Goal: Task Accomplishment & Management: Complete application form

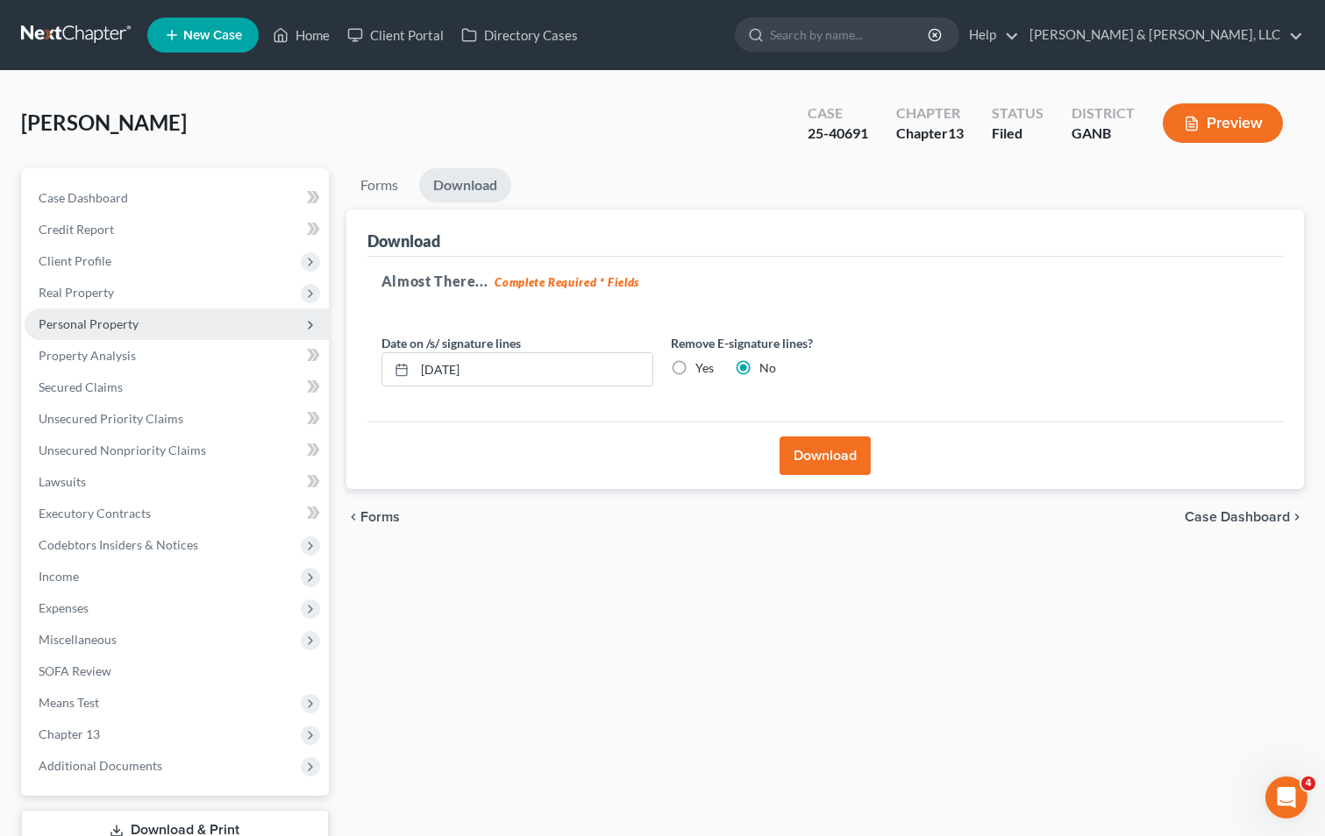
click at [63, 323] on span "Personal Property" at bounding box center [89, 323] width 100 height 15
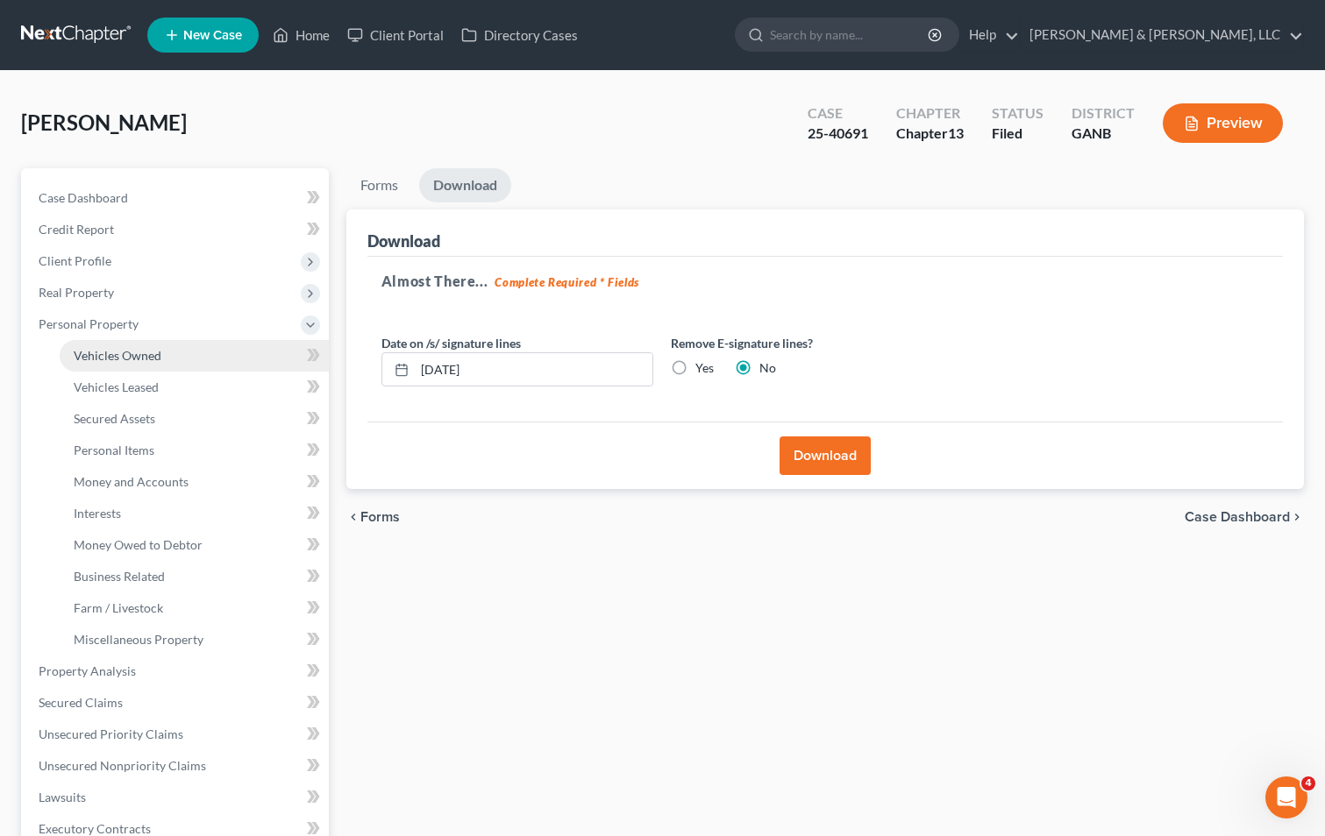
click at [129, 352] on span "Vehicles Owned" at bounding box center [118, 355] width 88 height 15
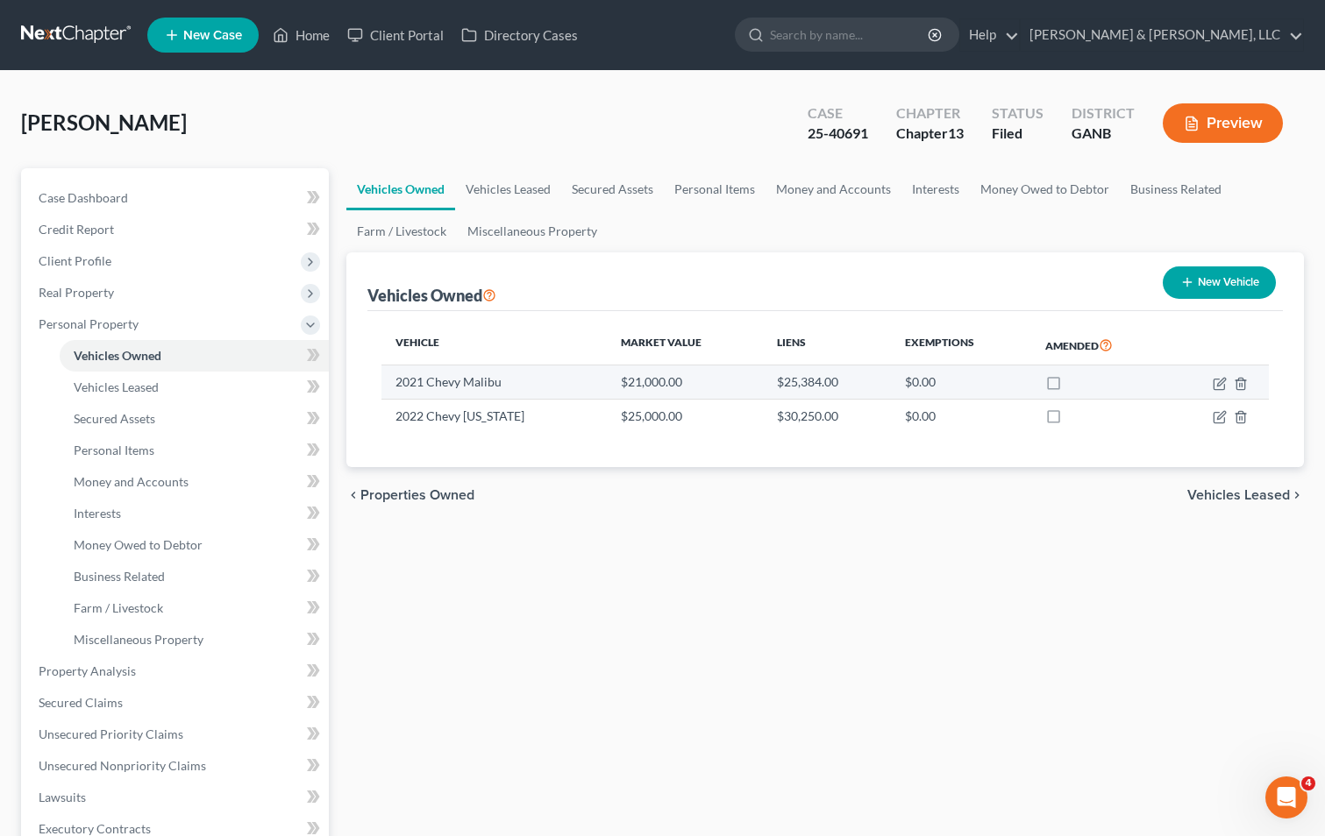
click at [1070, 387] on label at bounding box center [1070, 387] width 0 height 0
click at [1077, 384] on input "checkbox" at bounding box center [1082, 378] width 11 height 11
checkbox input "true"
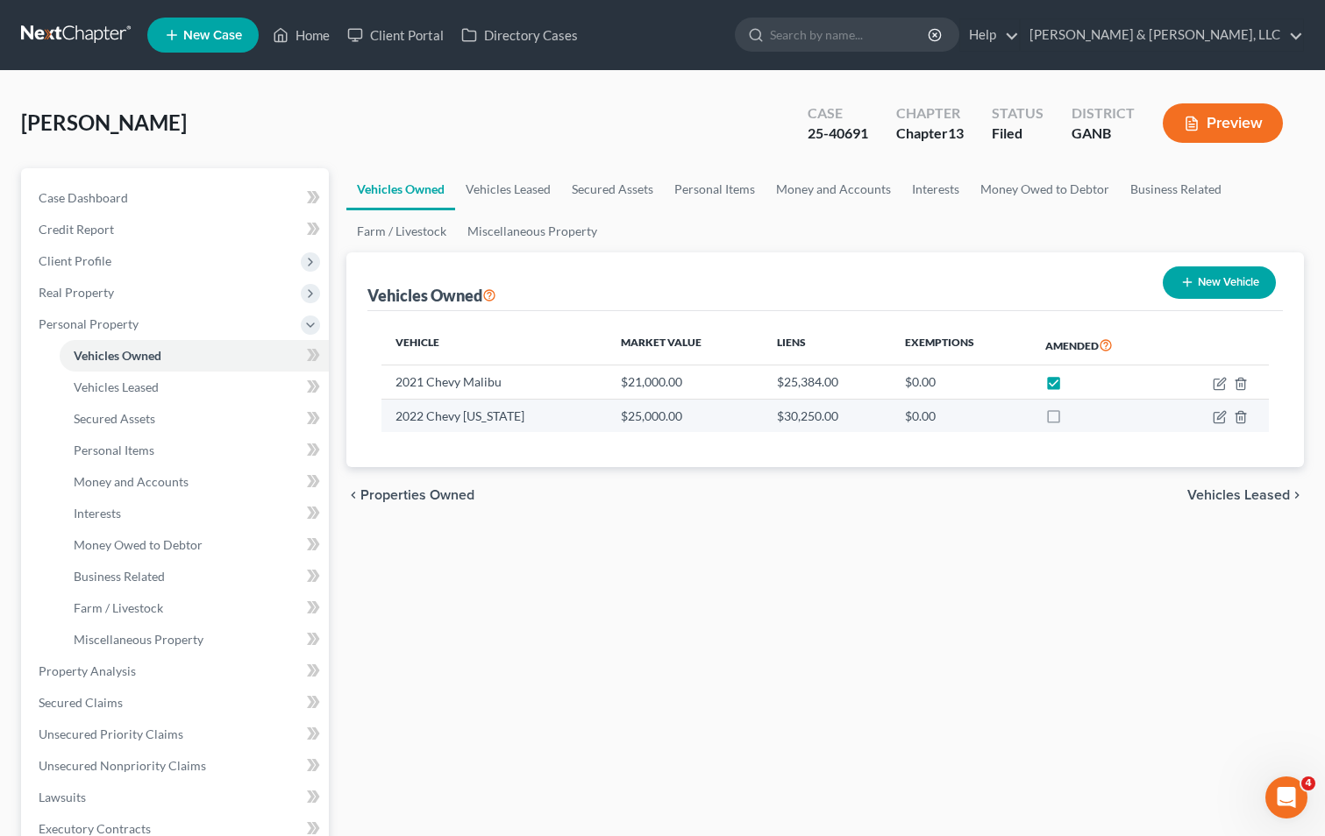
click at [1070, 421] on label at bounding box center [1070, 421] width 0 height 0
click at [1077, 413] on input "checkbox" at bounding box center [1082, 413] width 11 height 11
checkbox input "true"
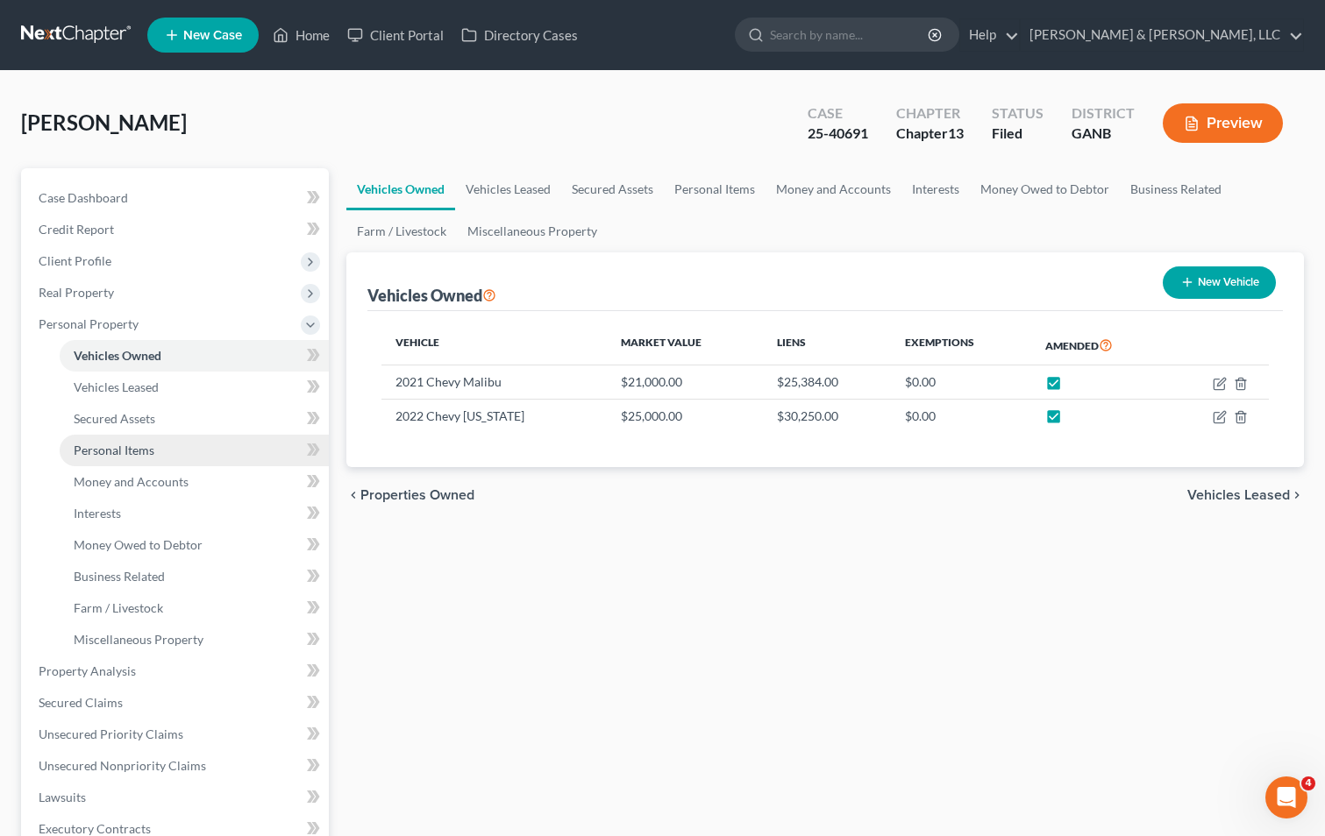
click at [129, 445] on span "Personal Items" at bounding box center [114, 450] width 81 height 15
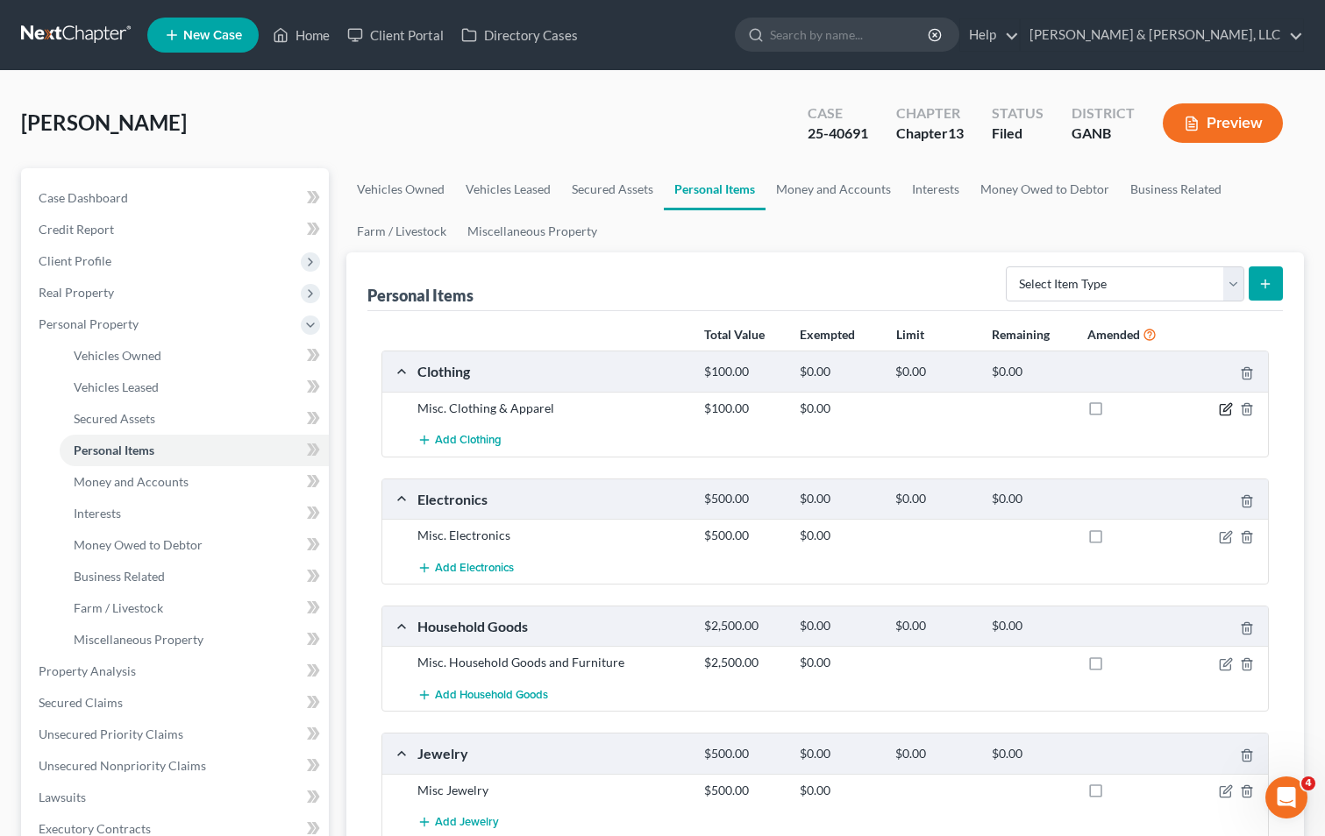
click at [1225, 411] on icon "button" at bounding box center [1227, 407] width 8 height 8
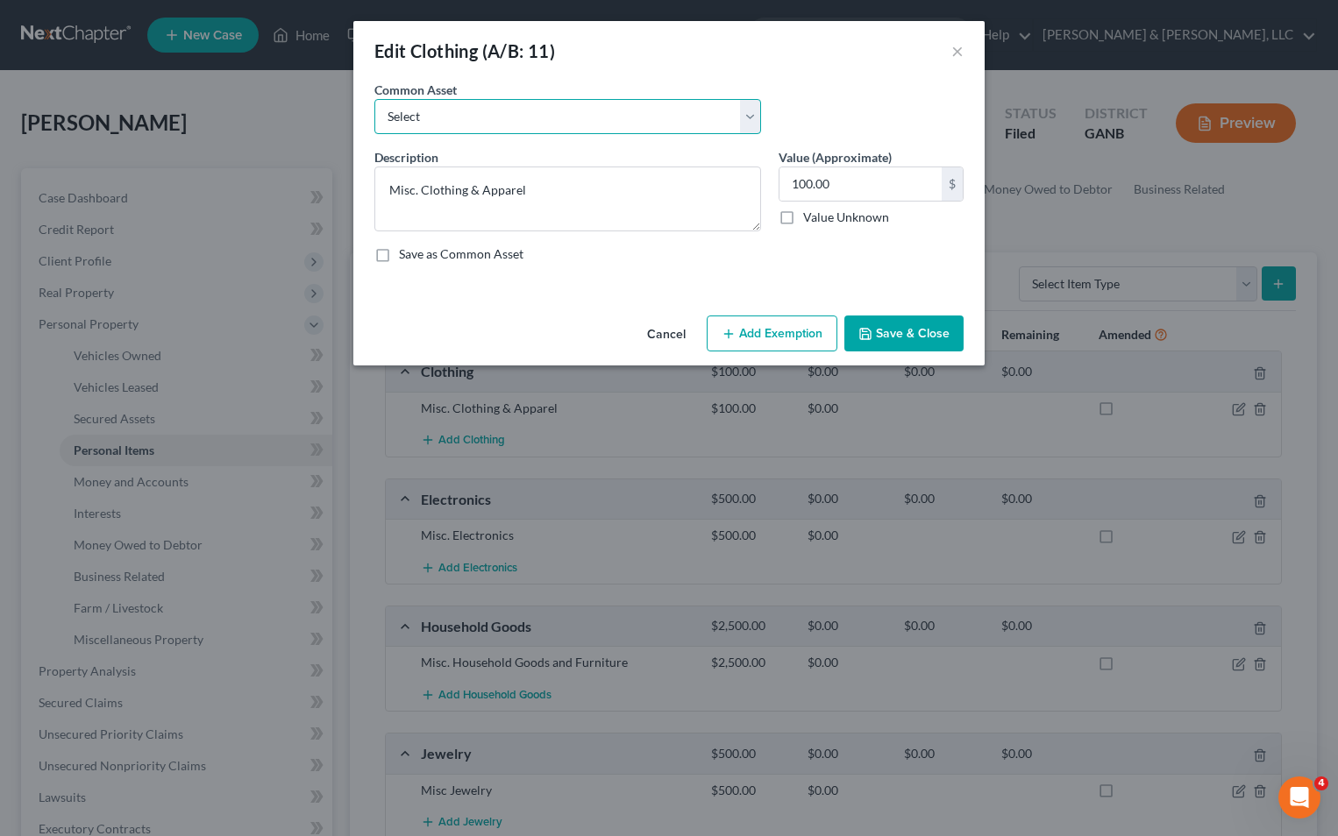
click at [503, 110] on select "Select Misc. Clothing & Apparel" at bounding box center [567, 116] width 387 height 35
select select "0"
click at [374, 99] on select "Select Misc. Clothing & Apparel" at bounding box center [567, 116] width 387 height 35
click at [854, 185] on input "100.00" at bounding box center [860, 183] width 162 height 33
type input "500"
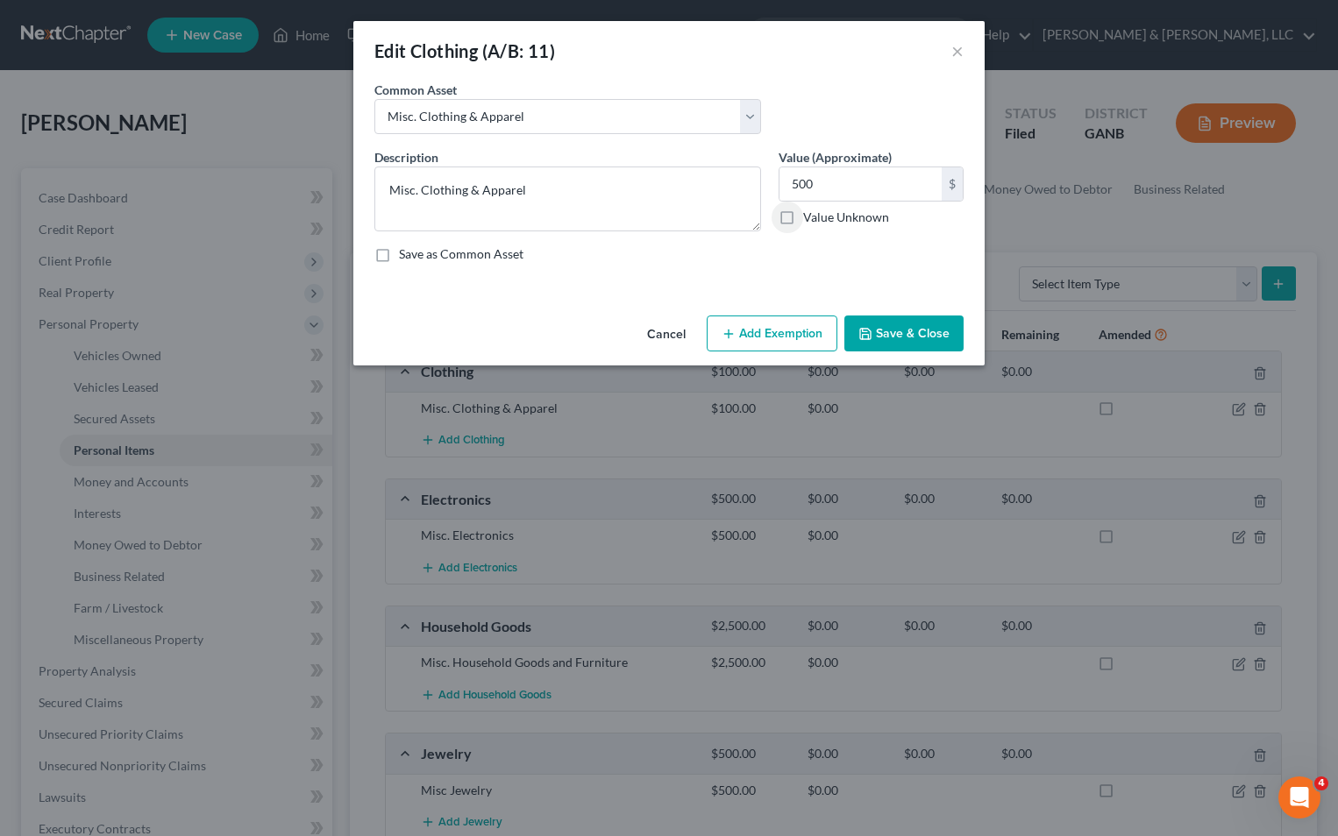
click at [753, 327] on button "Add Exemption" at bounding box center [772, 334] width 131 height 37
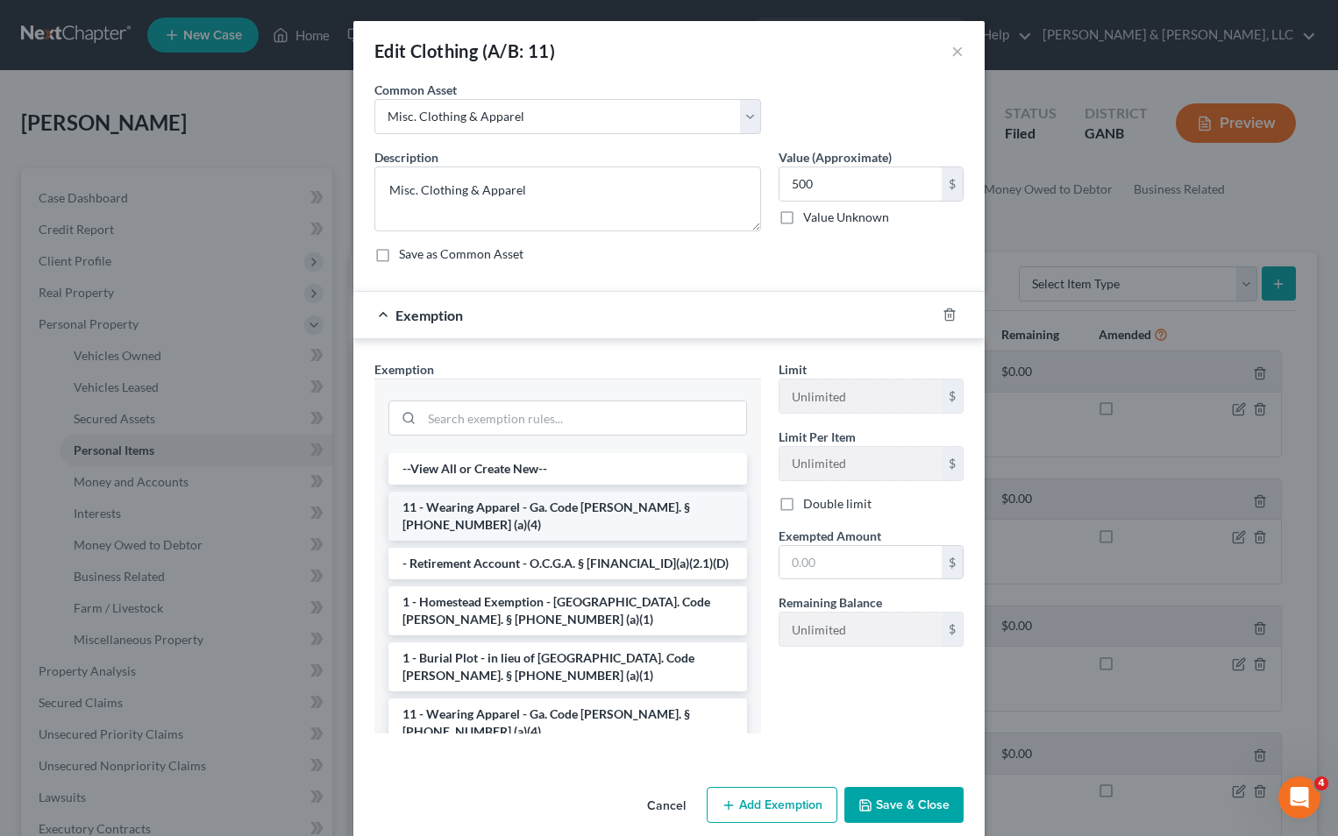
click at [491, 508] on li "11 - Wearing Apparel - Ga. Code [PERSON_NAME]. § [PHONE_NUMBER] (a)(4)" at bounding box center [567, 516] width 359 height 49
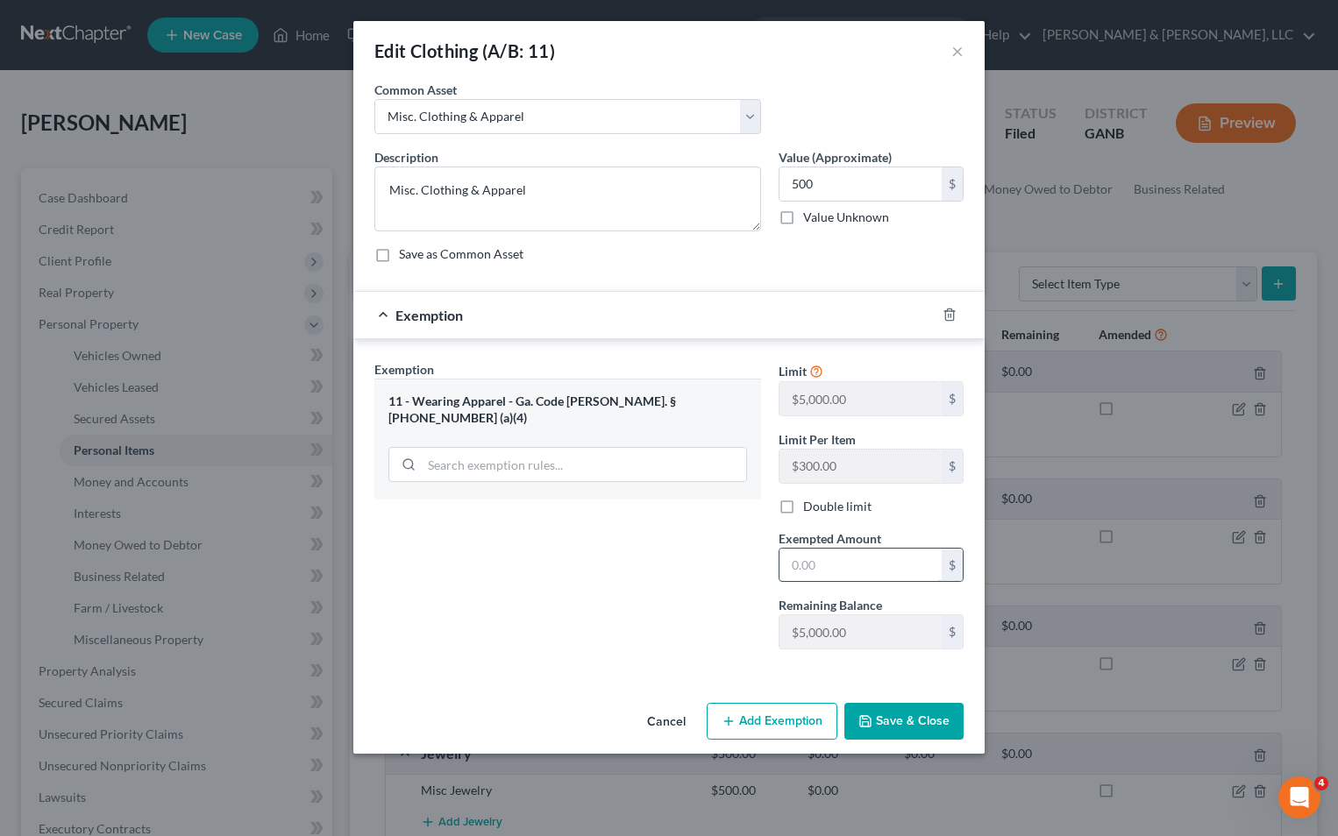
click at [786, 570] on input "text" at bounding box center [860, 565] width 162 height 33
type input "500"
click at [900, 724] on button "Save & Close" at bounding box center [903, 721] width 119 height 37
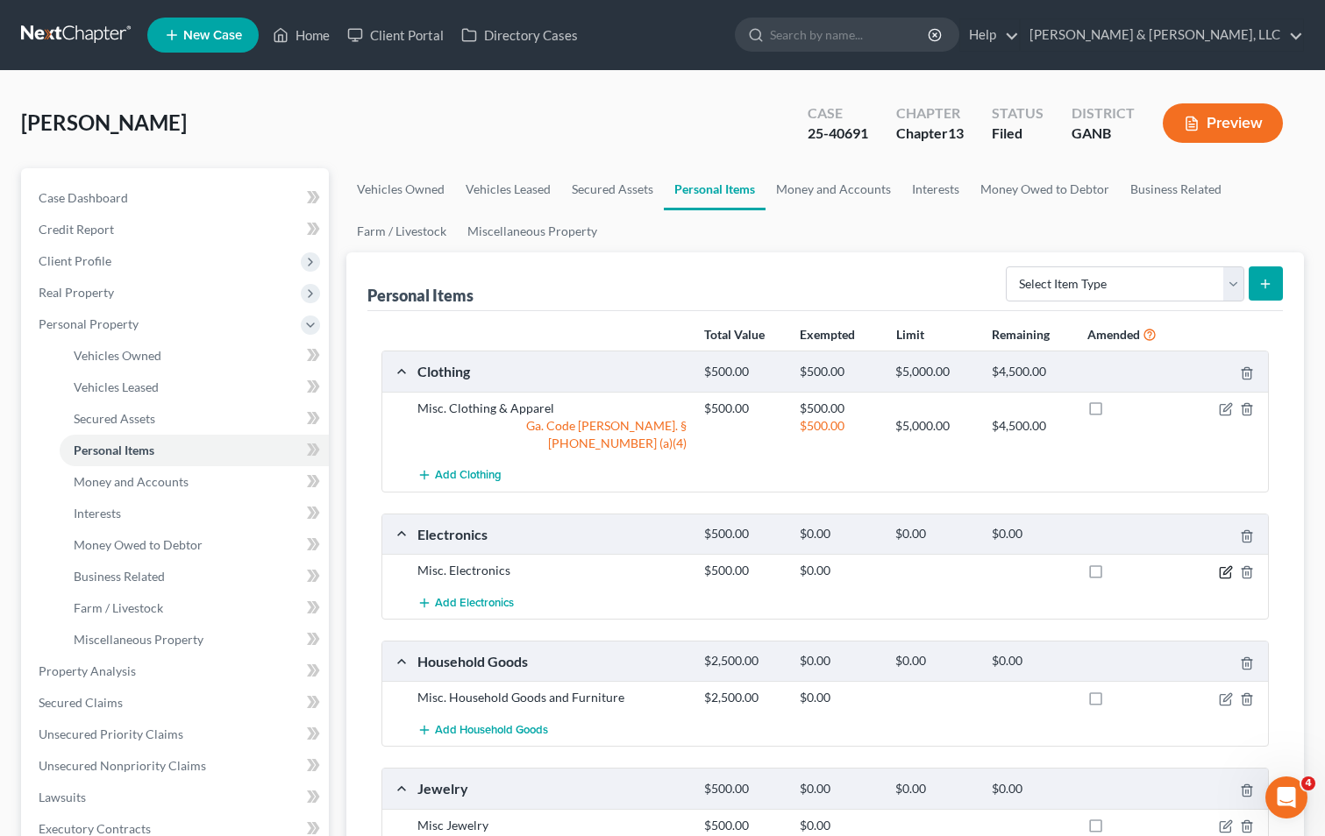
click at [1226, 566] on icon "button" at bounding box center [1227, 570] width 8 height 8
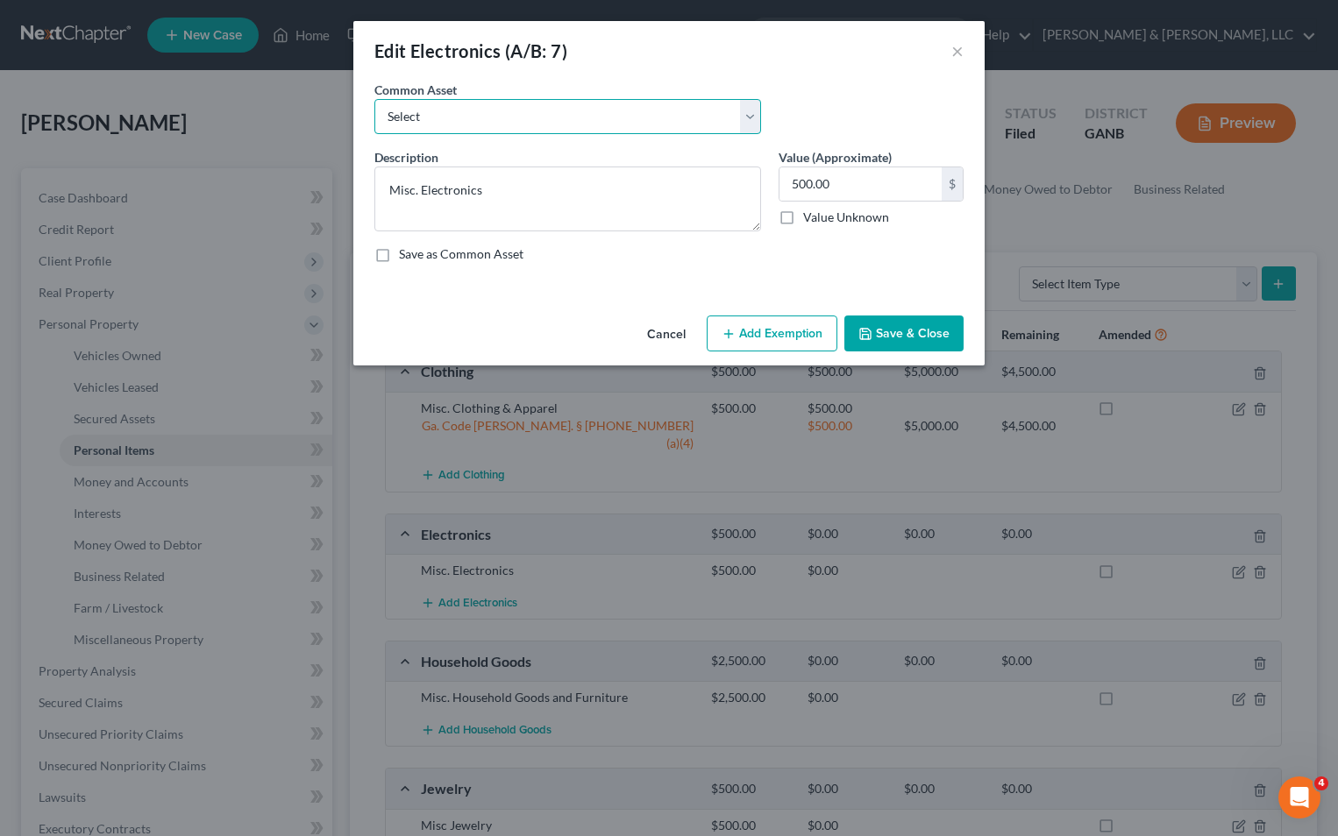
click at [594, 117] on select "Select Misc. Electronics" at bounding box center [567, 116] width 387 height 35
select select "0"
click at [374, 99] on select "Select Misc. Electronics" at bounding box center [567, 116] width 387 height 35
click at [815, 188] on input "500.00" at bounding box center [860, 183] width 162 height 33
type input "1,000"
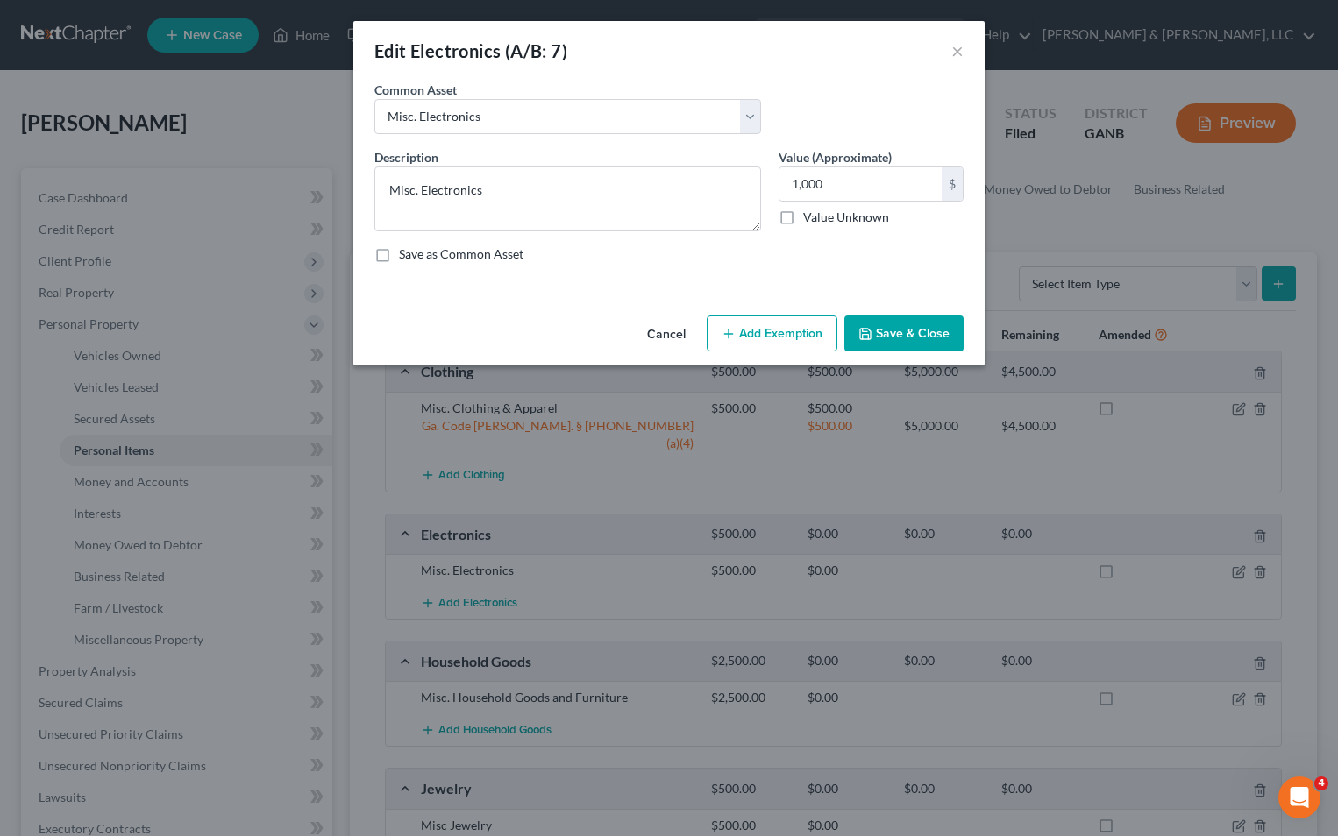
click at [799, 331] on button "Add Exemption" at bounding box center [772, 334] width 131 height 37
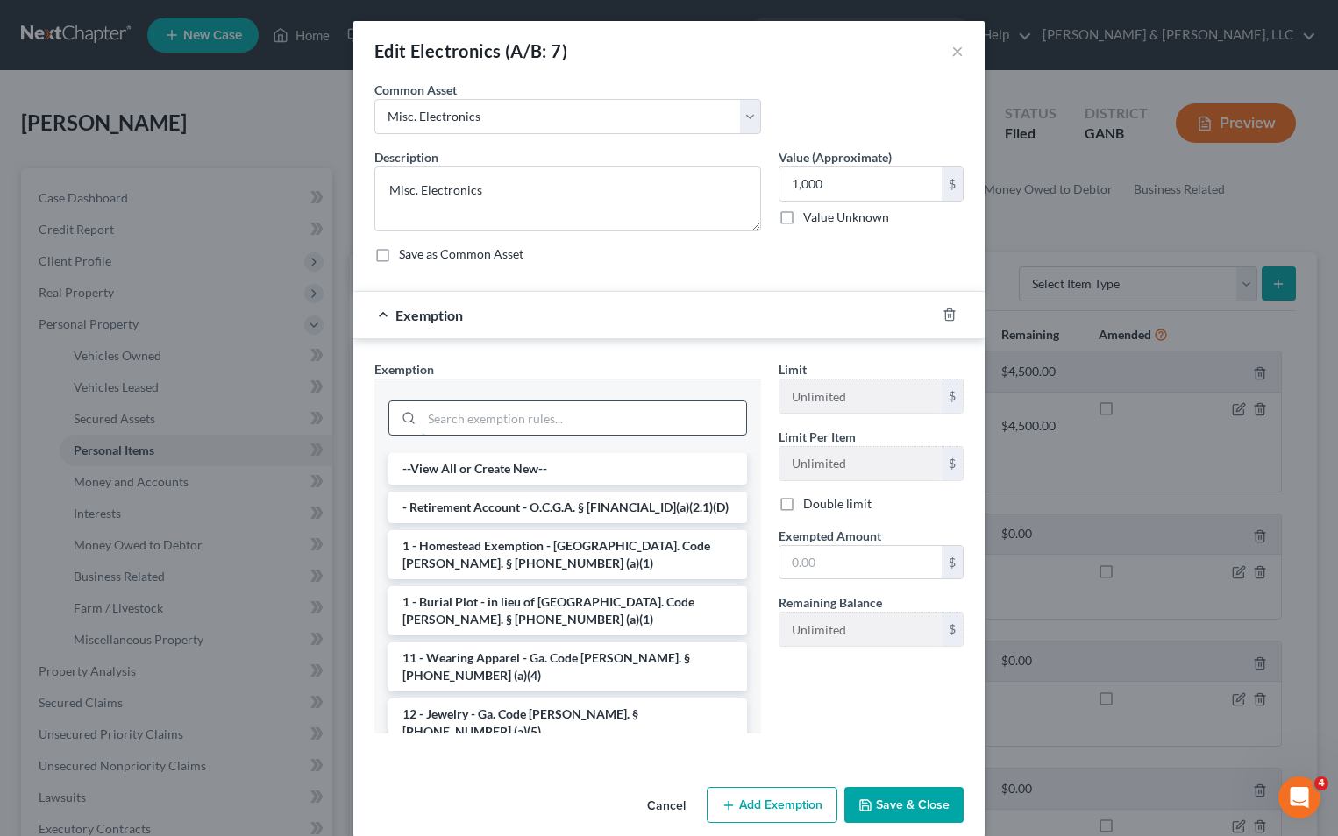
click at [607, 418] on input "search" at bounding box center [584, 418] width 324 height 33
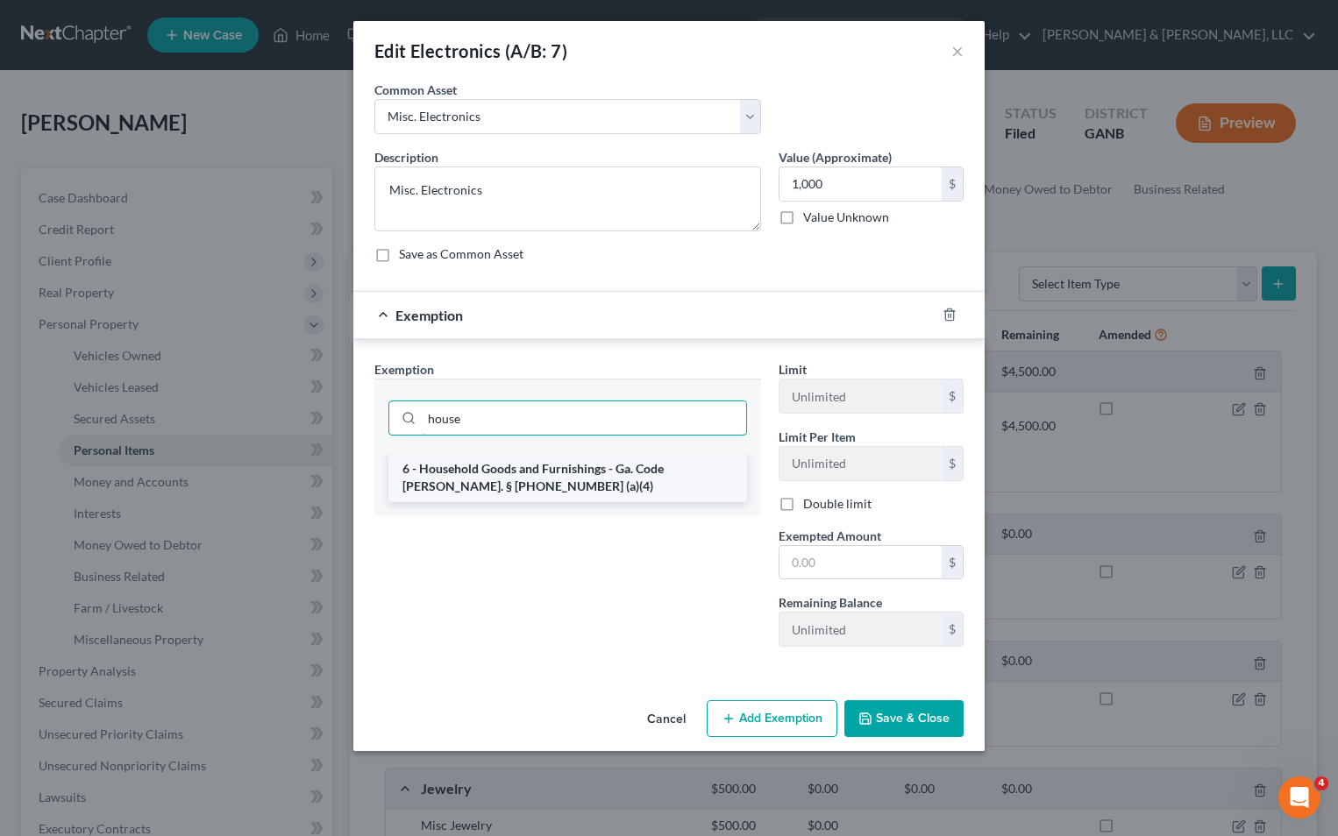
type input "house"
click at [614, 471] on li "6 - Household Goods and Furnishings - Ga. Code [PERSON_NAME]. § [PHONE_NUMBER] …" at bounding box center [567, 477] width 359 height 49
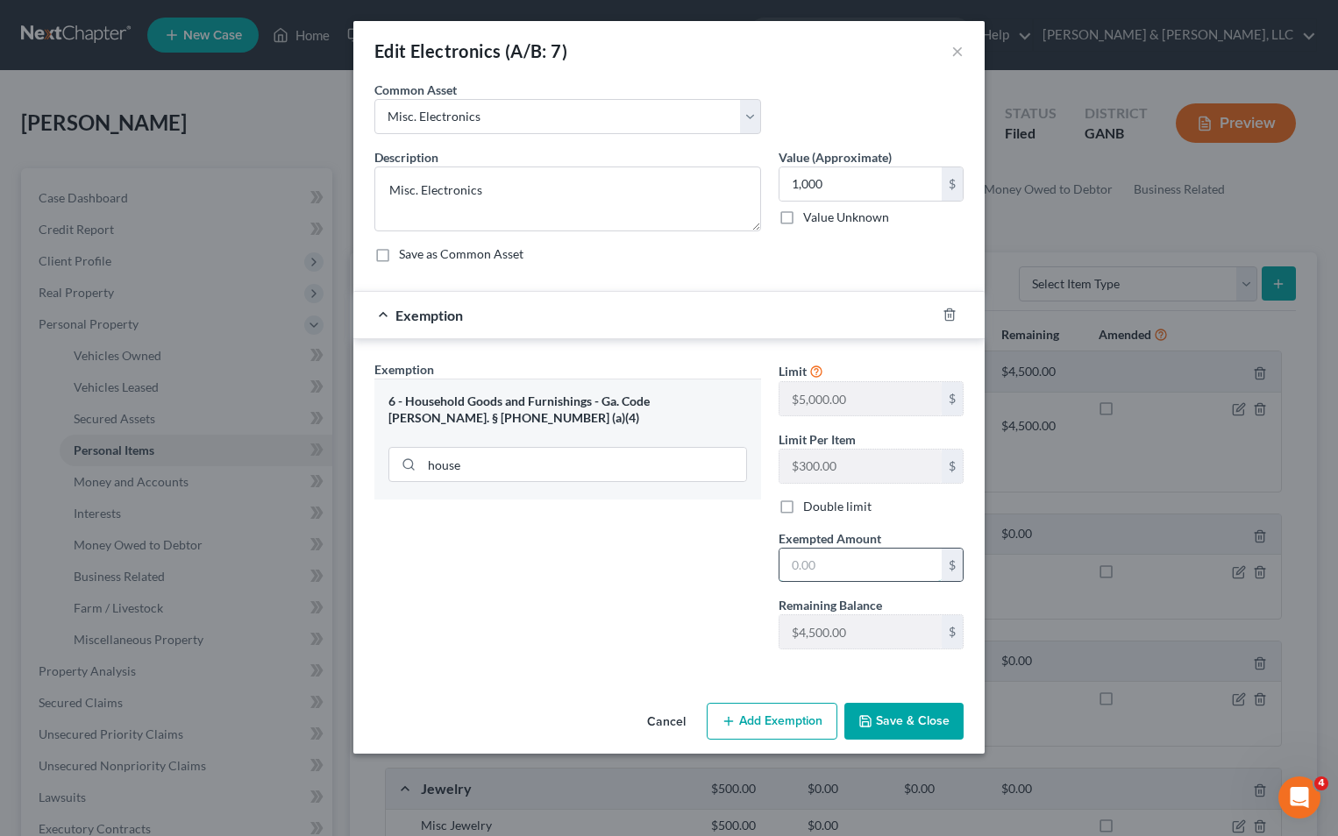
click at [806, 568] on input "text" at bounding box center [860, 565] width 162 height 33
type input "1,000"
click at [916, 724] on button "Save & Close" at bounding box center [903, 721] width 119 height 37
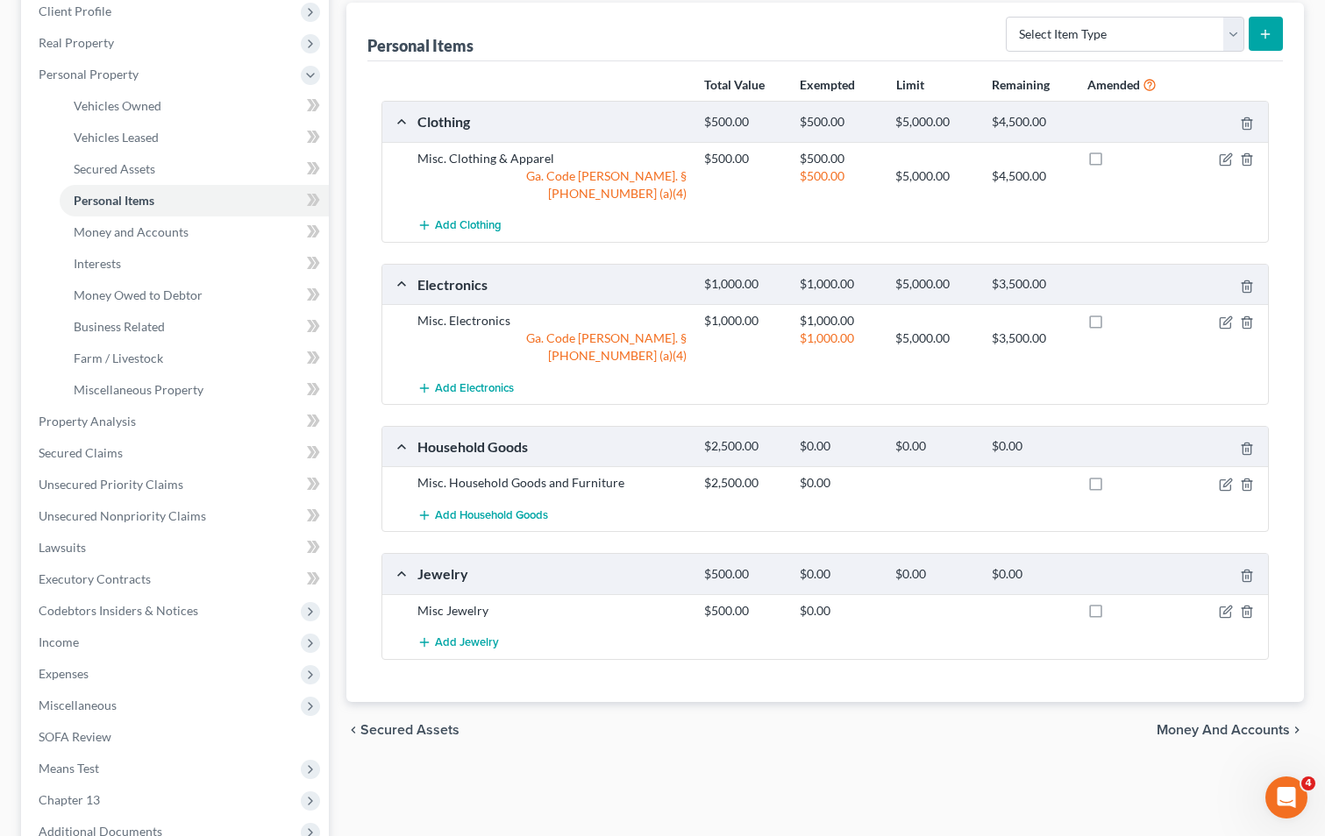
scroll to position [351, 0]
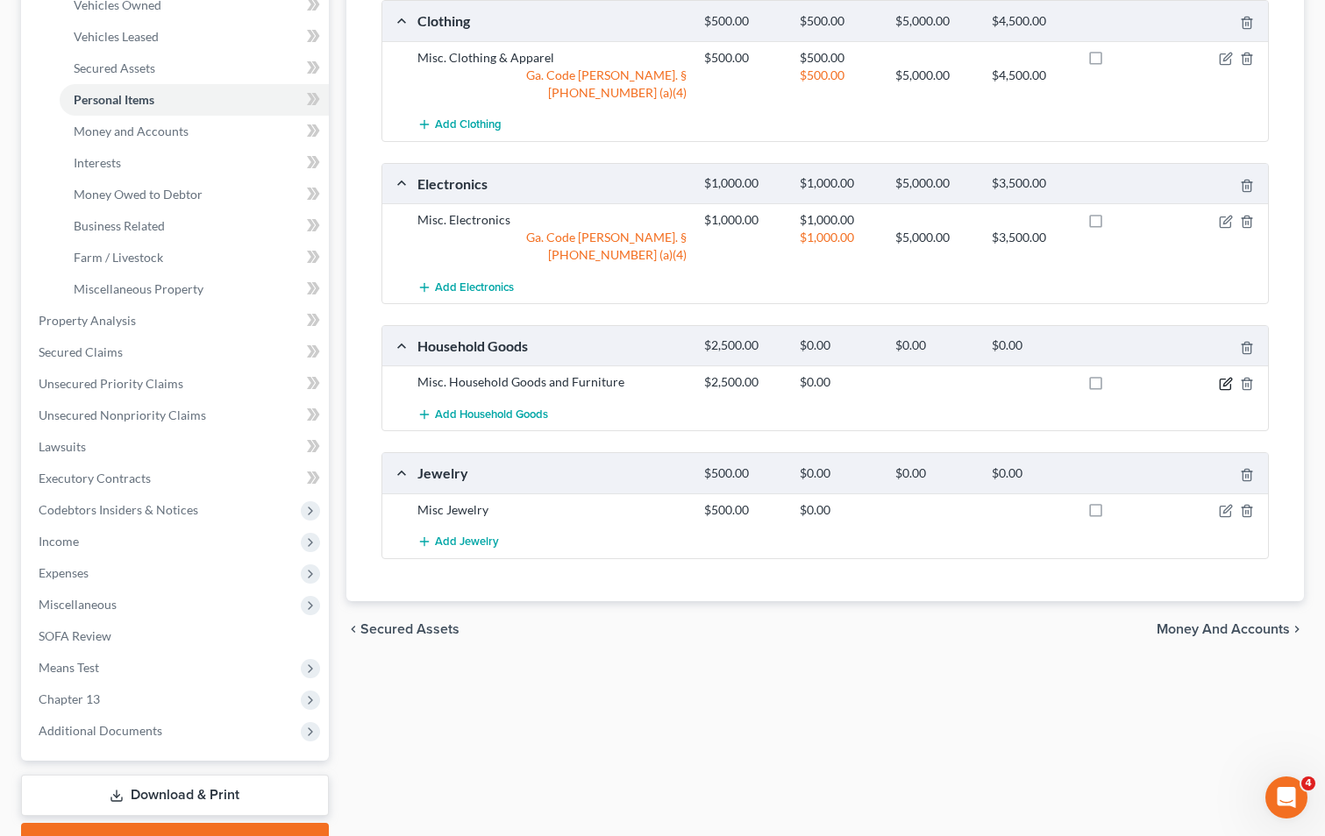
click at [1228, 378] on icon "button" at bounding box center [1227, 382] width 8 height 8
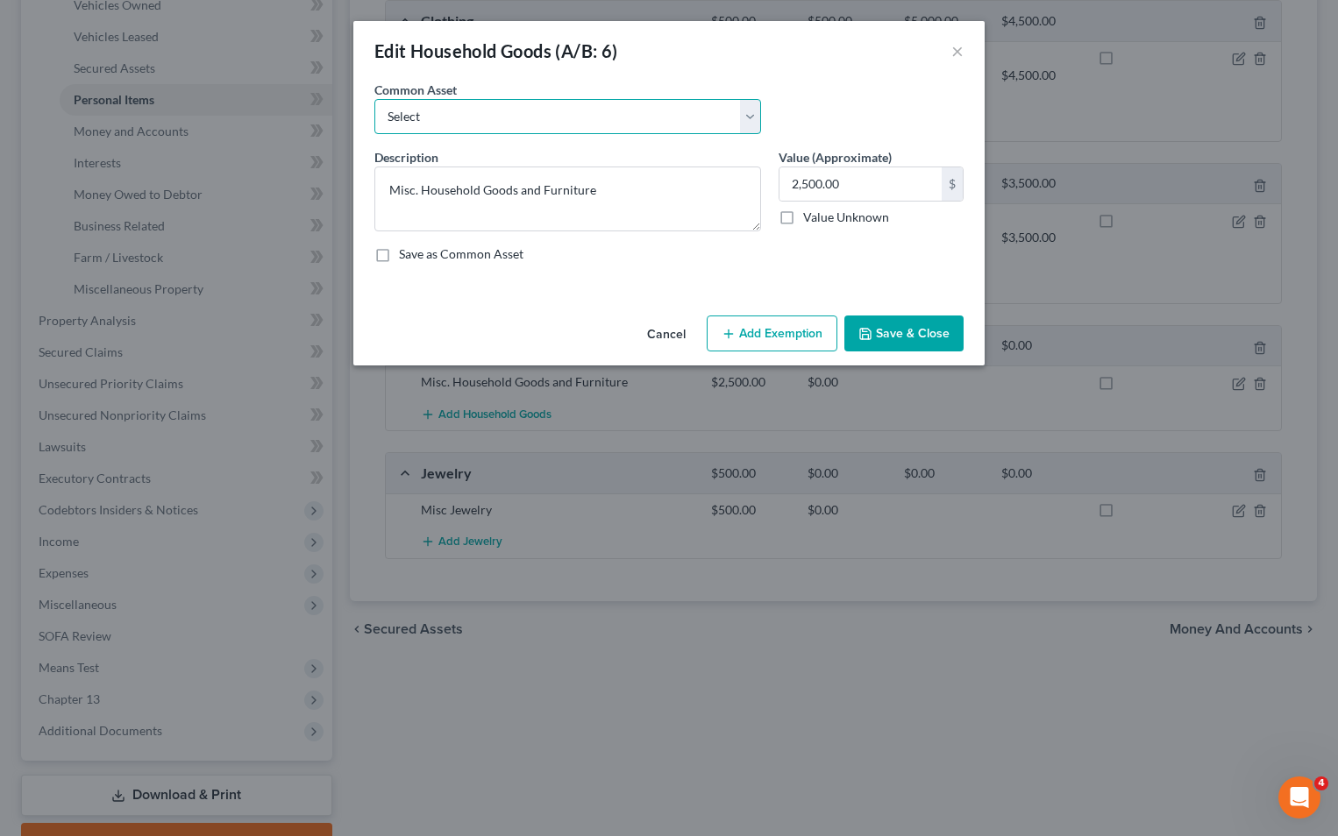
click at [709, 106] on select "Select Misc. Household Goods and Furniture" at bounding box center [567, 116] width 387 height 35
select select "0"
click at [374, 99] on select "Select Misc. Household Goods and Furniture" at bounding box center [567, 116] width 387 height 35
click at [793, 185] on input "2,500.00" at bounding box center [860, 183] width 162 height 33
click at [799, 189] on input "2,500.00" at bounding box center [860, 183] width 162 height 33
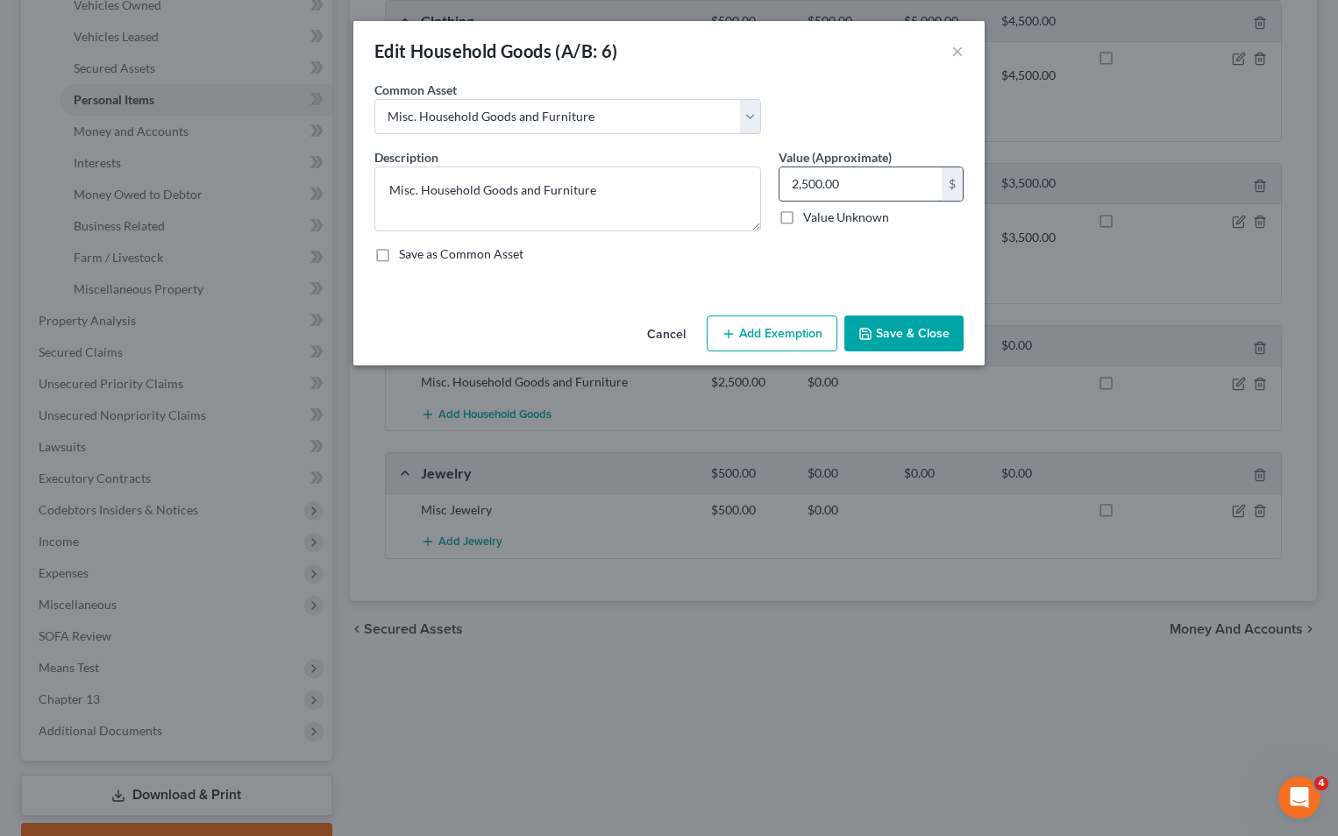
click at [793, 182] on input "2,500.00" at bounding box center [860, 183] width 162 height 33
type input "3,500.00"
click at [783, 267] on div "Description * Misc. Household Goods and Furniture Value (Approximate) 3,500.00 …" at bounding box center [669, 212] width 607 height 129
click at [757, 328] on button "Add Exemption" at bounding box center [772, 334] width 131 height 37
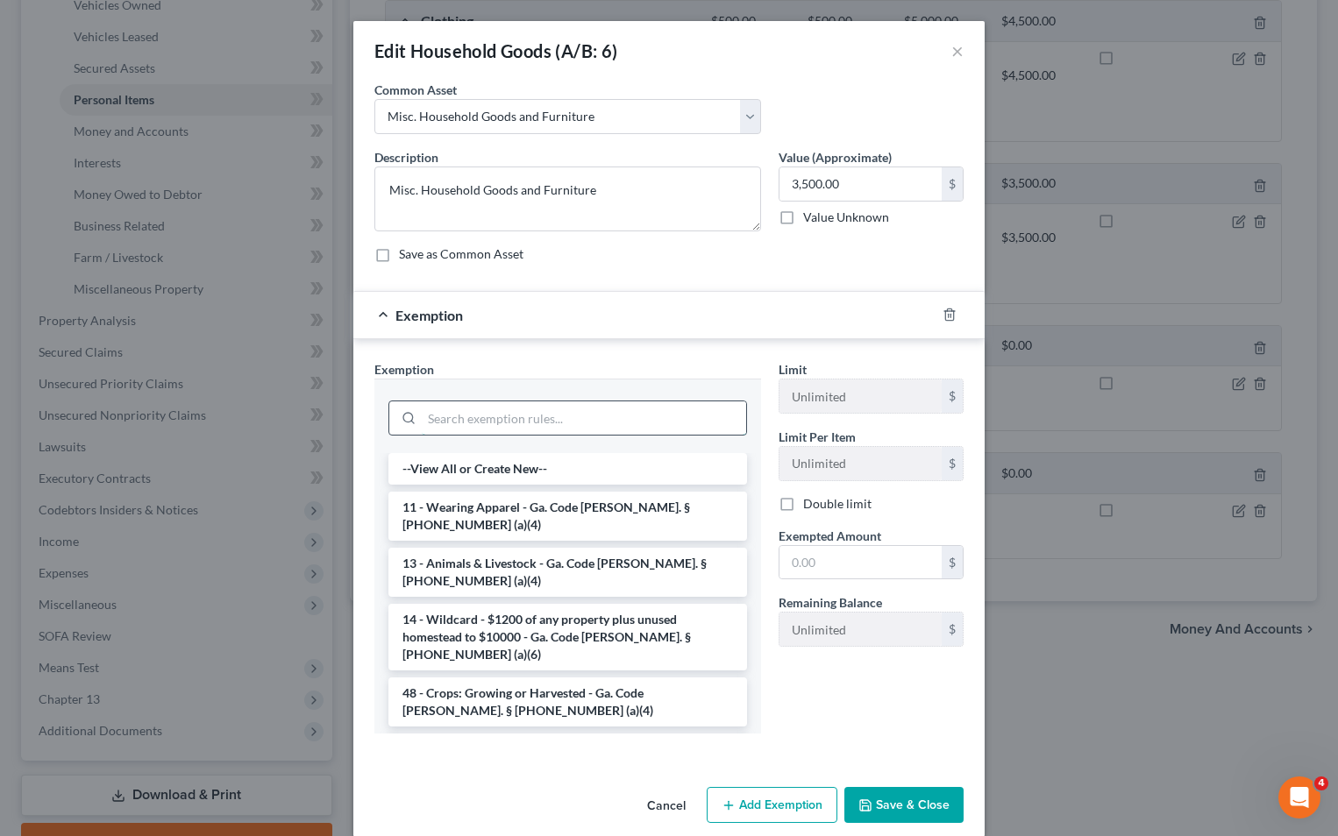
click at [513, 413] on input "search" at bounding box center [584, 418] width 324 height 33
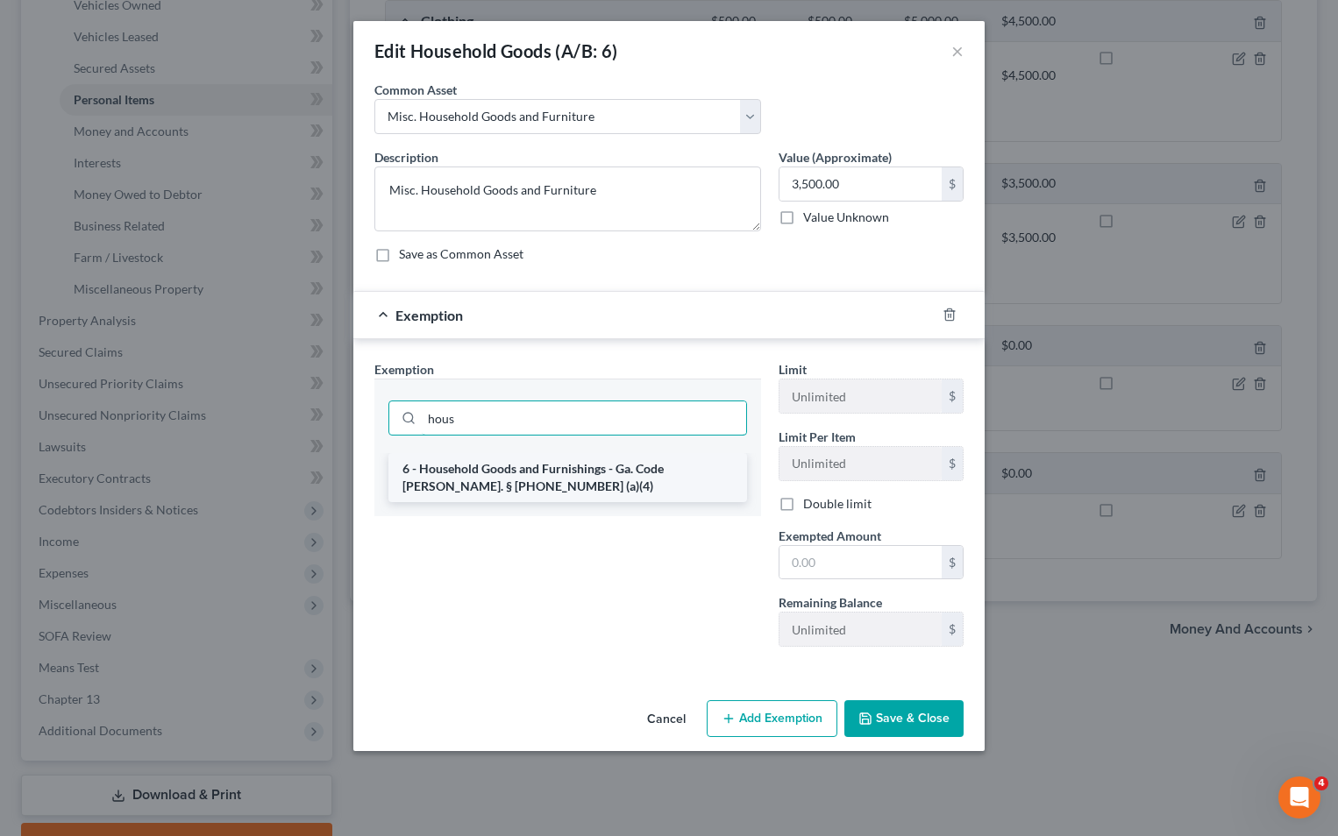
type input "hous"
click at [624, 495] on li "6 - Household Goods and Furnishings - Ga. Code [PERSON_NAME]. § [PHONE_NUMBER] …" at bounding box center [567, 477] width 359 height 49
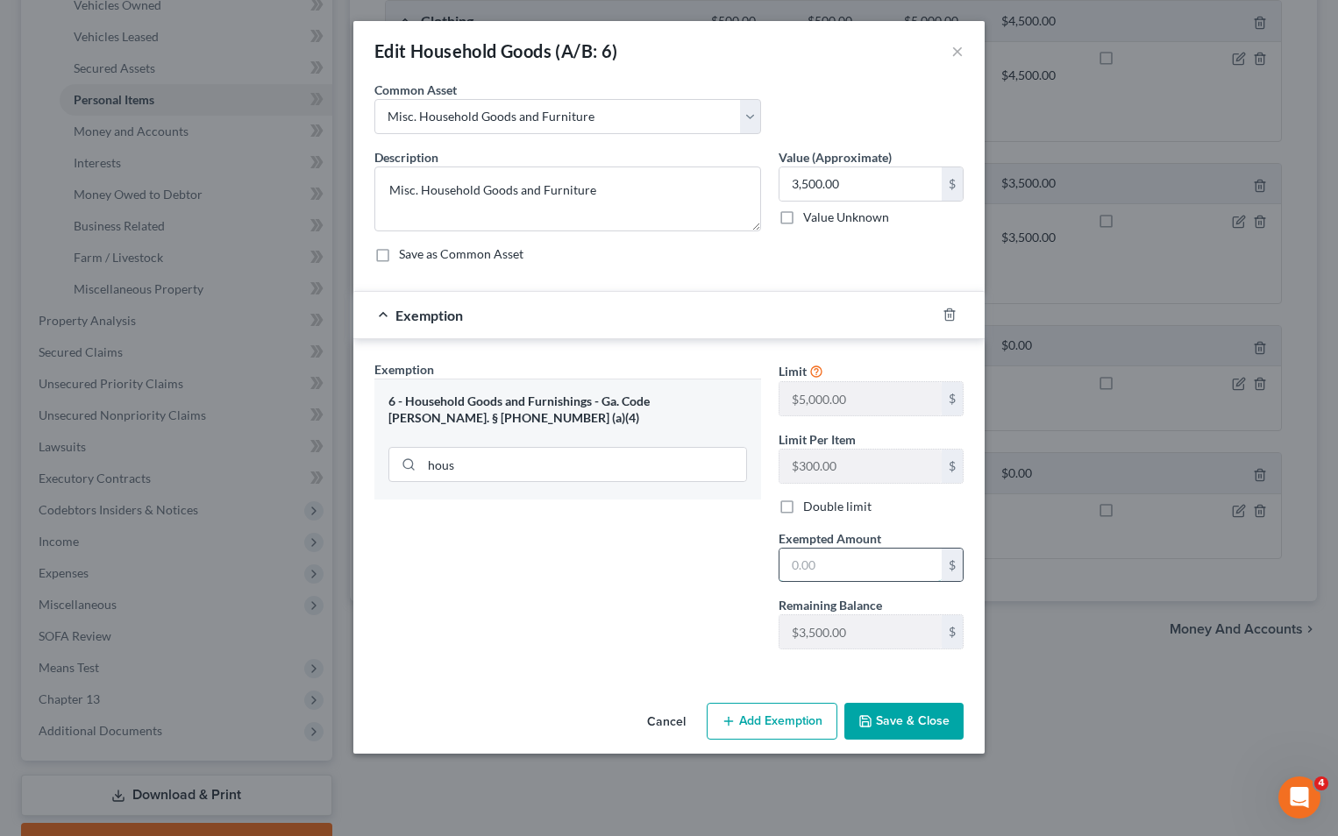
click at [807, 579] on input "text" at bounding box center [860, 565] width 162 height 33
type input "3,500"
click at [874, 721] on button "Save & Close" at bounding box center [903, 721] width 119 height 37
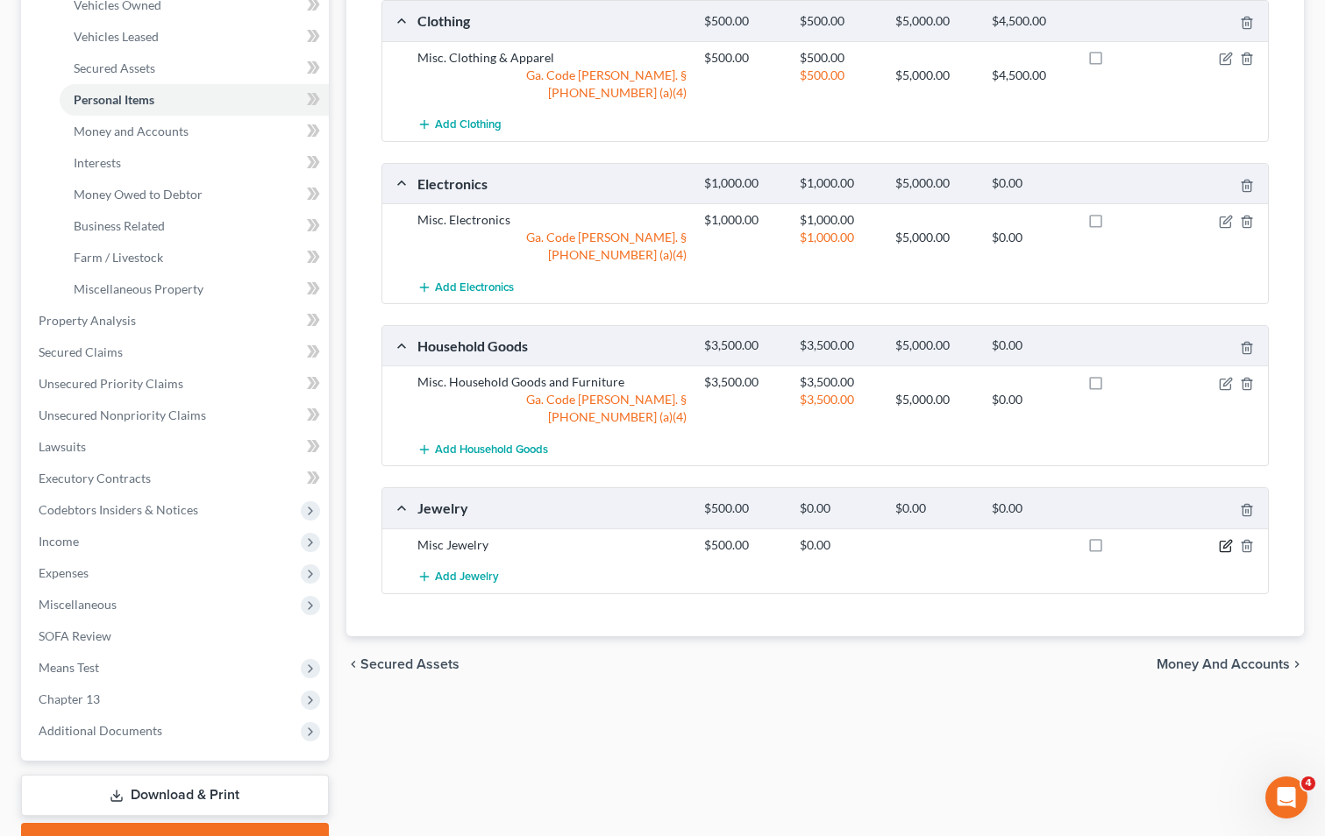
click at [1221, 539] on icon "button" at bounding box center [1226, 546] width 14 height 14
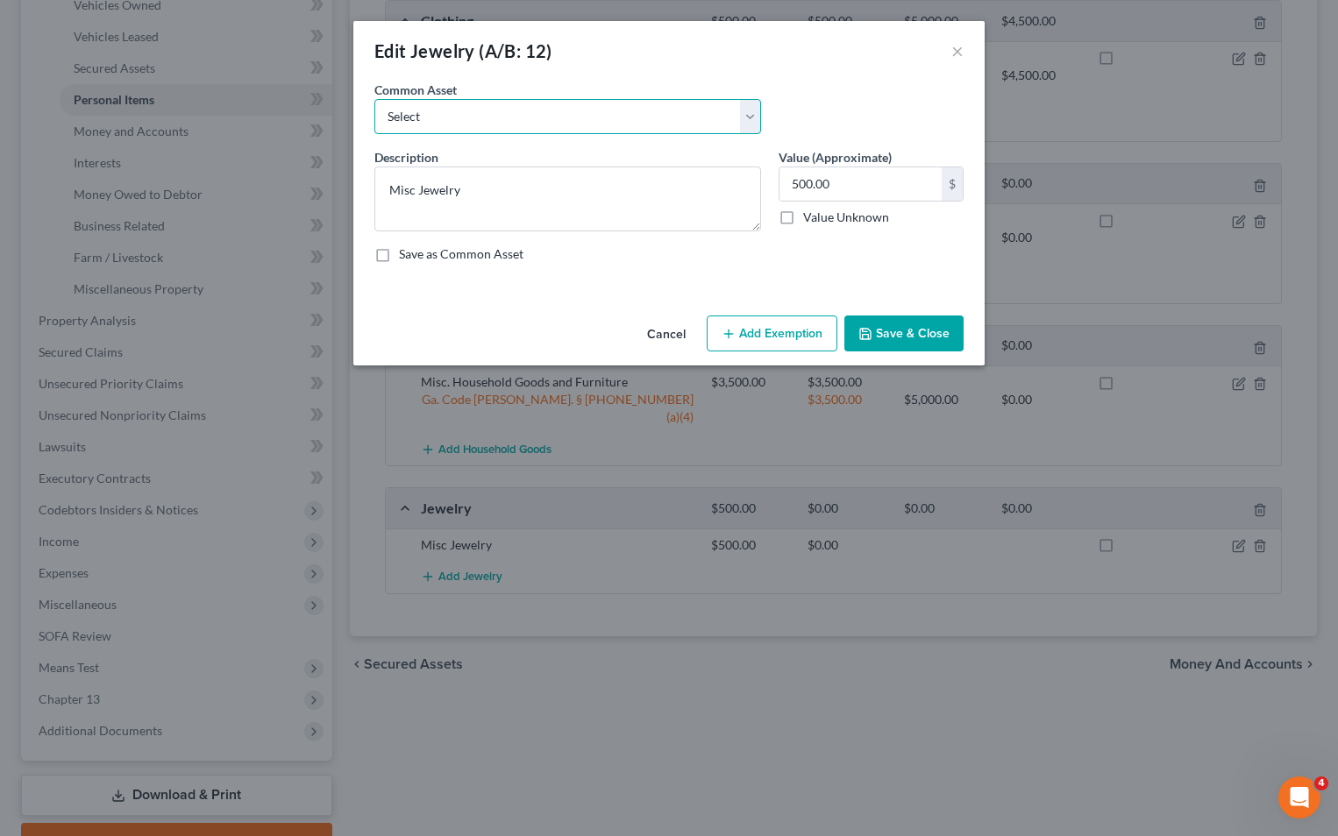
click at [490, 131] on select "Select Misc Jewelry" at bounding box center [567, 116] width 387 height 35
select select "0"
click at [374, 99] on select "Select Misc Jewelry" at bounding box center [567, 116] width 387 height 35
click at [812, 335] on button "Add Exemption" at bounding box center [772, 334] width 131 height 37
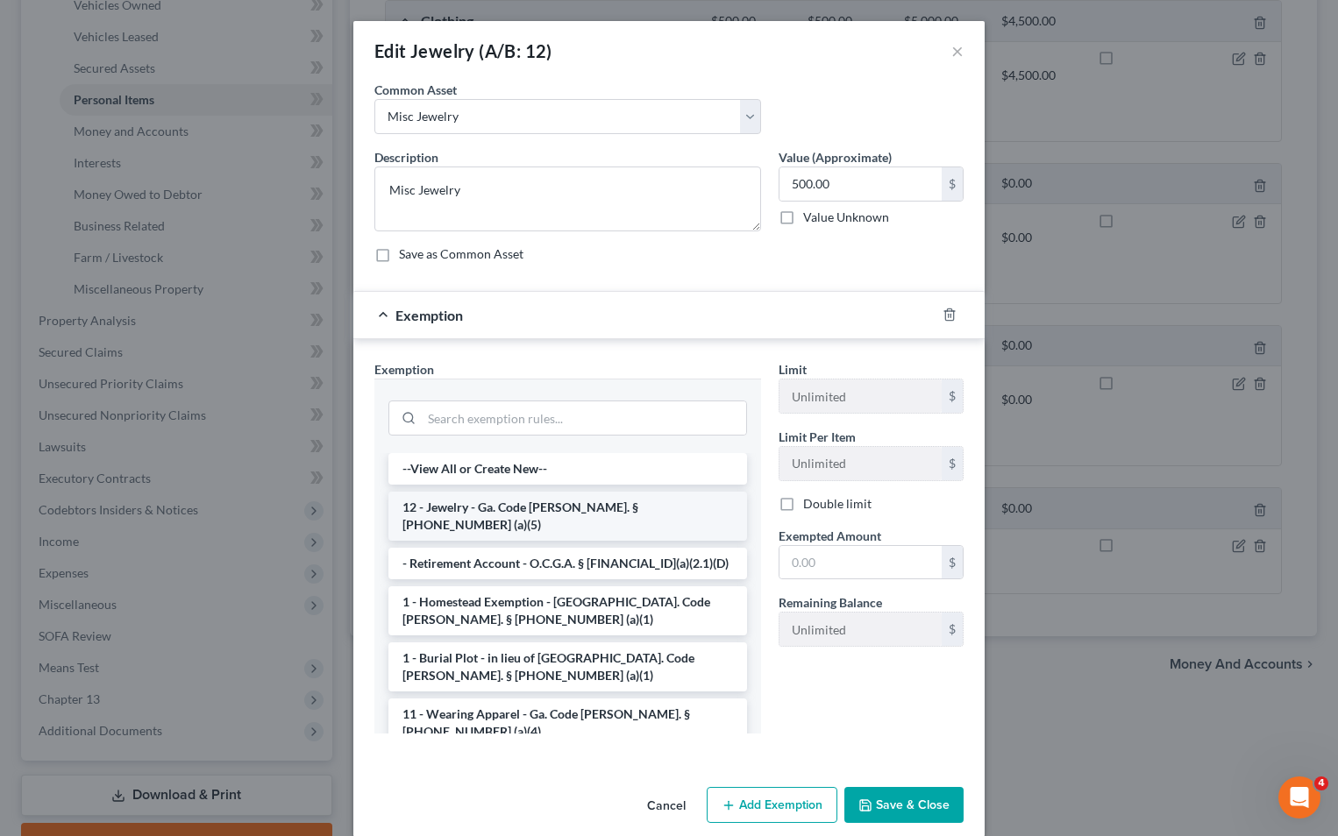
click at [648, 508] on li "12 - Jewelry - Ga. Code [PERSON_NAME]. § [PHONE_NUMBER] (a)(5)" at bounding box center [567, 516] width 359 height 49
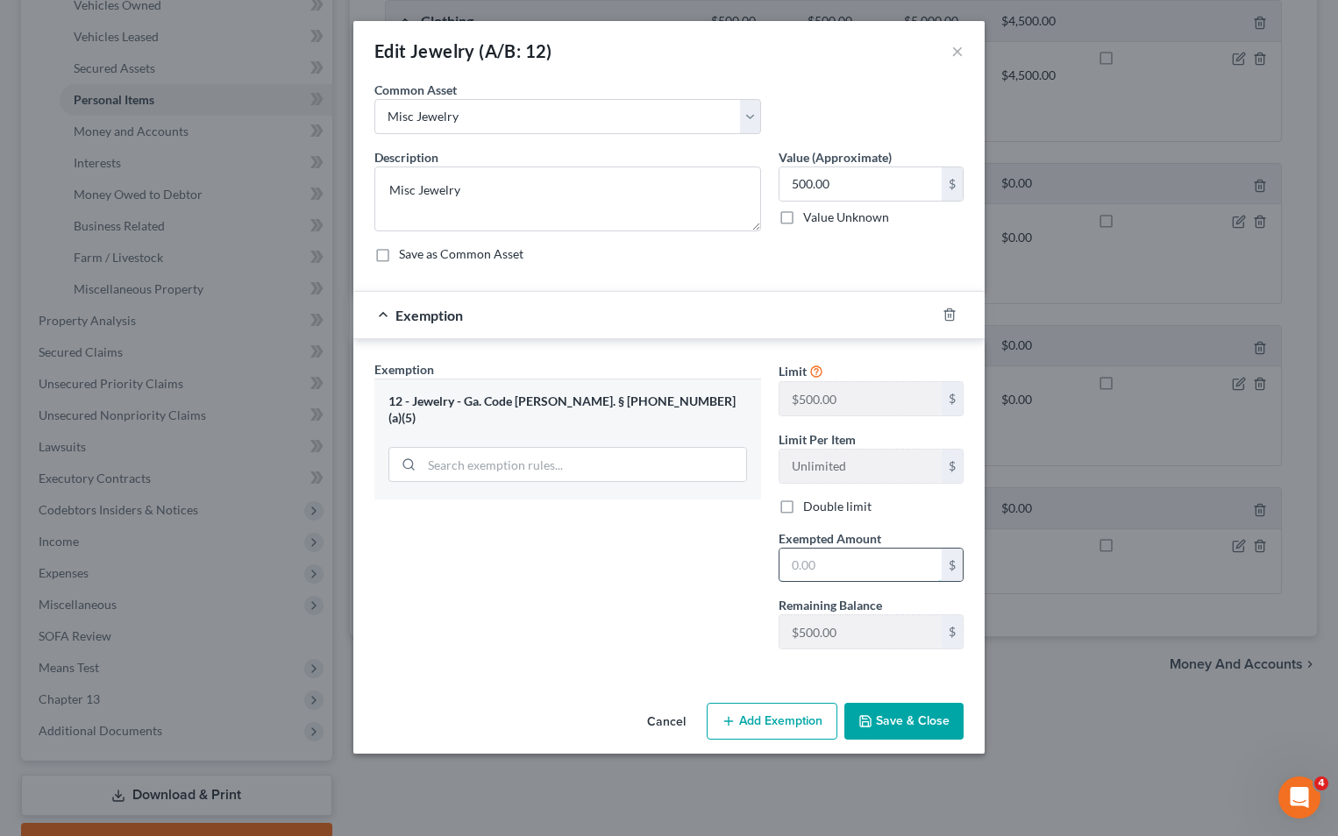
click at [814, 579] on input "text" at bounding box center [860, 565] width 162 height 33
type input "500"
click at [876, 725] on button "Save & Close" at bounding box center [903, 721] width 119 height 37
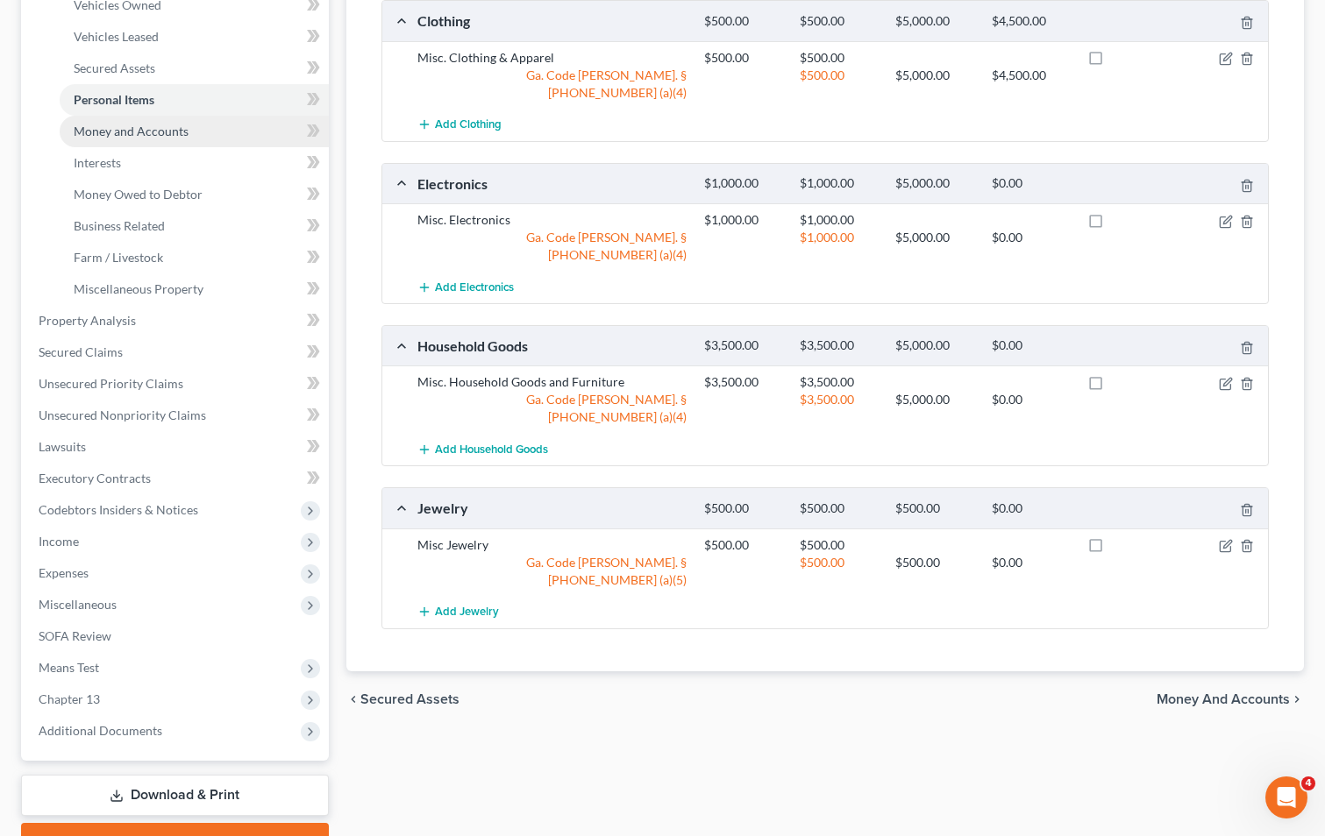
click at [154, 126] on span "Money and Accounts" at bounding box center [131, 131] width 115 height 15
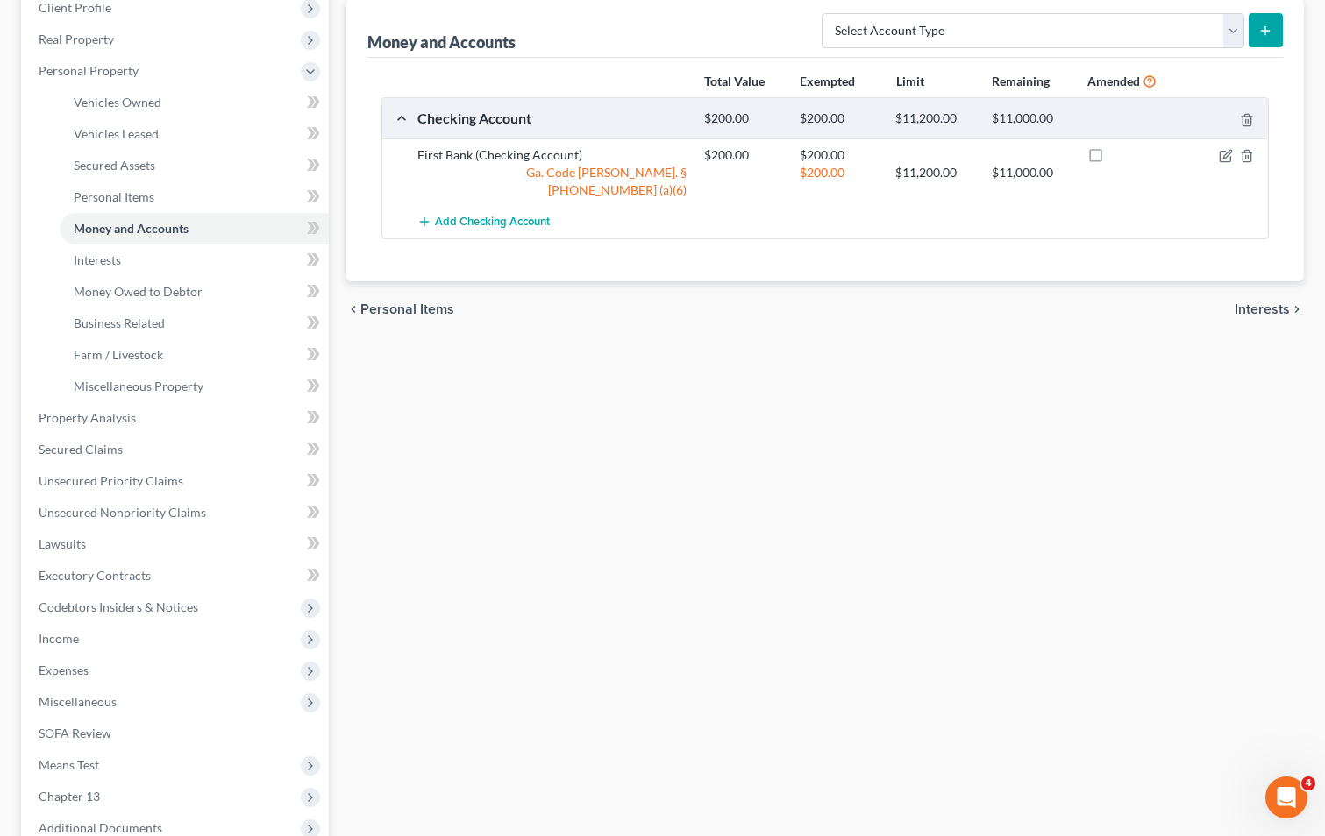
scroll to position [263, 0]
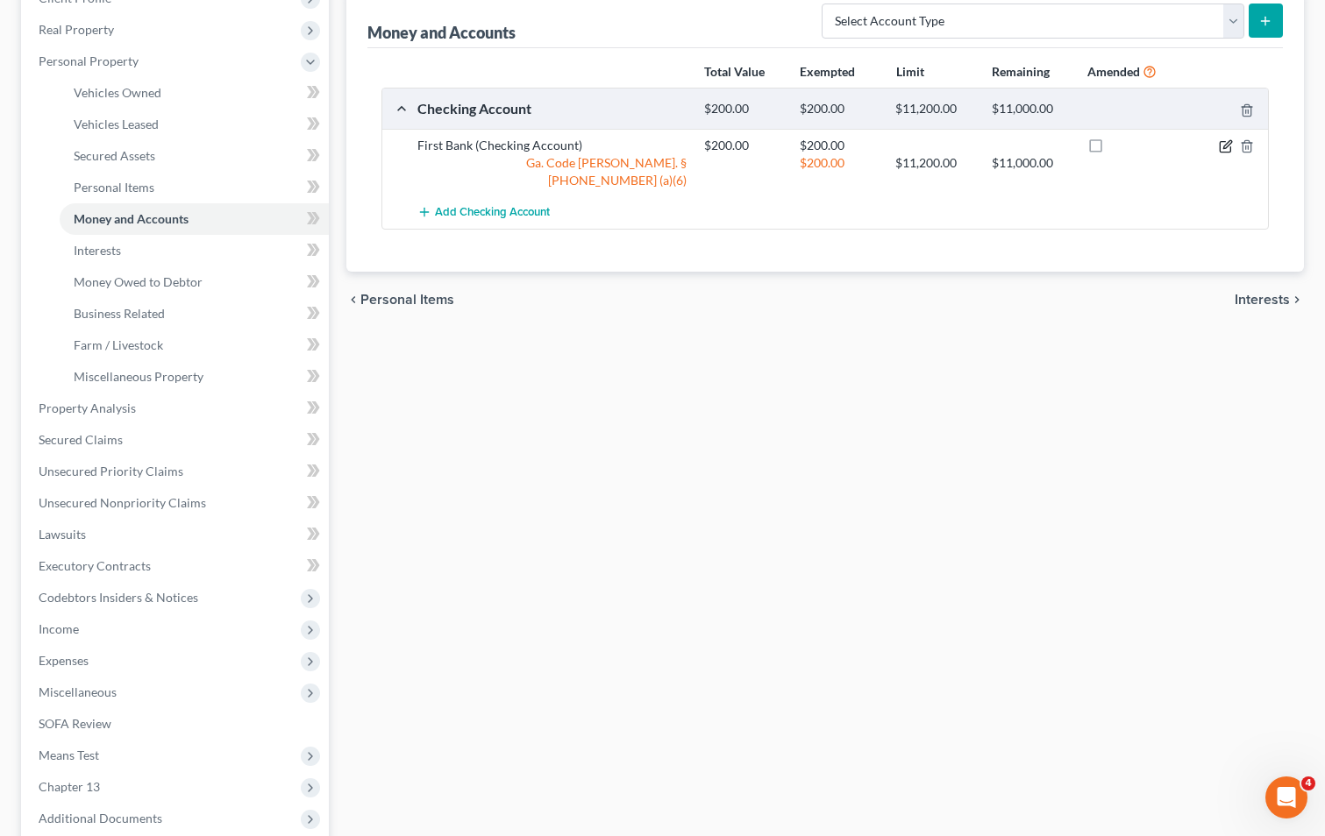
click at [1231, 146] on icon "button" at bounding box center [1226, 146] width 14 height 14
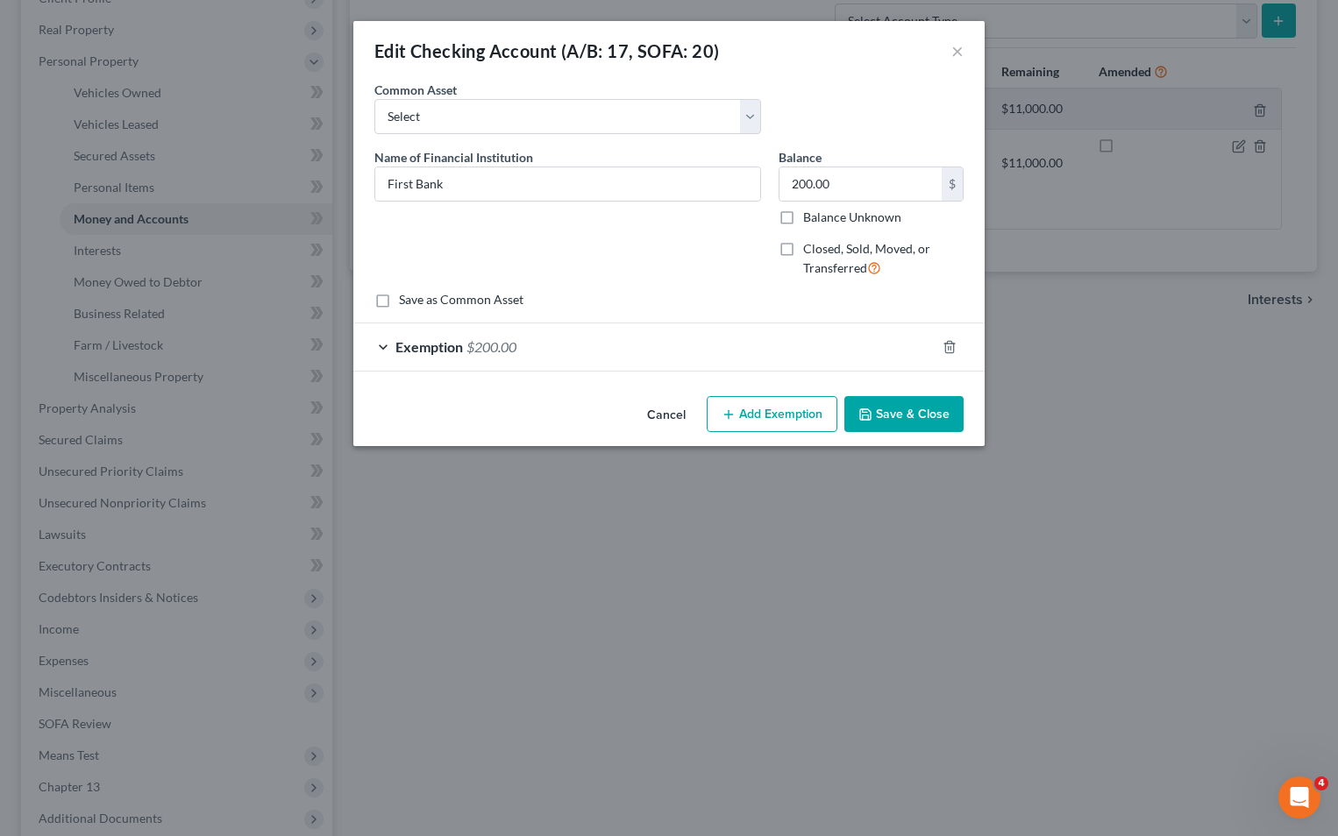
click at [812, 409] on button "Add Exemption" at bounding box center [772, 414] width 131 height 37
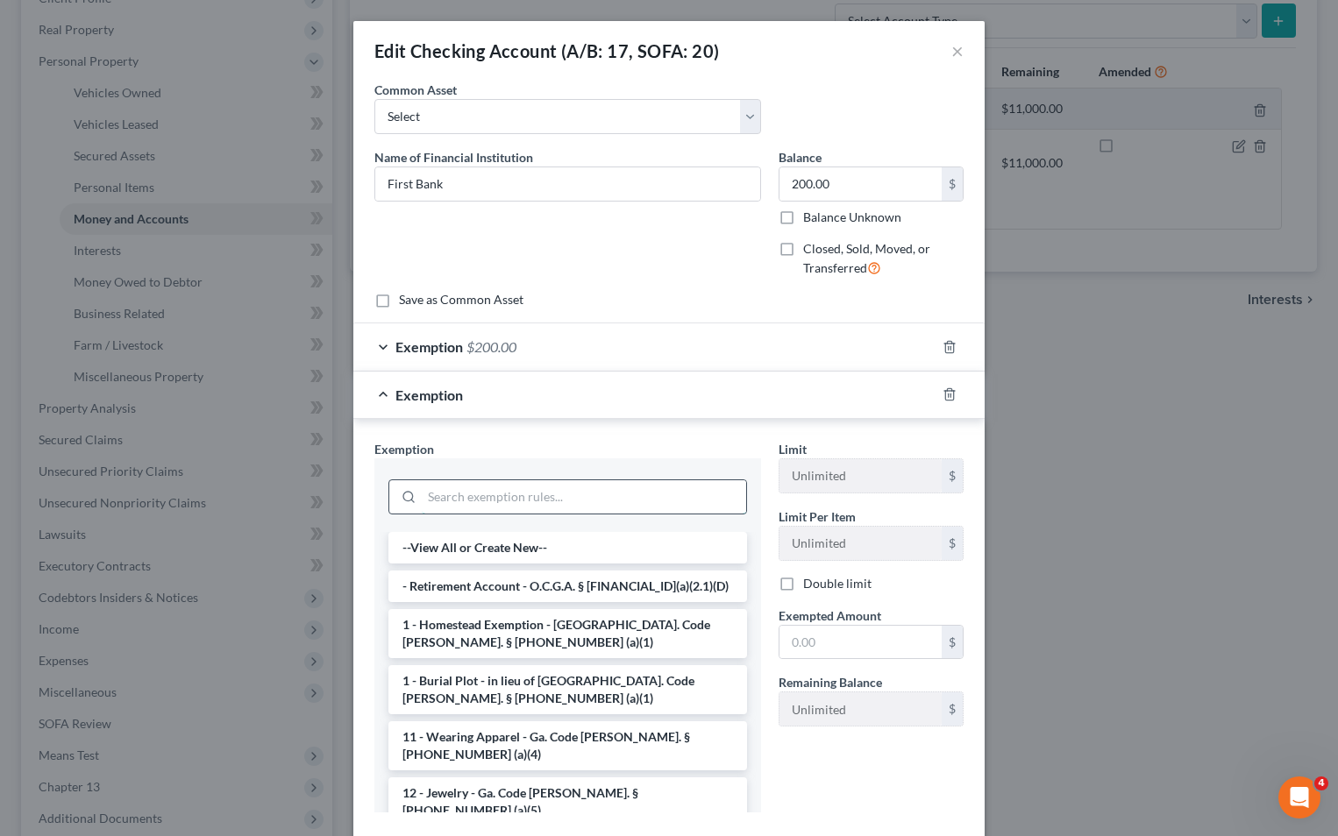
click at [597, 502] on input "search" at bounding box center [584, 496] width 324 height 33
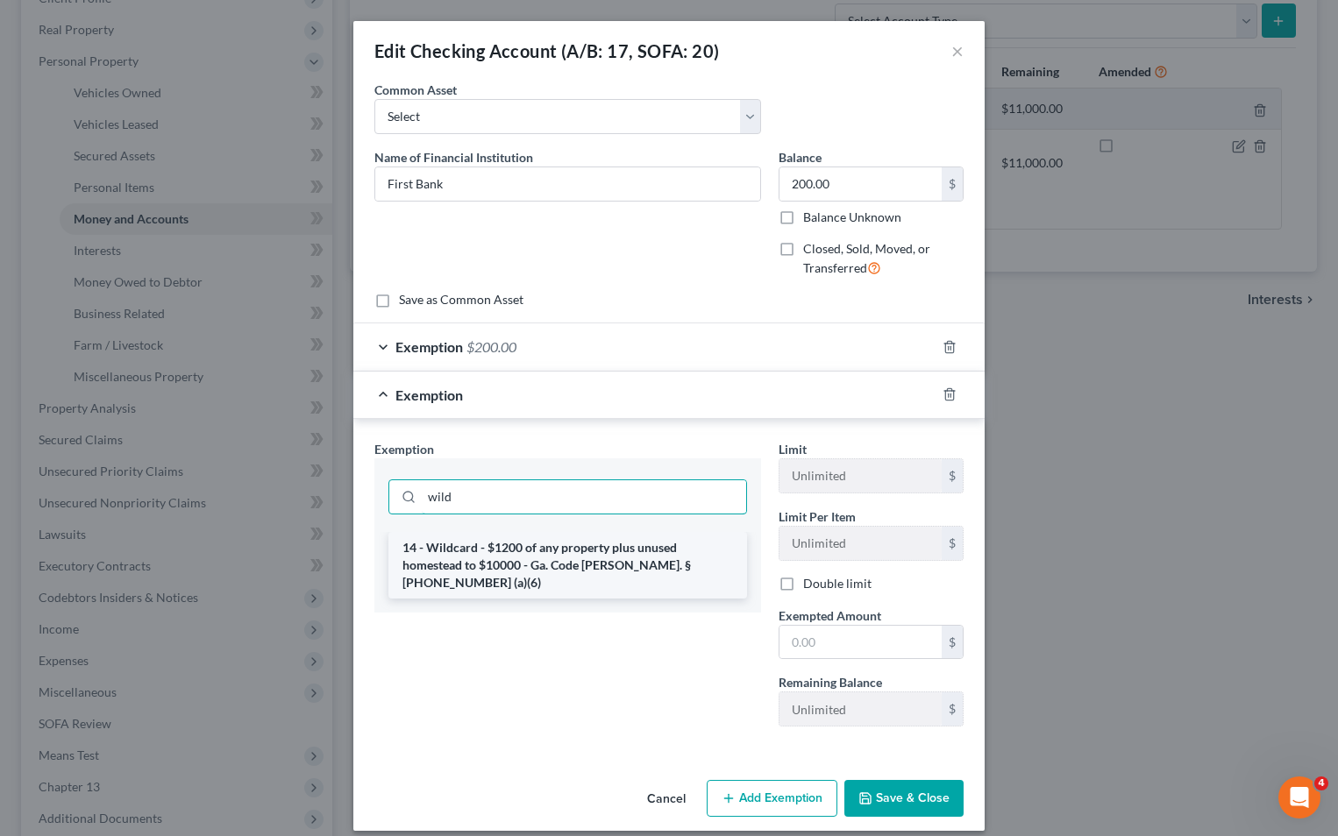
type input "wild"
click at [498, 572] on li "14 - Wildcard - $1200 of any property plus unused homestead to $10000 - Ga. Cod…" at bounding box center [567, 565] width 359 height 67
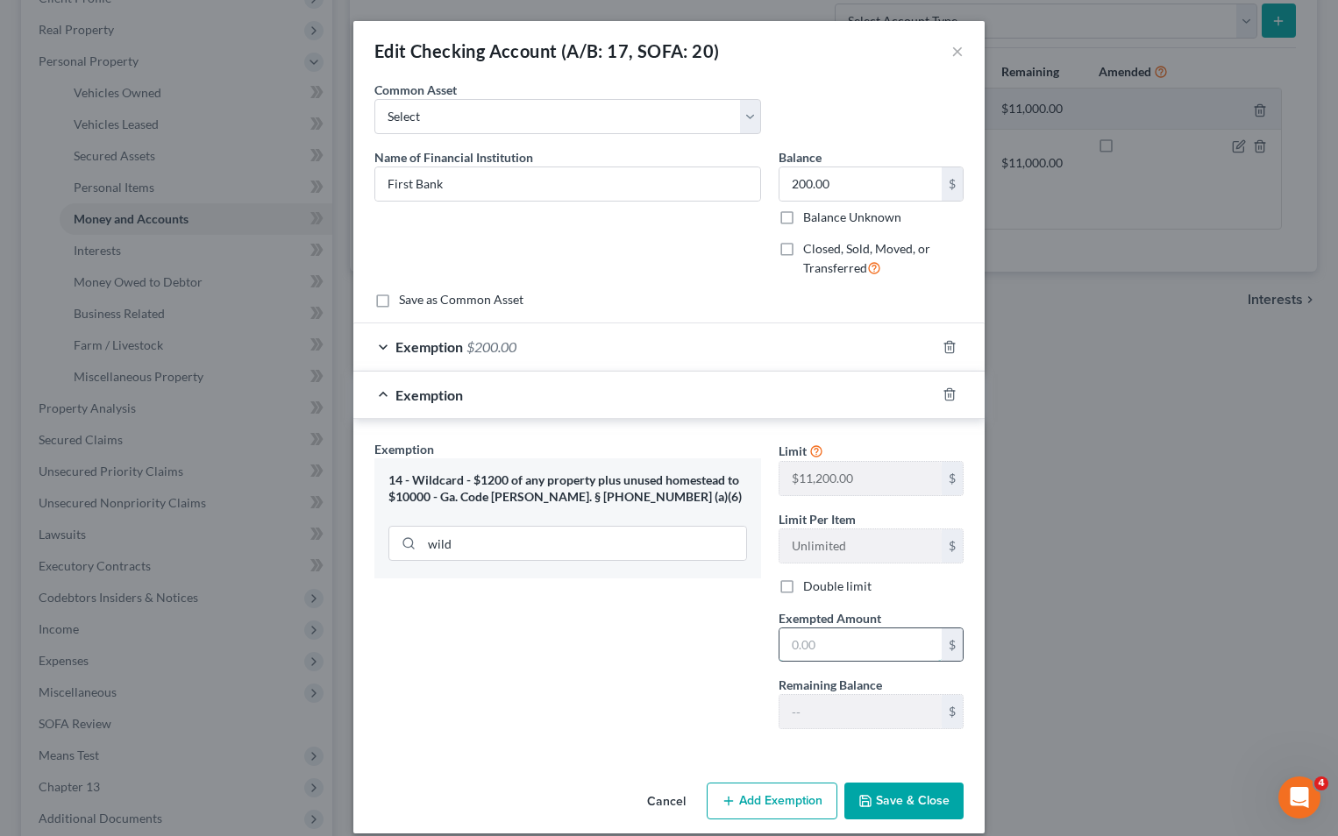
click at [779, 641] on input "text" at bounding box center [860, 645] width 162 height 33
type input "200"
click at [693, 646] on div "Exemption Set must be selected for CA. Exemption * 14 - Wildcard - $1200 of any…" at bounding box center [568, 591] width 404 height 303
click at [909, 806] on button "Save & Close" at bounding box center [903, 801] width 119 height 37
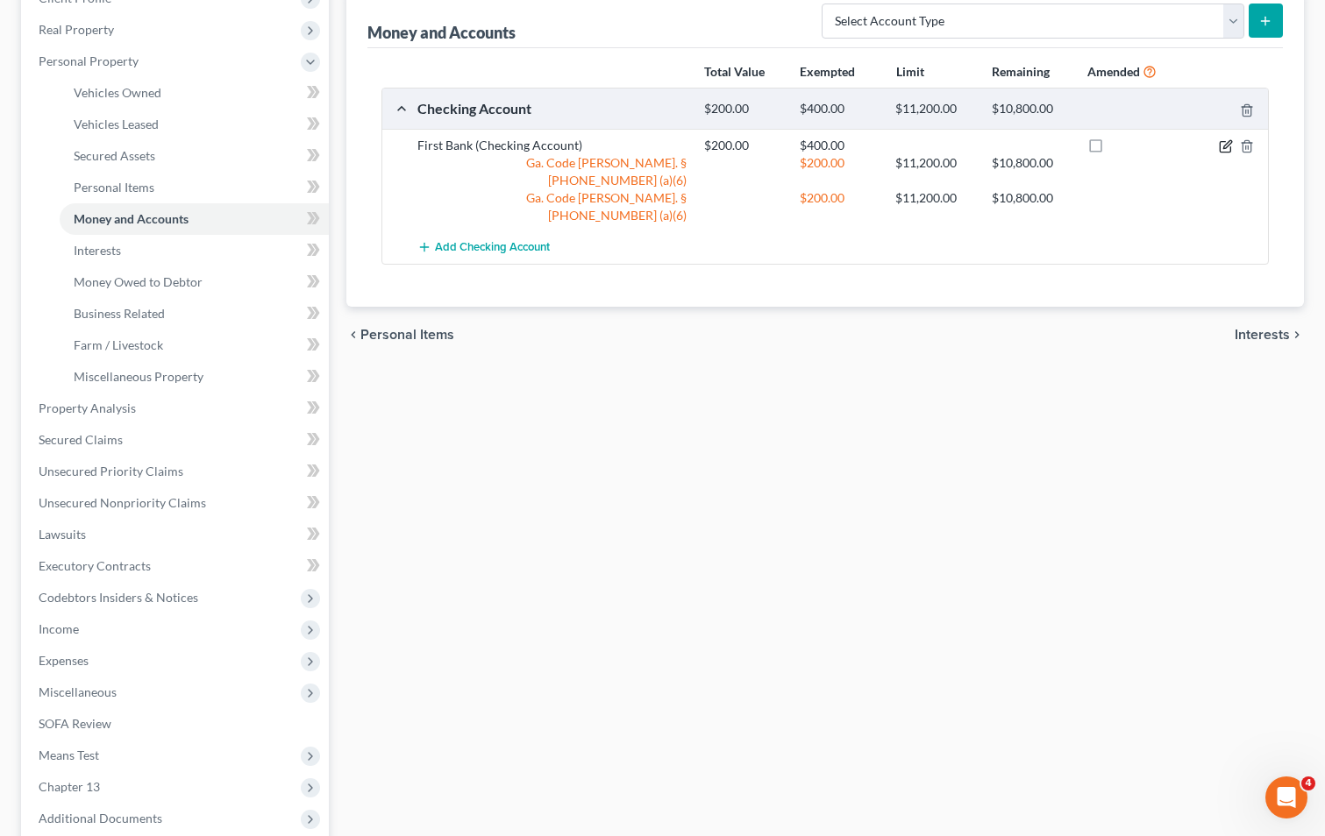
click at [1225, 142] on icon "button" at bounding box center [1224, 147] width 11 height 11
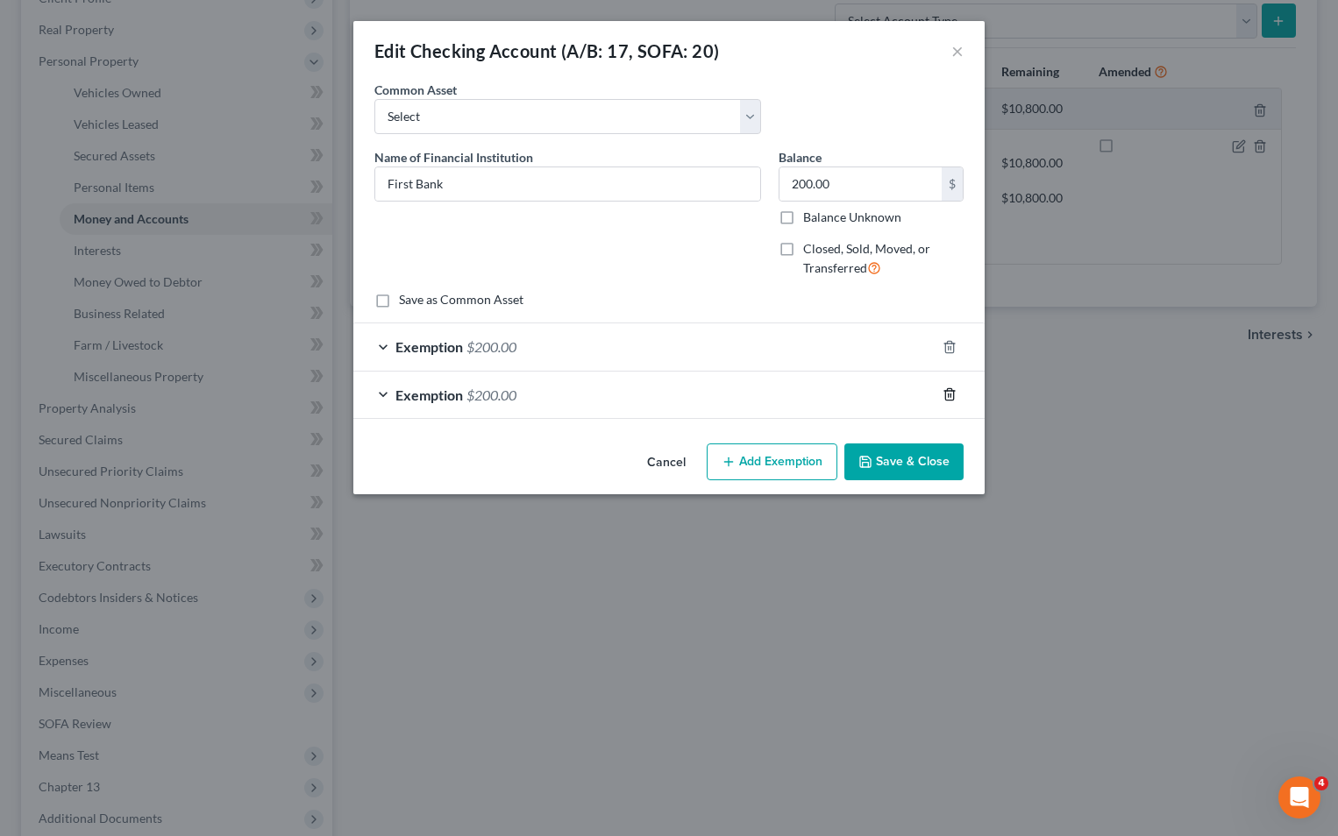
click at [950, 395] on line "button" at bounding box center [950, 397] width 0 height 4
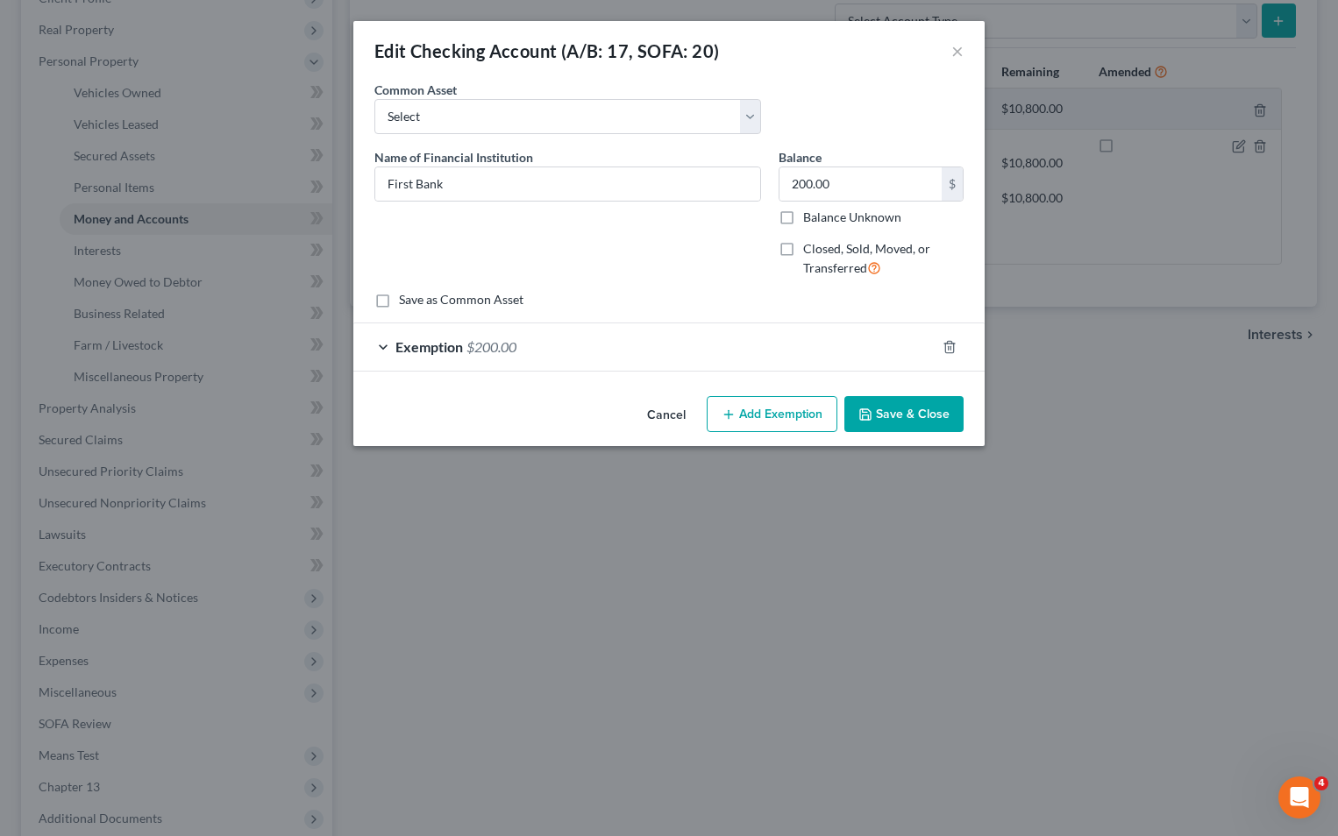
click at [935, 415] on button "Save & Close" at bounding box center [903, 414] width 119 height 37
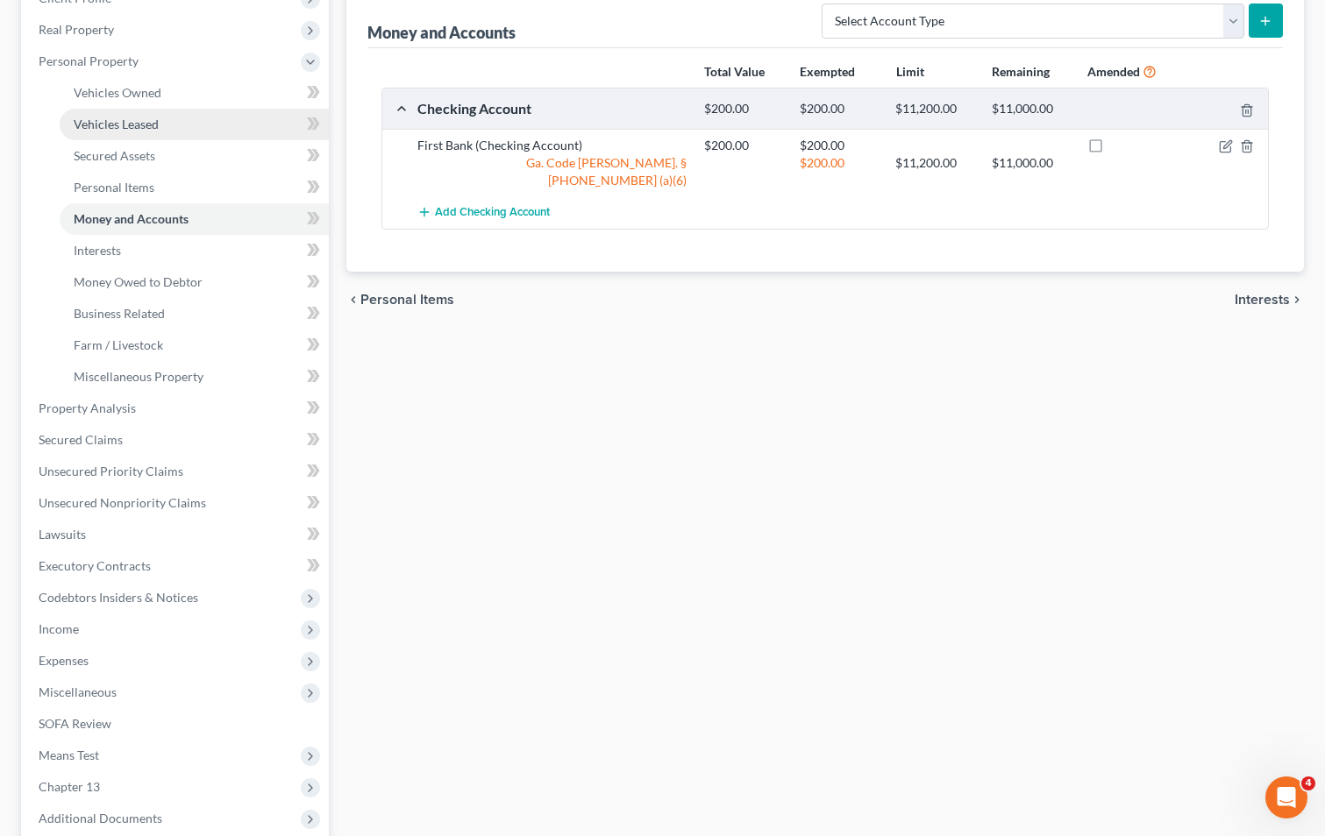
click at [129, 121] on span "Vehicles Leased" at bounding box center [116, 124] width 85 height 15
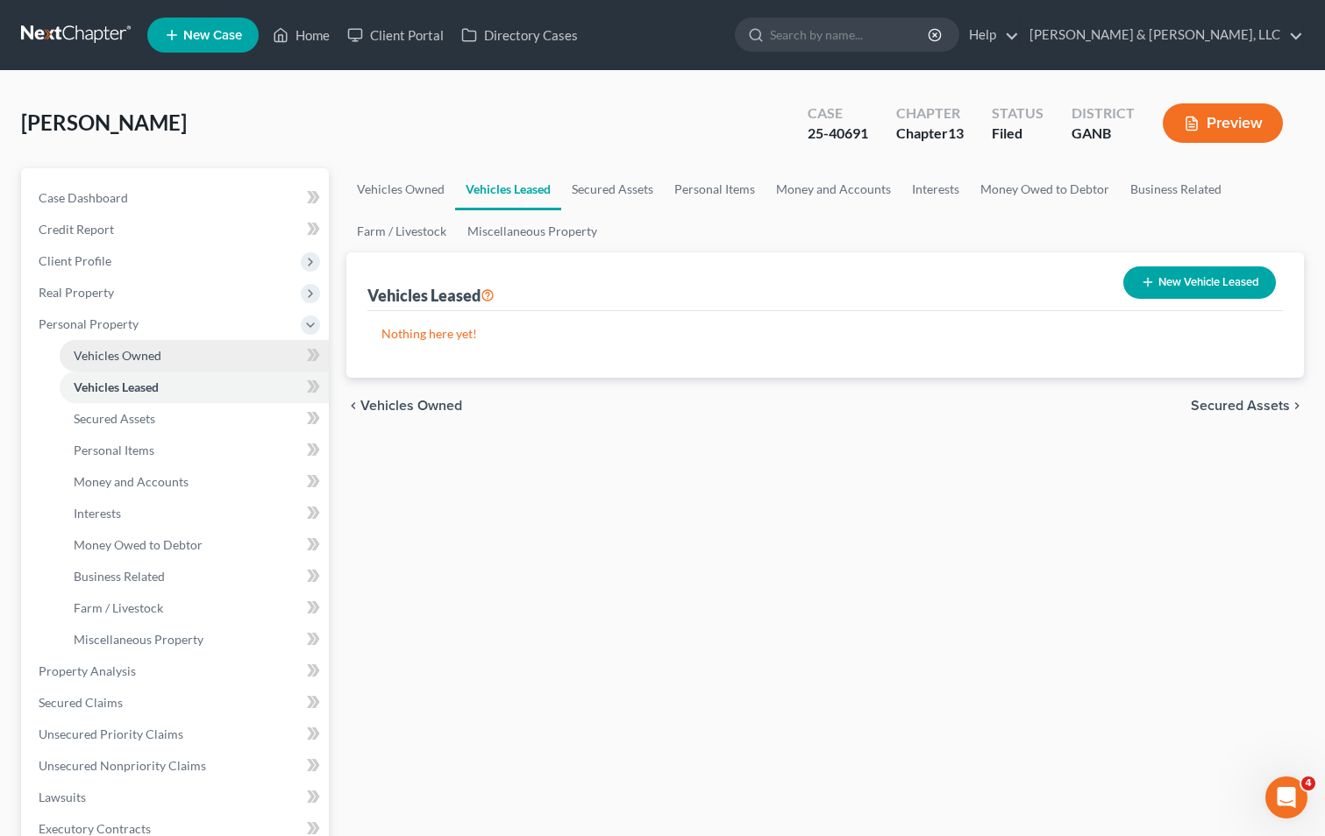
click at [147, 350] on span "Vehicles Owned" at bounding box center [118, 355] width 88 height 15
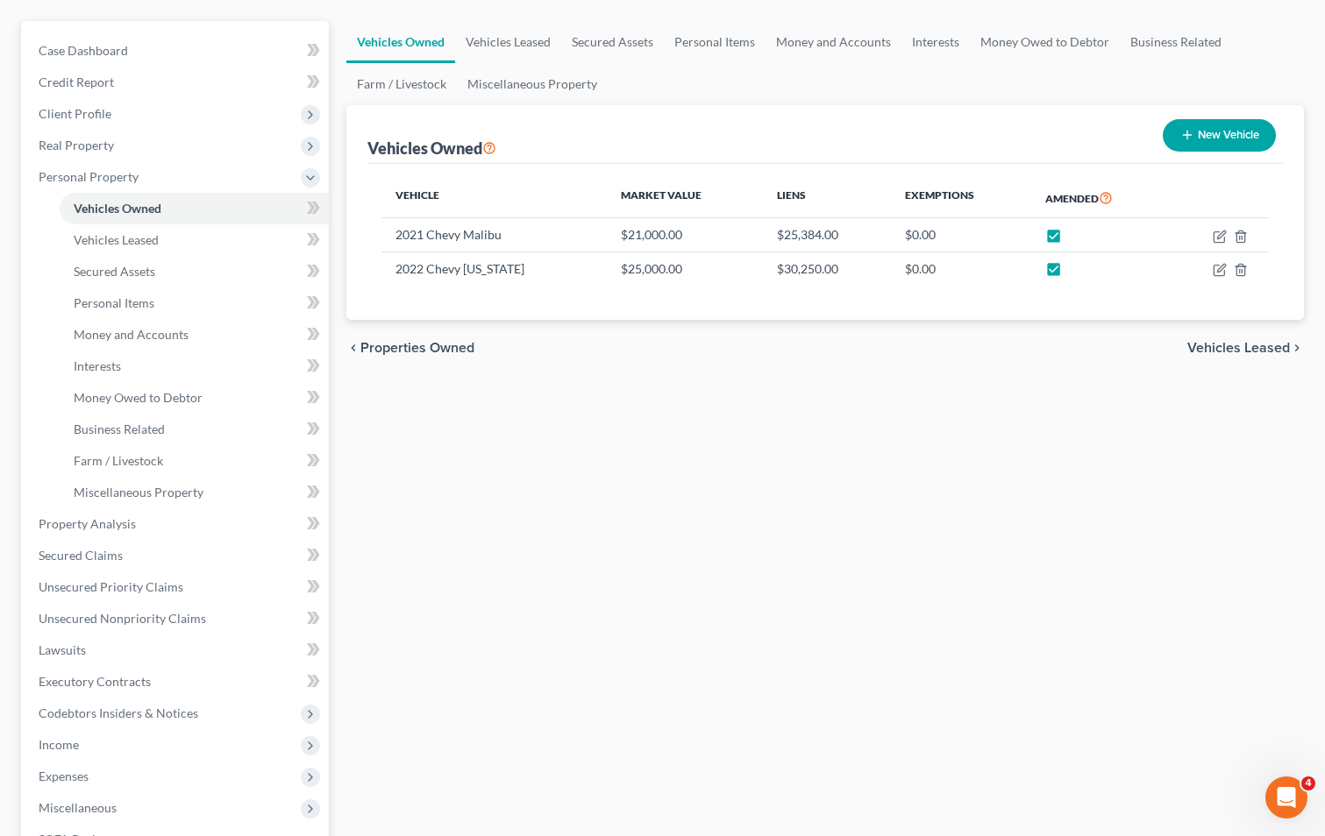
scroll to position [175, 0]
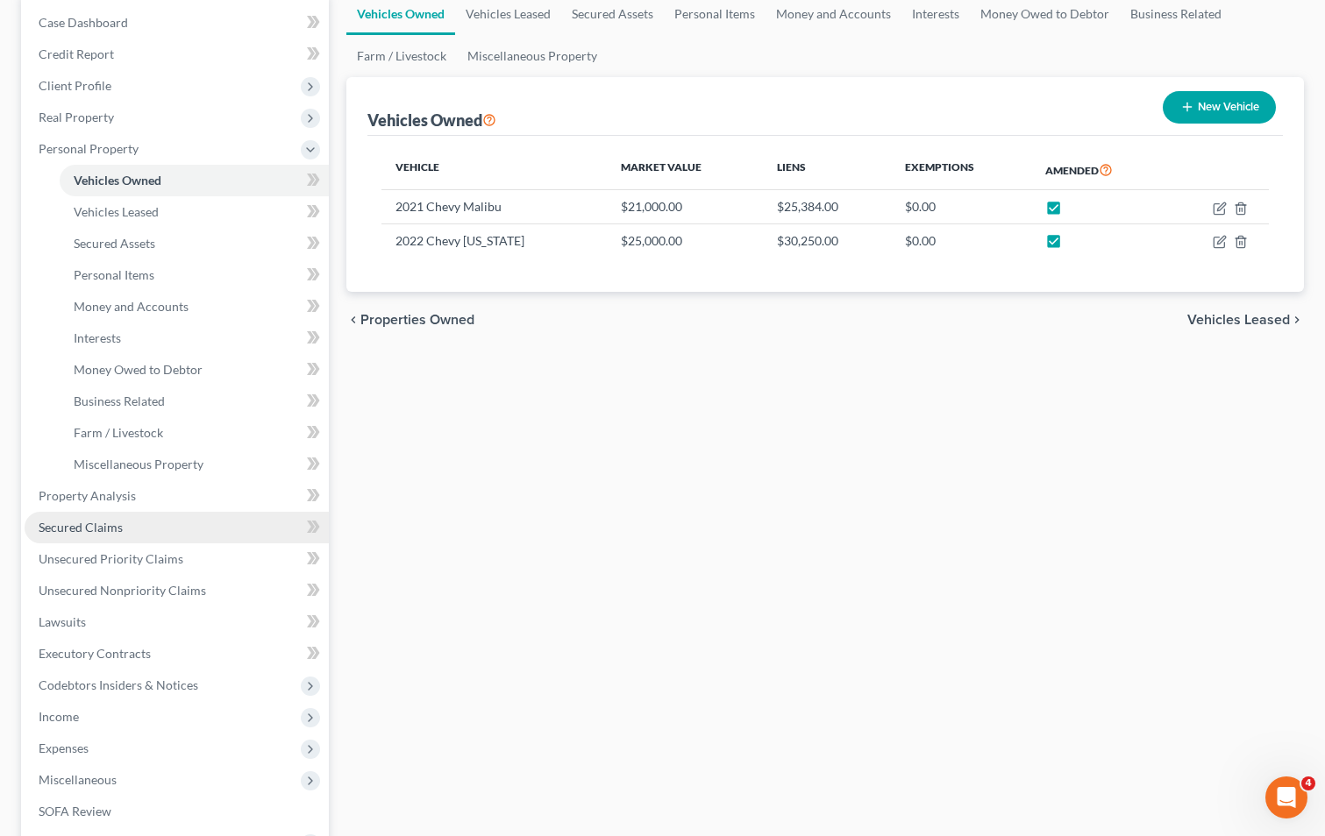
click at [87, 523] on span "Secured Claims" at bounding box center [81, 527] width 84 height 15
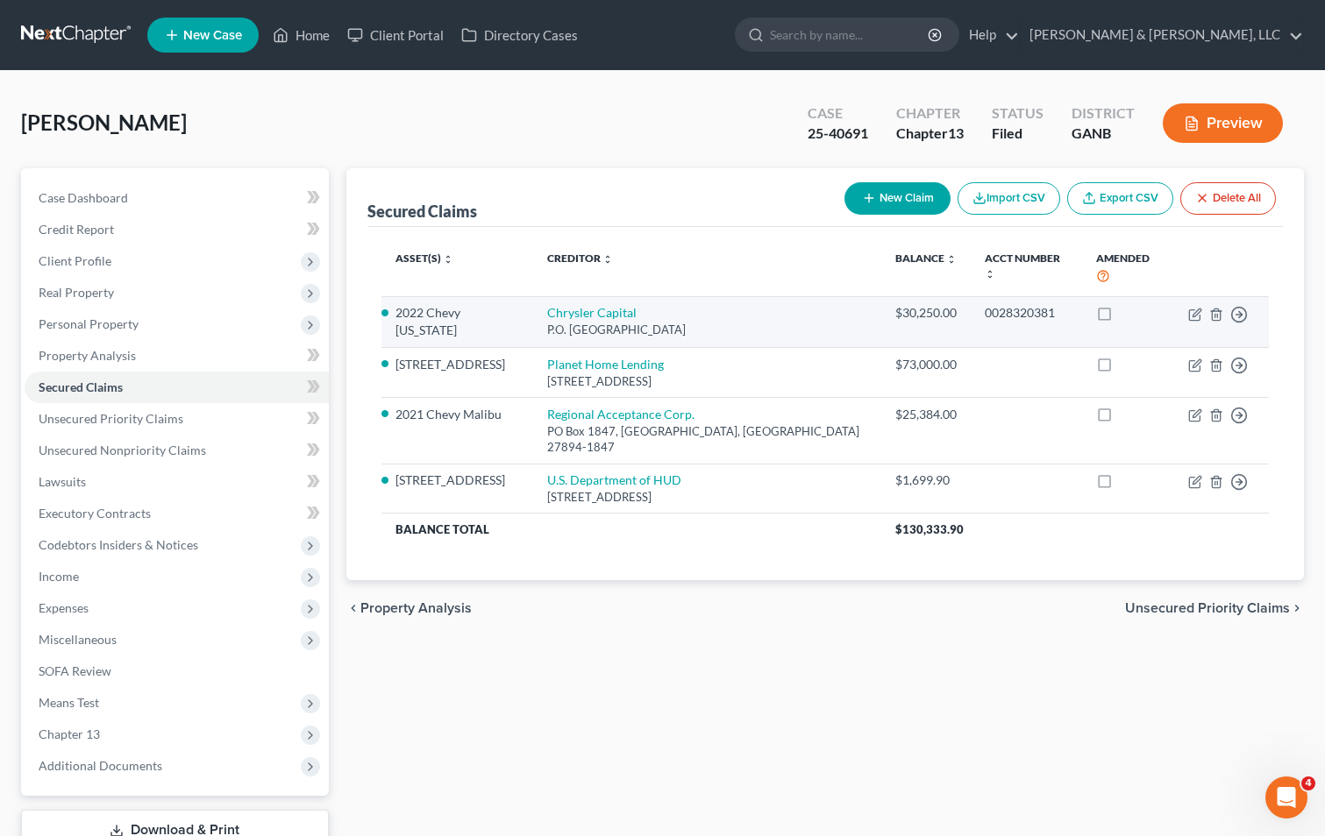
click at [1120, 317] on label at bounding box center [1120, 317] width 0 height 0
click at [1127, 304] on input "checkbox" at bounding box center [1132, 309] width 11 height 11
checkbox input "true"
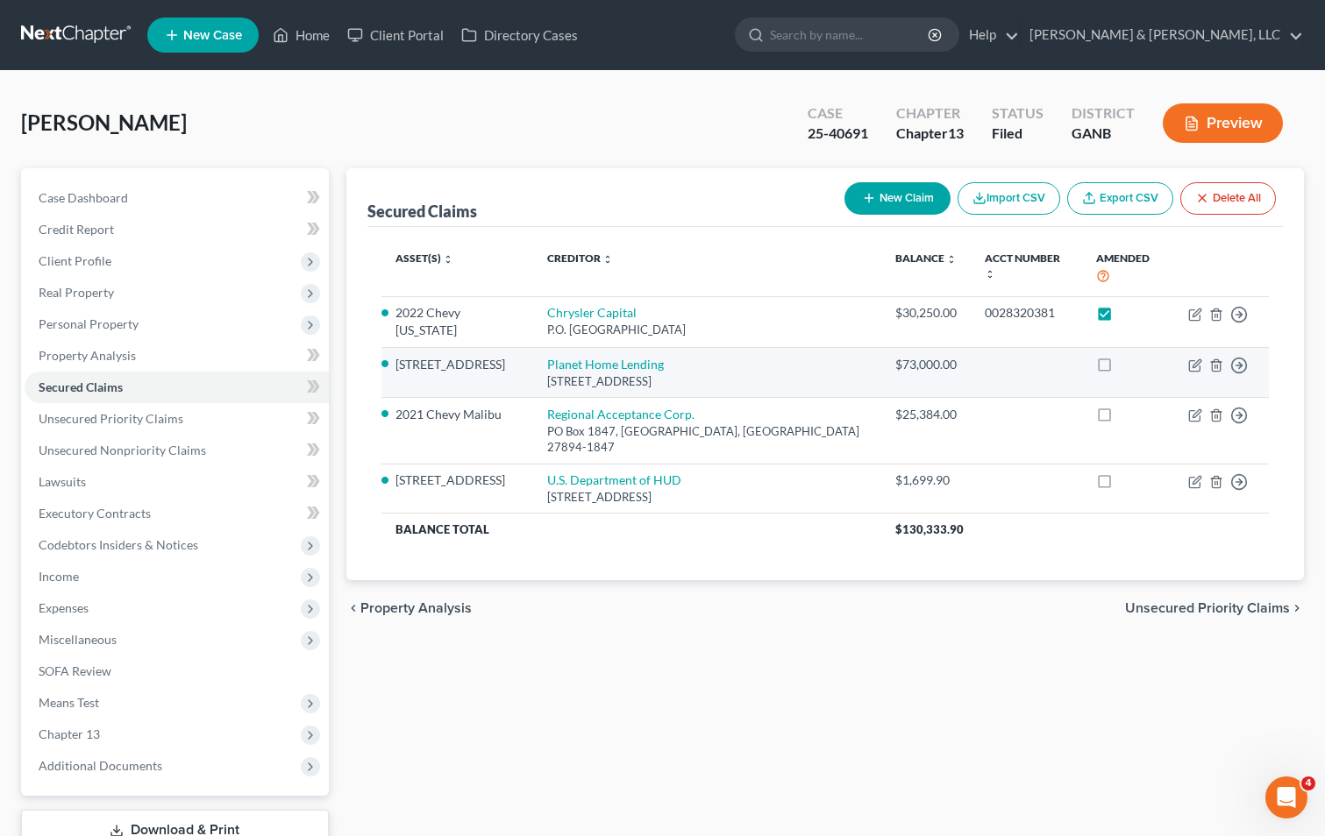
drag, startPoint x: 1087, startPoint y: 351, endPoint x: 1089, endPoint y: 364, distance: 13.3
click at [1120, 369] on label at bounding box center [1120, 369] width 0 height 0
click at [1127, 356] on input "checkbox" at bounding box center [1132, 361] width 11 height 11
checkbox input "true"
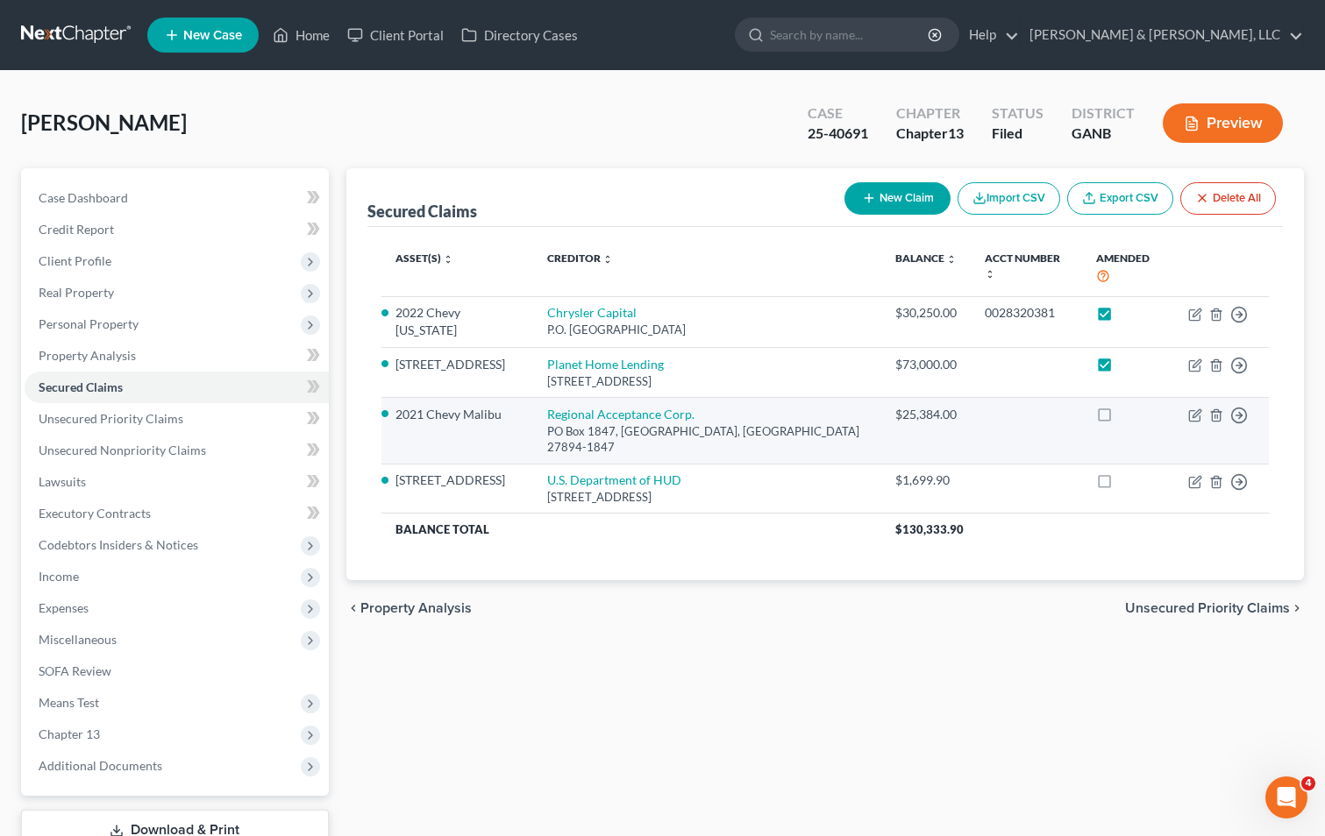
click at [1120, 419] on label at bounding box center [1120, 419] width 0 height 0
click at [1127, 406] on input "checkbox" at bounding box center [1132, 411] width 11 height 11
checkbox input "true"
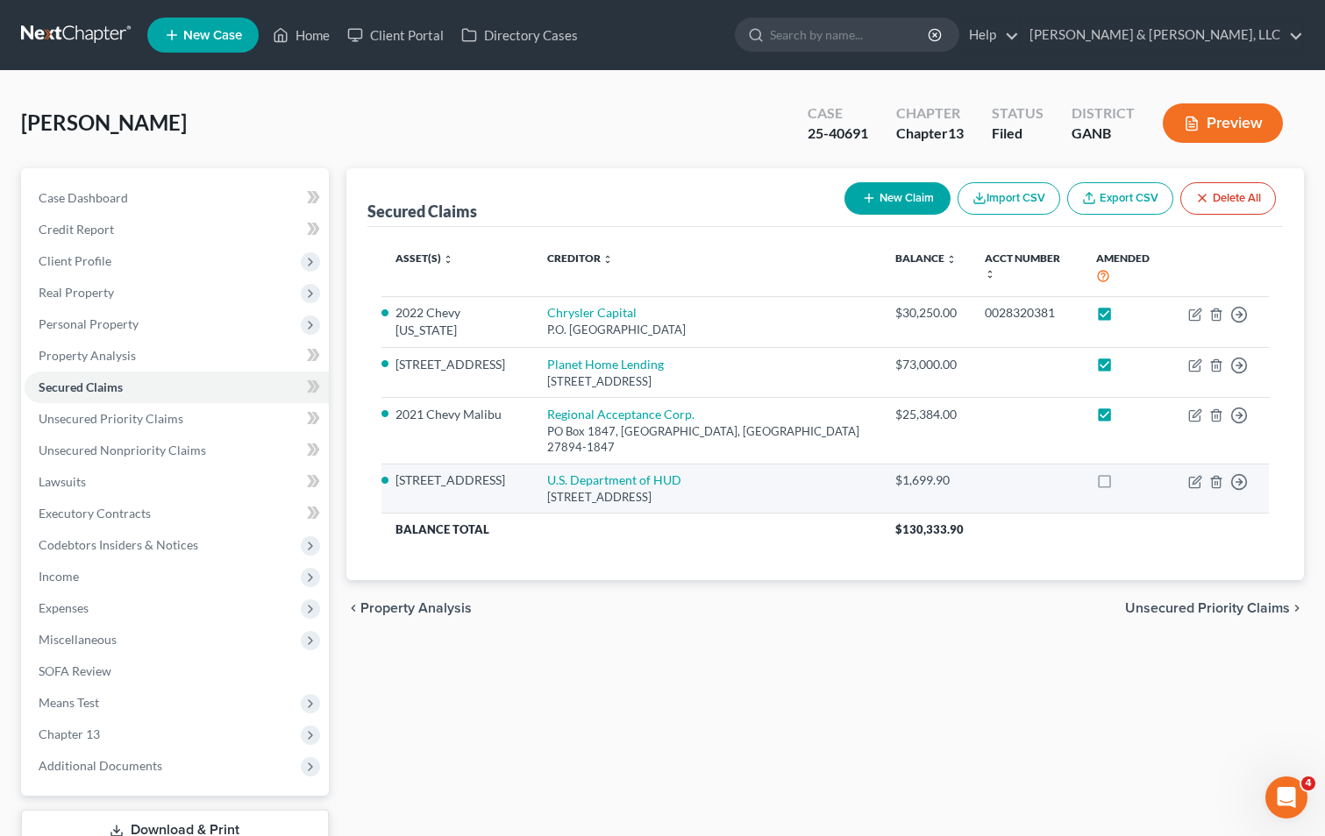
click at [1120, 485] on label at bounding box center [1120, 485] width 0 height 0
click at [1127, 472] on input "checkbox" at bounding box center [1132, 477] width 11 height 11
checkbox input "true"
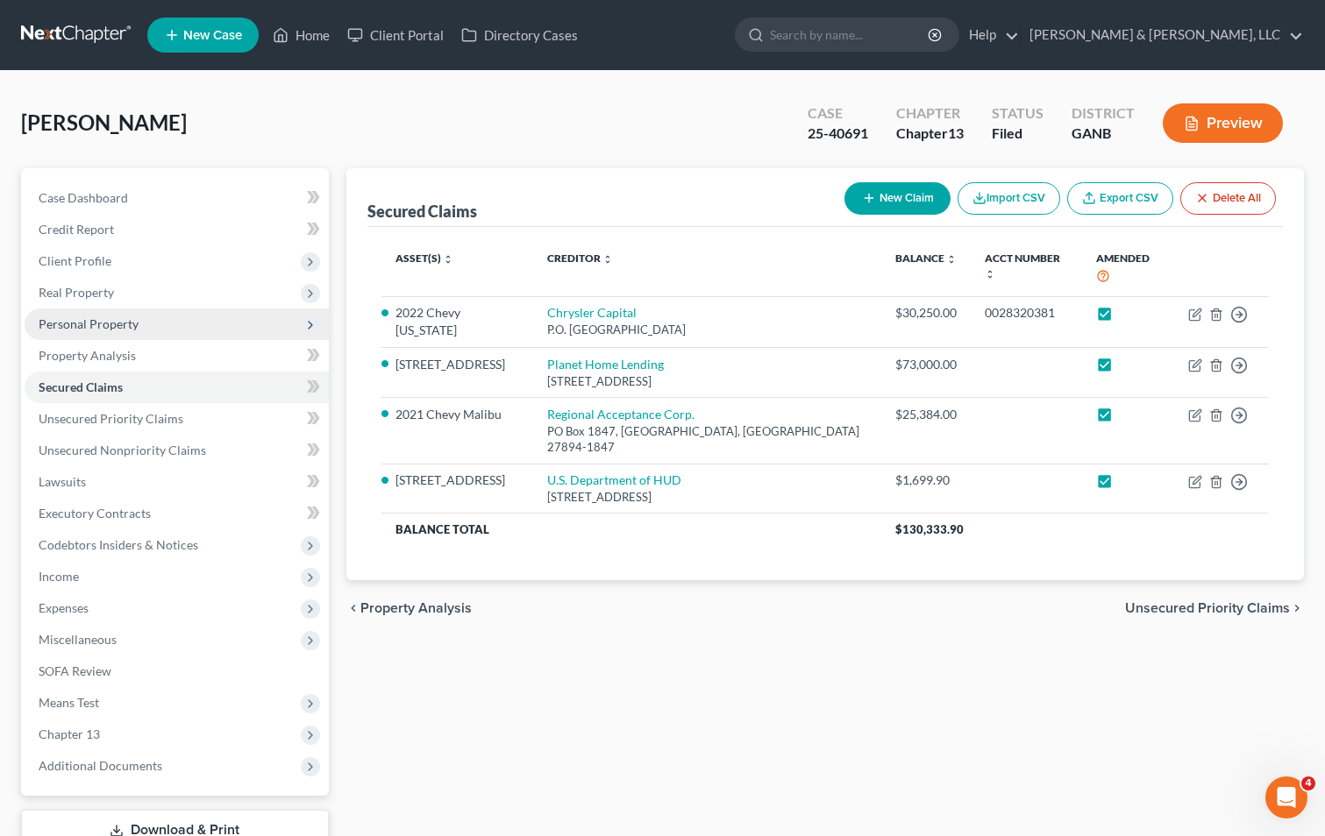
click at [72, 314] on span "Personal Property" at bounding box center [177, 325] width 304 height 32
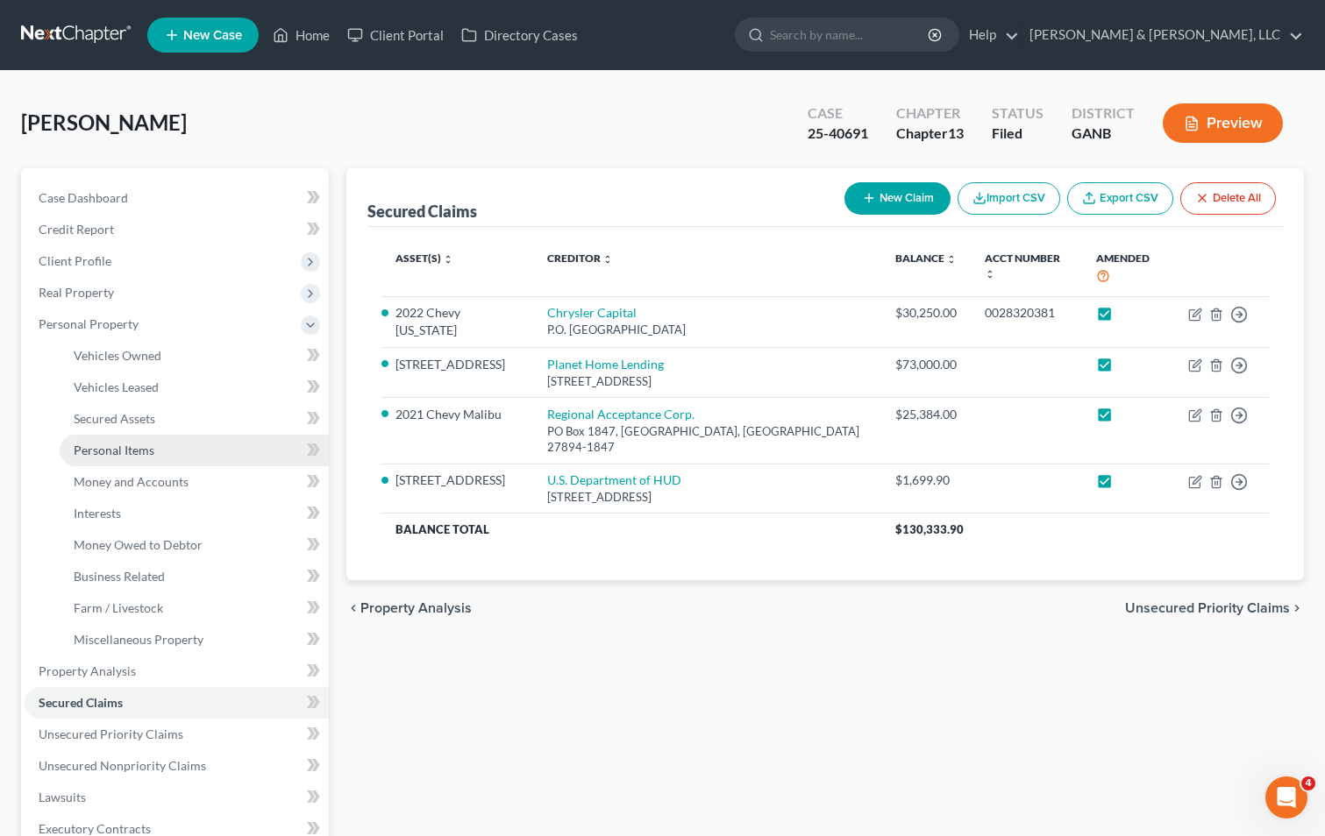
click at [144, 448] on span "Personal Items" at bounding box center [114, 450] width 81 height 15
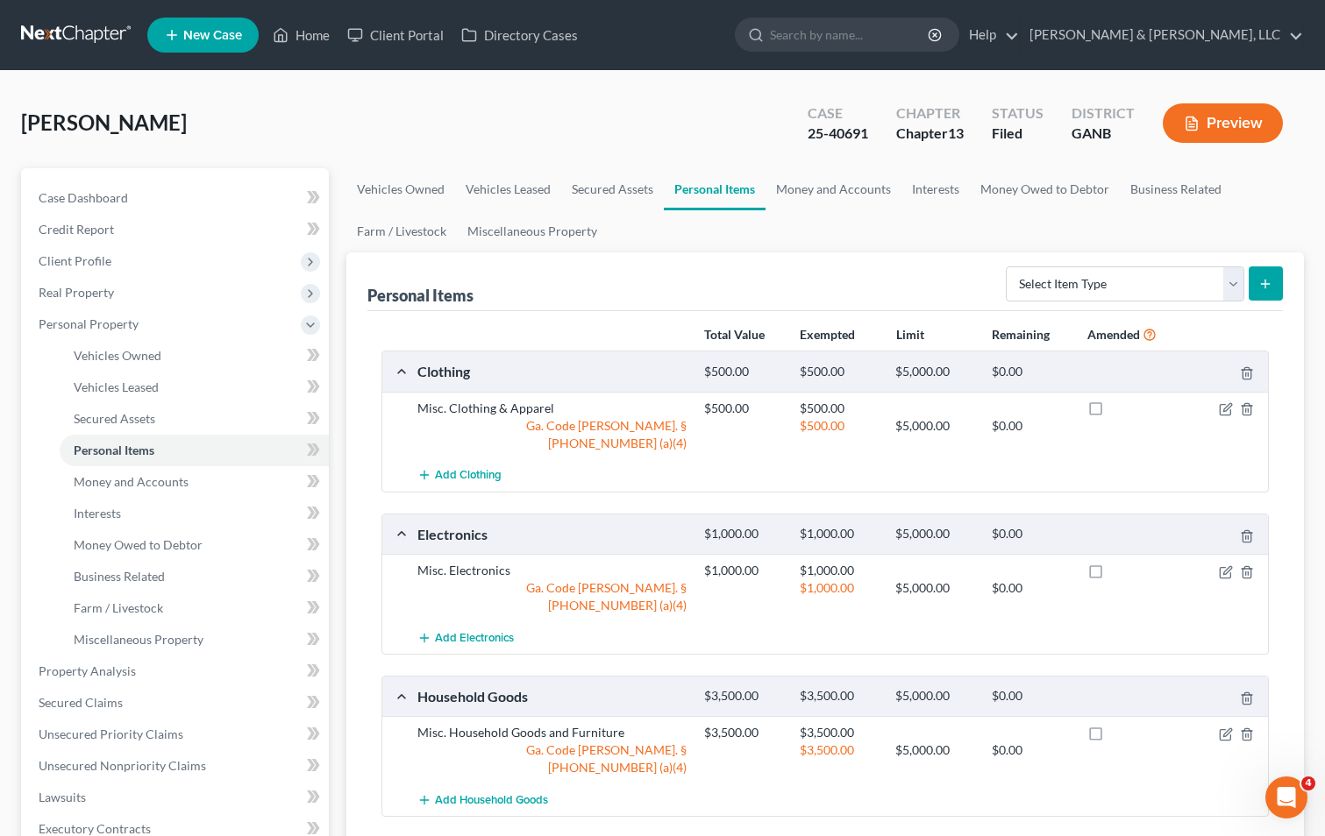
click at [1112, 413] on label at bounding box center [1112, 413] width 0 height 0
click at [1119, 411] on input "checkbox" at bounding box center [1124, 405] width 11 height 11
checkbox input "true"
click at [1112, 575] on label at bounding box center [1112, 575] width 0 height 0
click at [1119, 562] on input "checkbox" at bounding box center [1124, 567] width 11 height 11
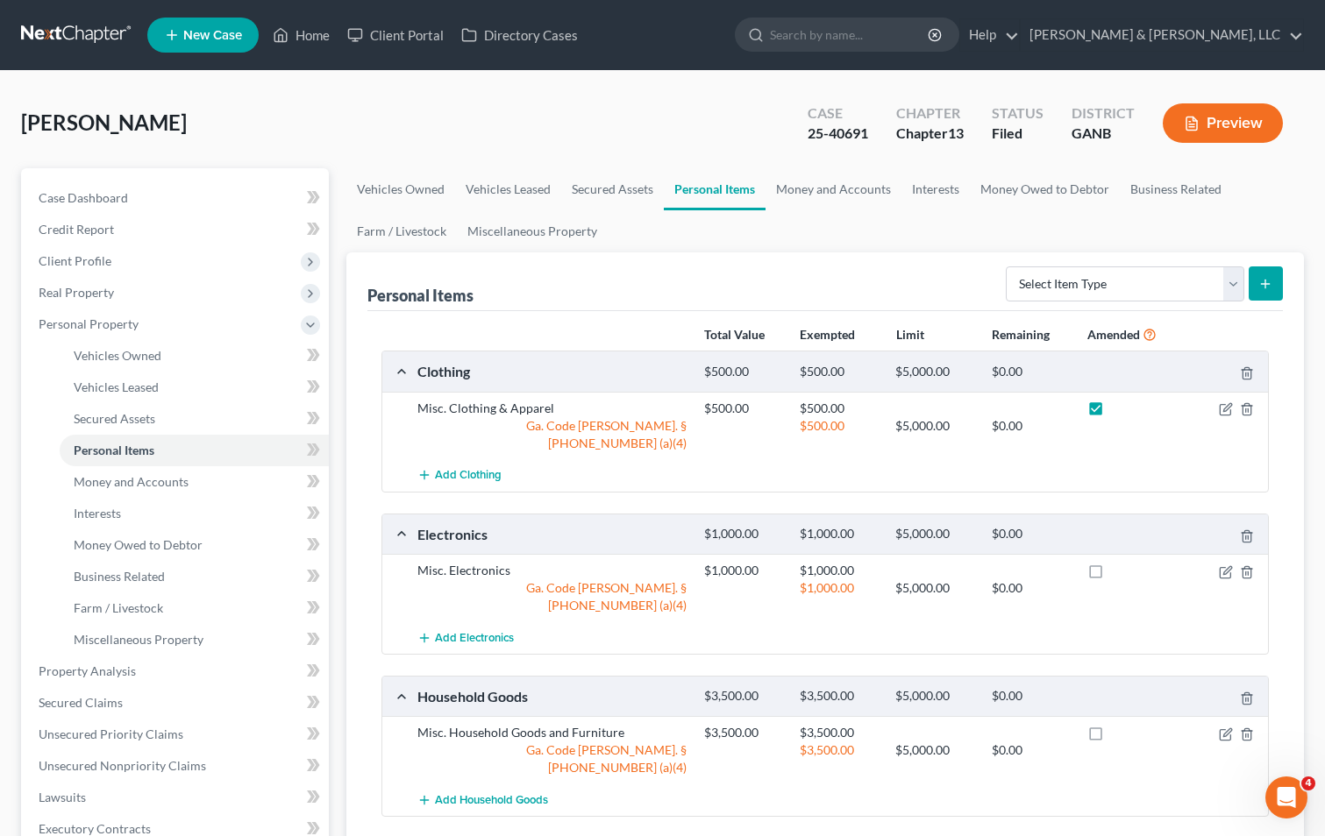
checkbox input "true"
click at [1112, 737] on label at bounding box center [1112, 737] width 0 height 0
click at [1119, 724] on input "checkbox" at bounding box center [1124, 729] width 11 height 11
checkbox input "true"
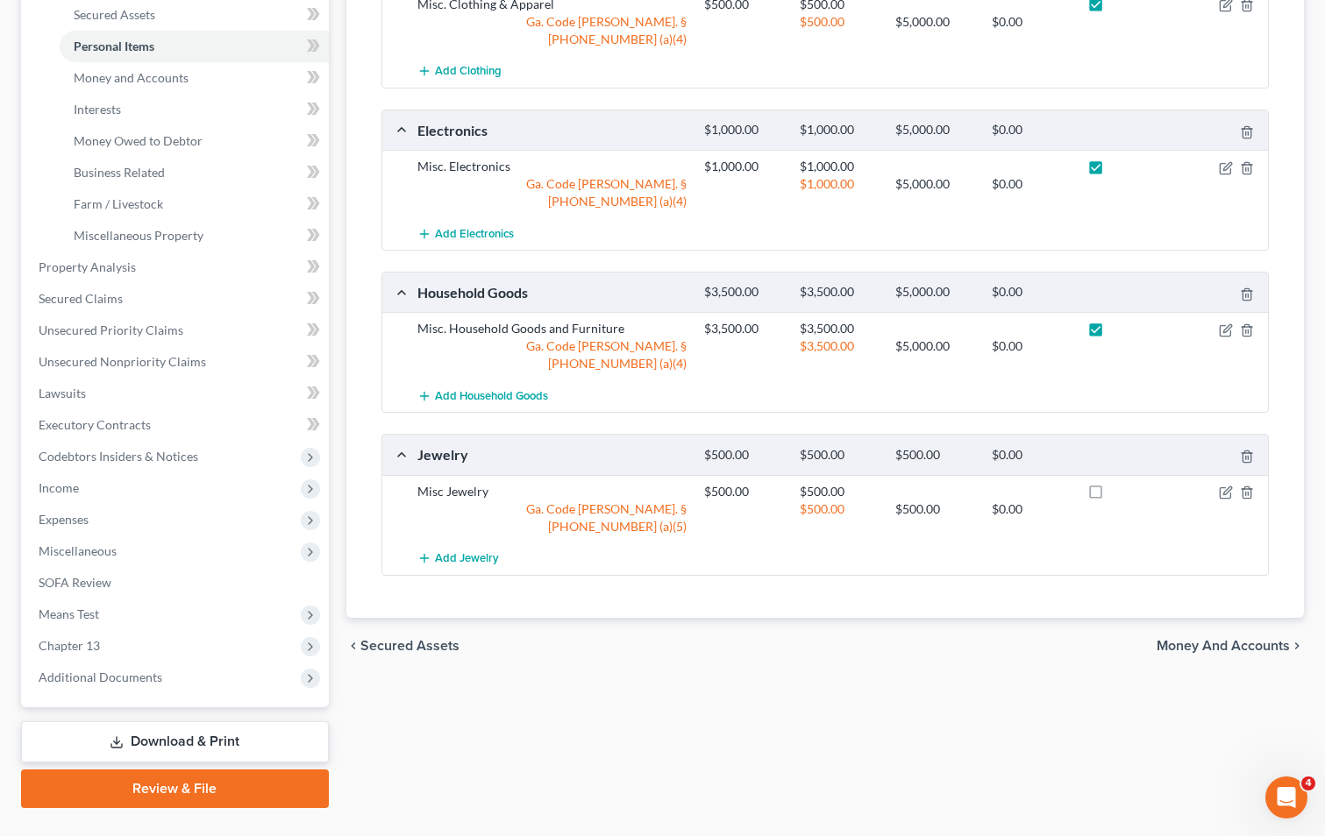
scroll to position [438, 0]
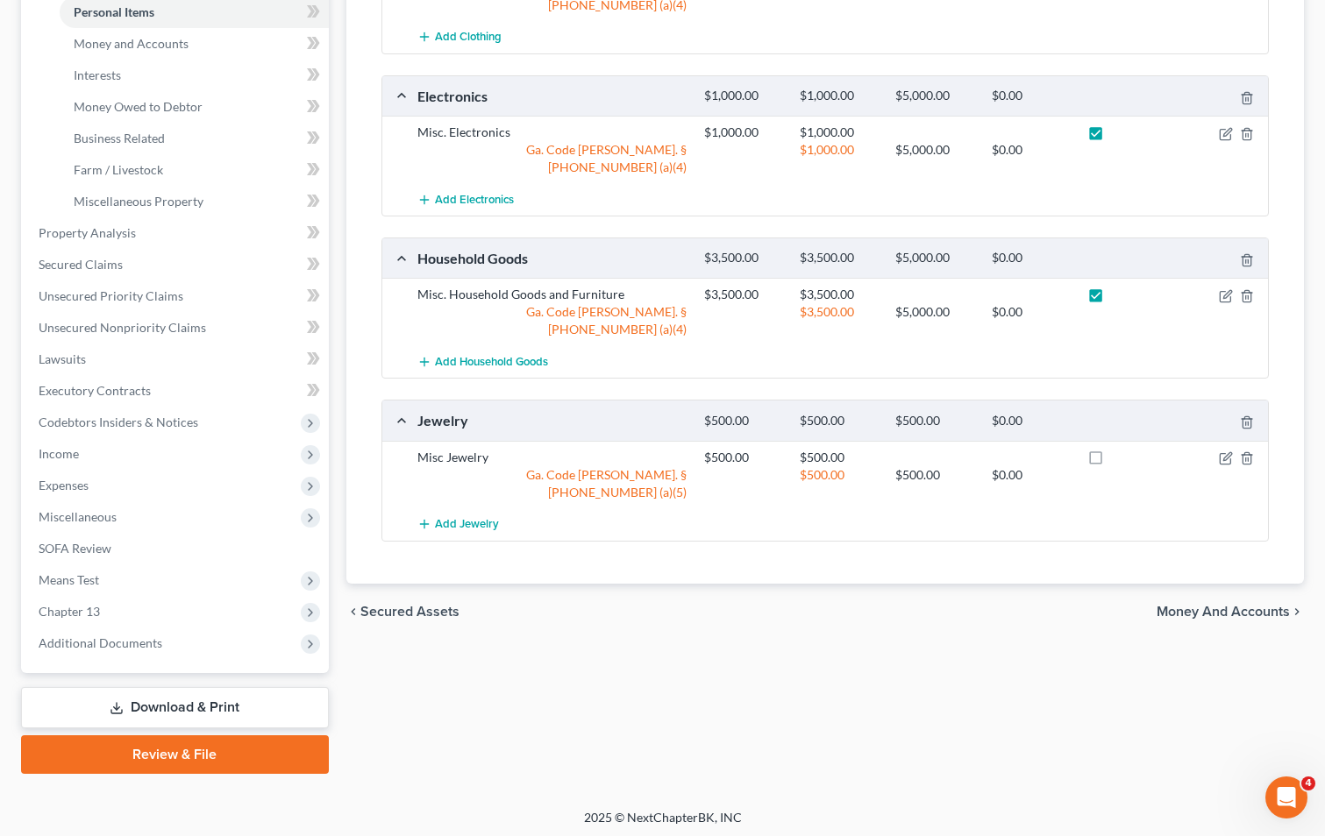
click at [1112, 462] on label at bounding box center [1112, 462] width 0 height 0
click at [1119, 449] on input "checkbox" at bounding box center [1124, 454] width 11 height 11
checkbox input "true"
click at [1199, 584] on div "chevron_left Secured Assets Money and Accounts chevron_right" at bounding box center [824, 612] width 957 height 56
click at [1200, 605] on span "Money and Accounts" at bounding box center [1222, 612] width 133 height 14
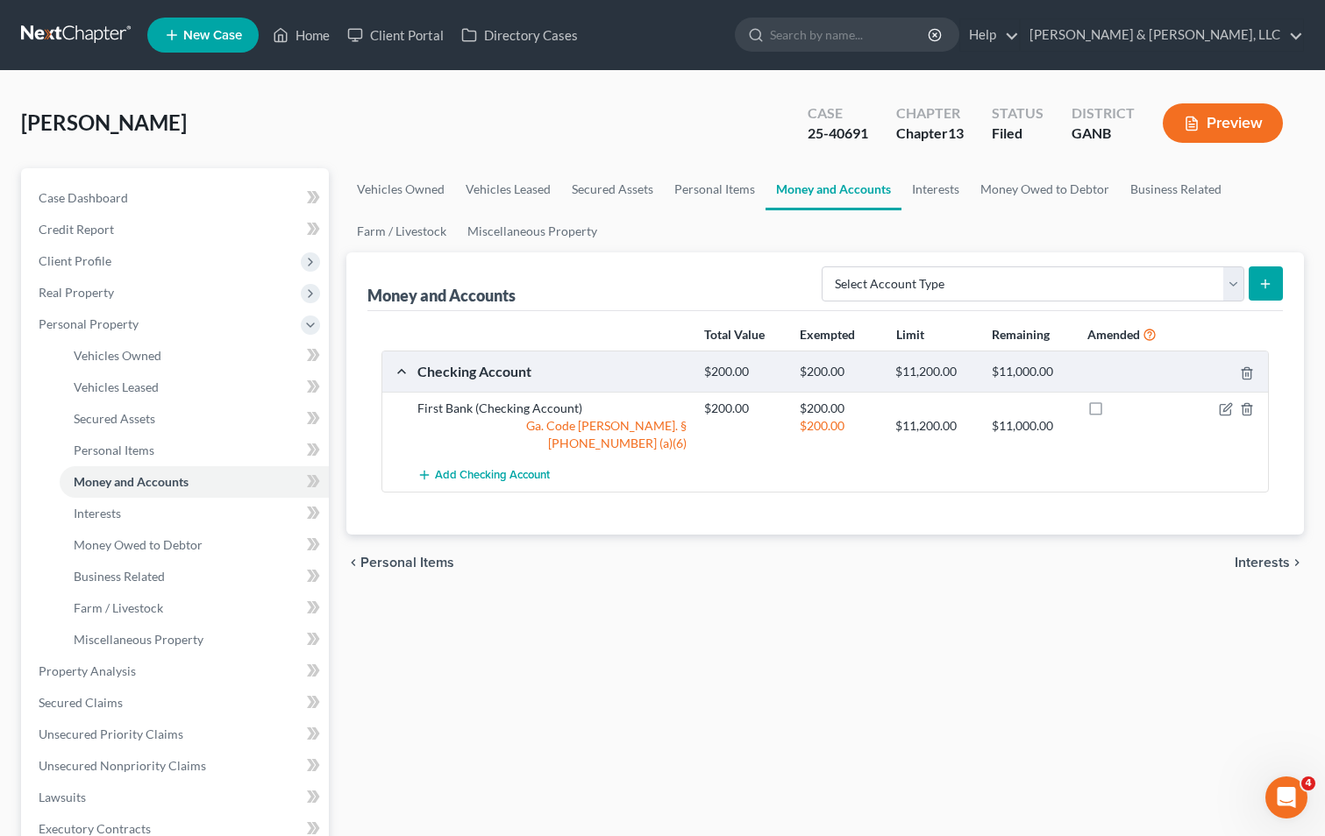
drag, startPoint x: 1094, startPoint y: 404, endPoint x: 1096, endPoint y: 415, distance: 10.7
click at [1112, 413] on label at bounding box center [1112, 413] width 0 height 0
click at [1119, 405] on input "checkbox" at bounding box center [1124, 405] width 11 height 11
checkbox input "true"
click at [1249, 556] on span "Interests" at bounding box center [1261, 563] width 55 height 14
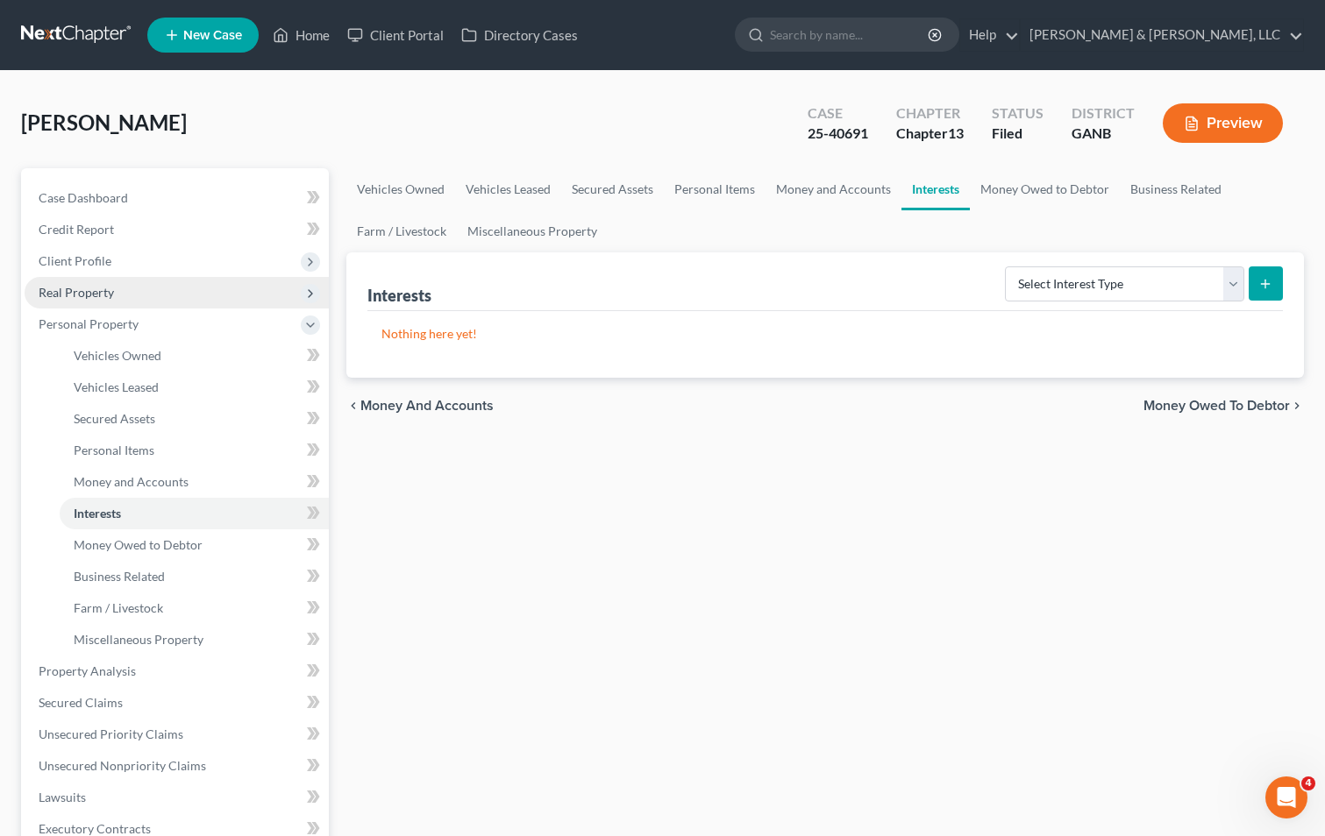
click at [139, 287] on span "Real Property" at bounding box center [177, 293] width 304 height 32
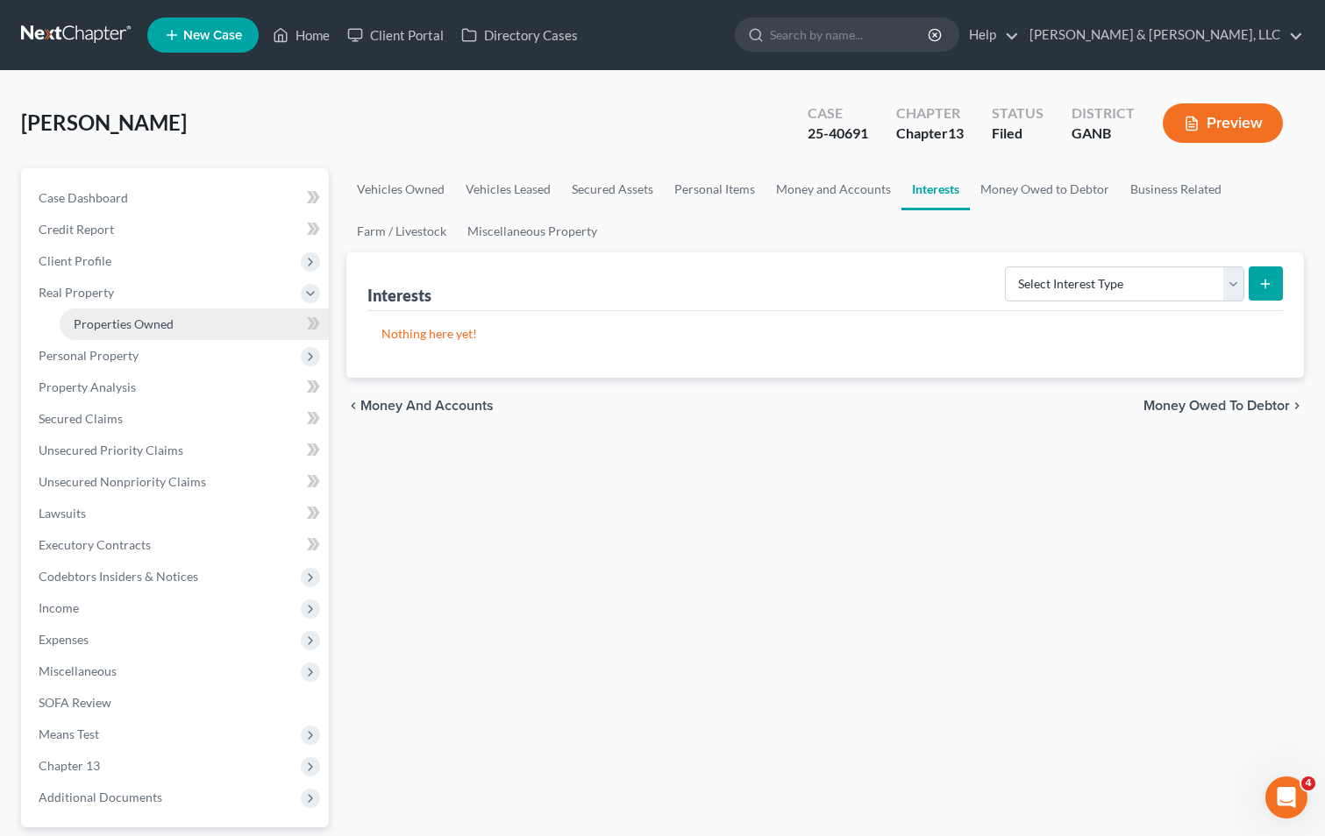
click at [145, 322] on span "Properties Owned" at bounding box center [124, 323] width 100 height 15
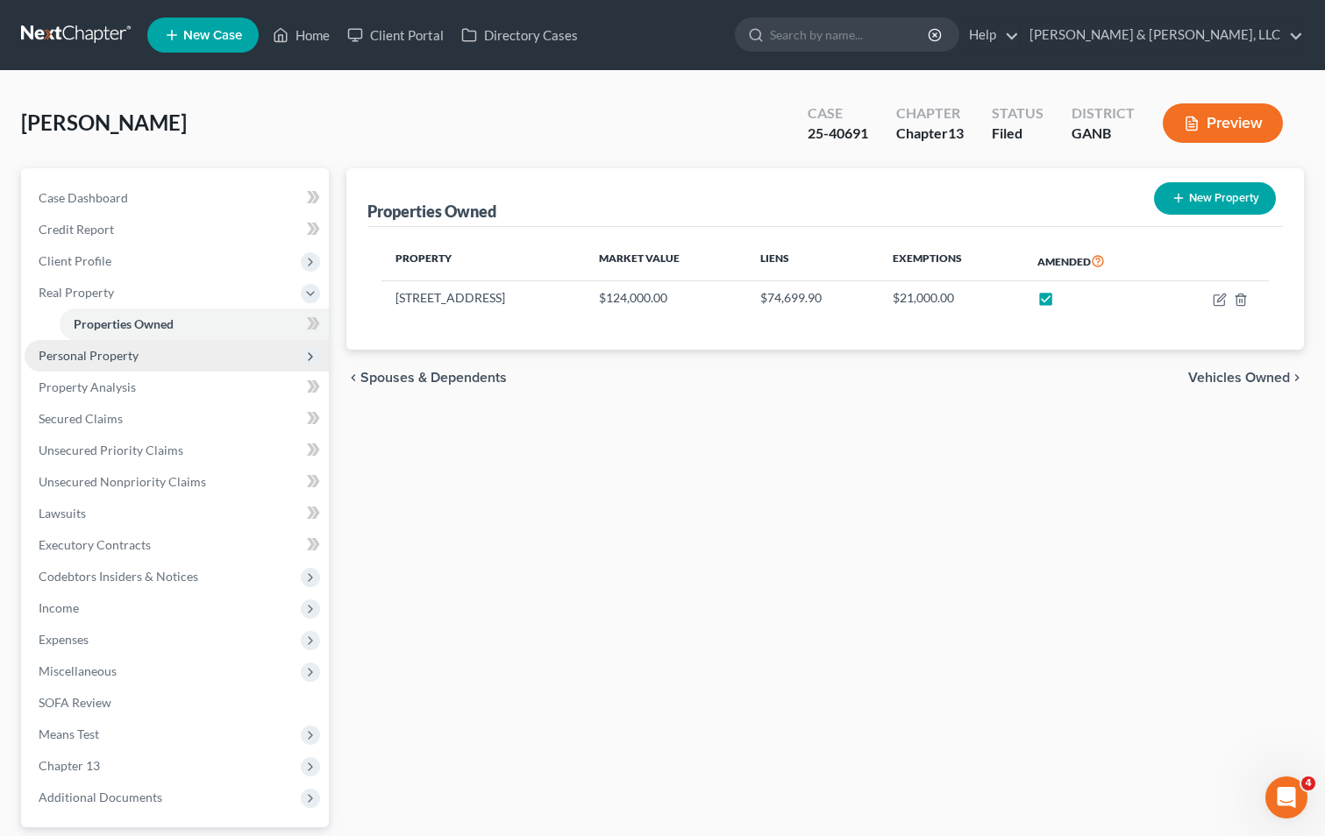
click at [121, 355] on span "Personal Property" at bounding box center [89, 355] width 100 height 15
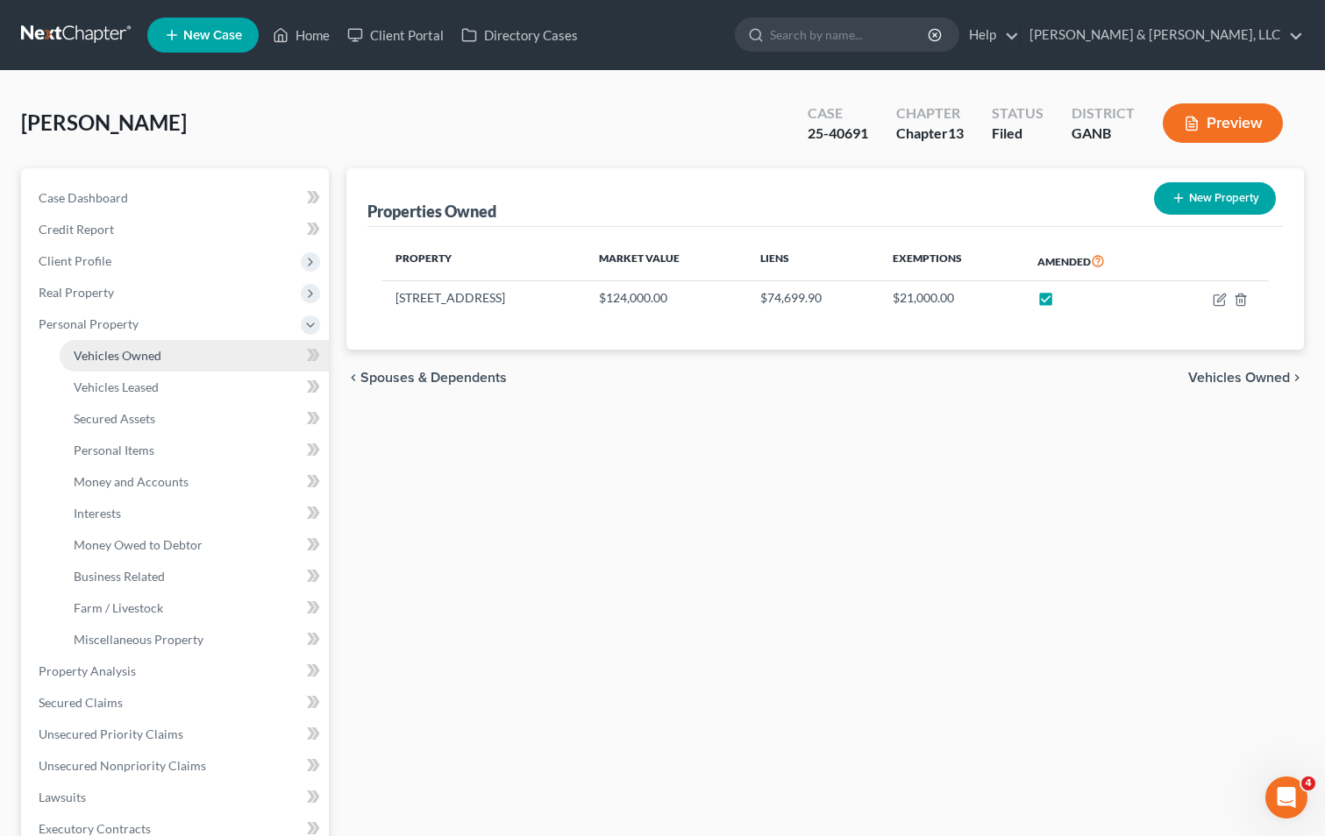
click at [167, 353] on link "Vehicles Owned" at bounding box center [194, 356] width 269 height 32
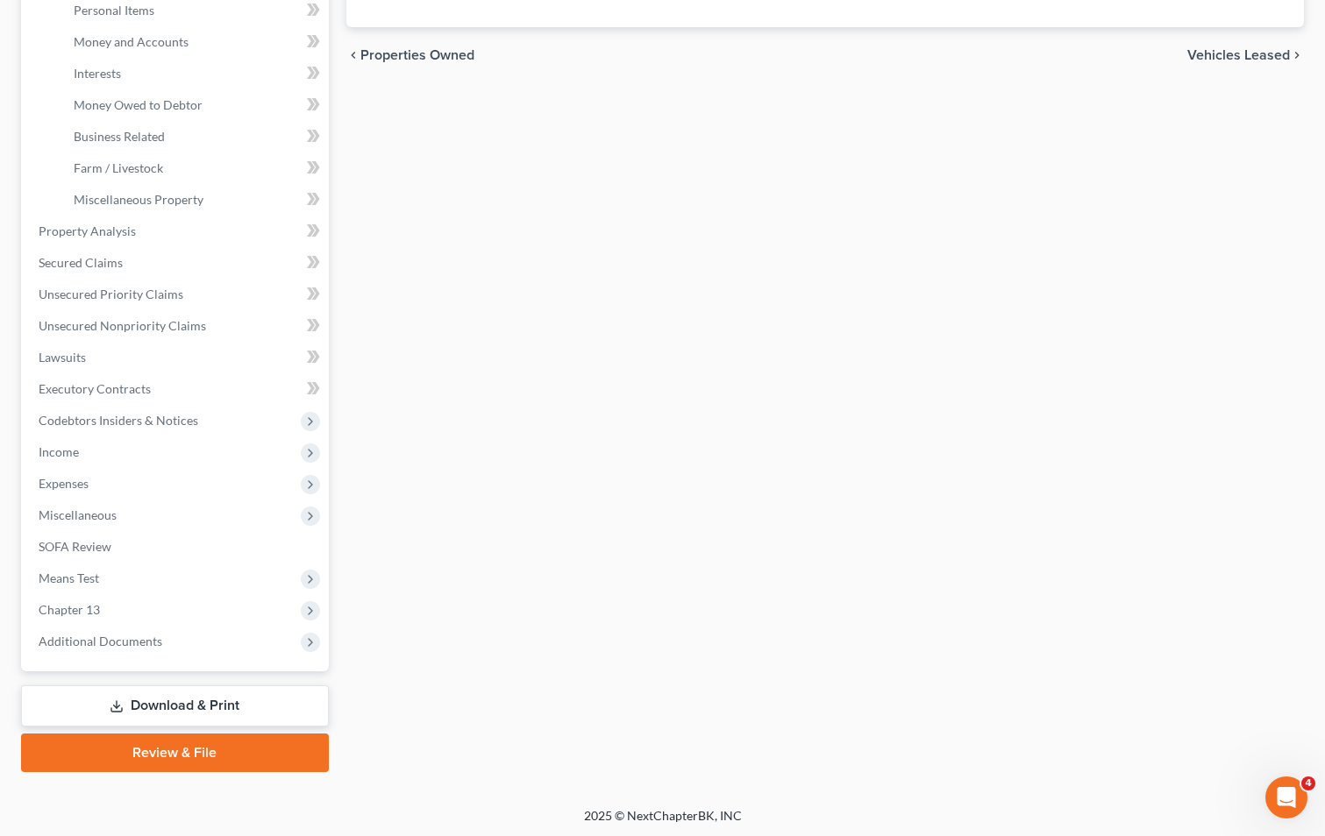
scroll to position [443, 0]
click at [194, 708] on link "Download & Print" at bounding box center [175, 703] width 308 height 41
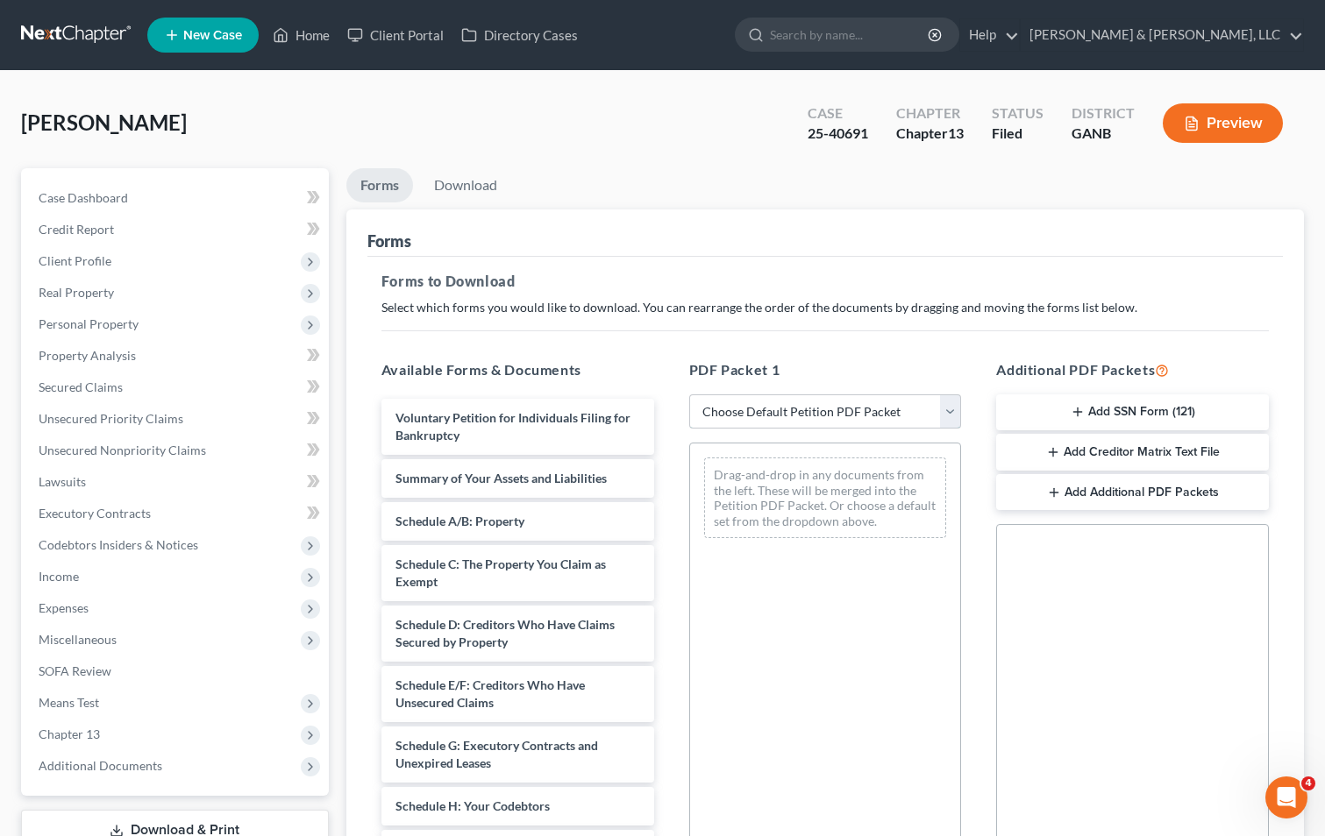
click at [914, 416] on select "Choose Default Petition PDF Packet Complete Bankruptcy Petition (all forms and …" at bounding box center [825, 412] width 273 height 35
select select "2"
click at [689, 395] on select "Choose Default Petition PDF Packet Complete Bankruptcy Petition (all forms and …" at bounding box center [825, 412] width 273 height 35
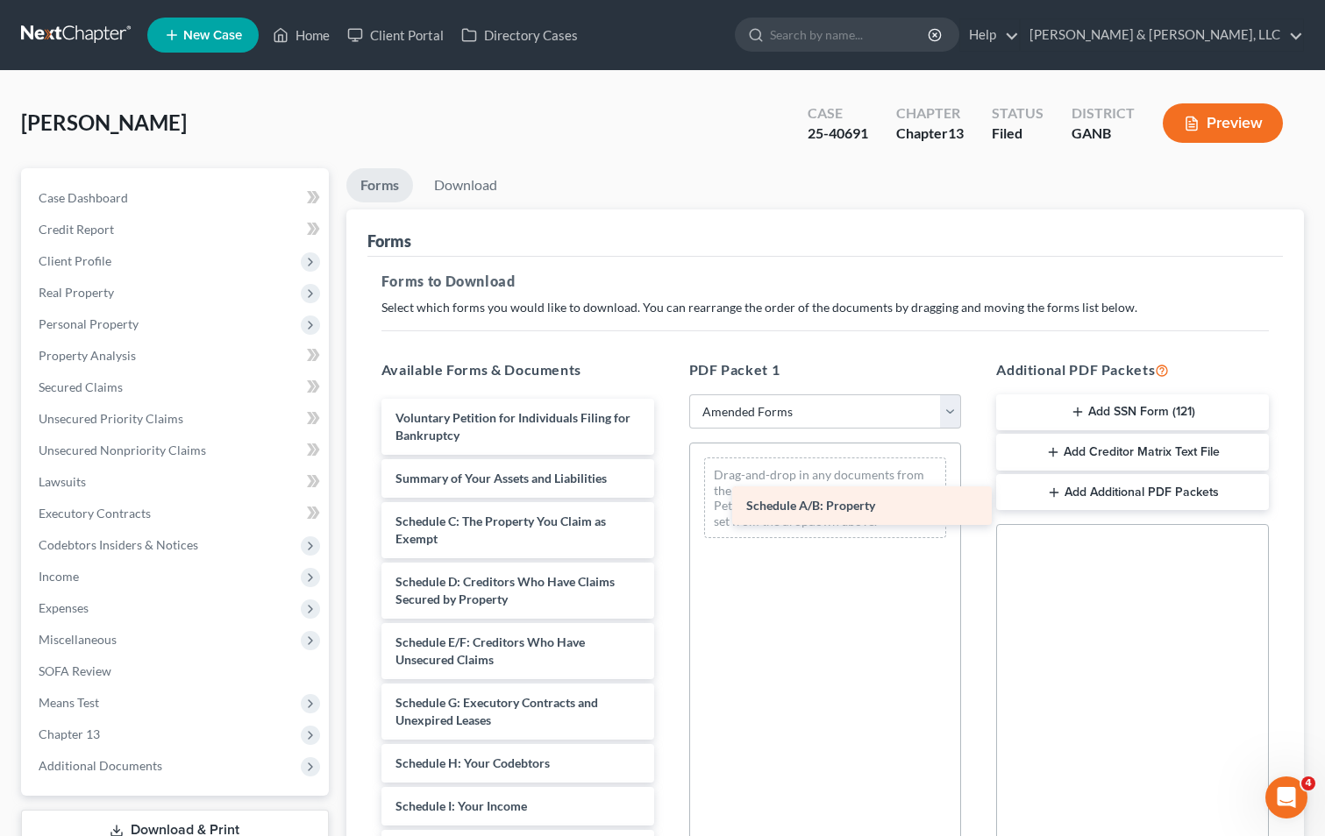
drag, startPoint x: 513, startPoint y: 523, endPoint x: 864, endPoint y: 507, distance: 351.0
click at [668, 507] on div "Schedule A/B: Property Voluntary Petition for Individuals Filing for Bankruptcy…" at bounding box center [517, 819] width 301 height 841
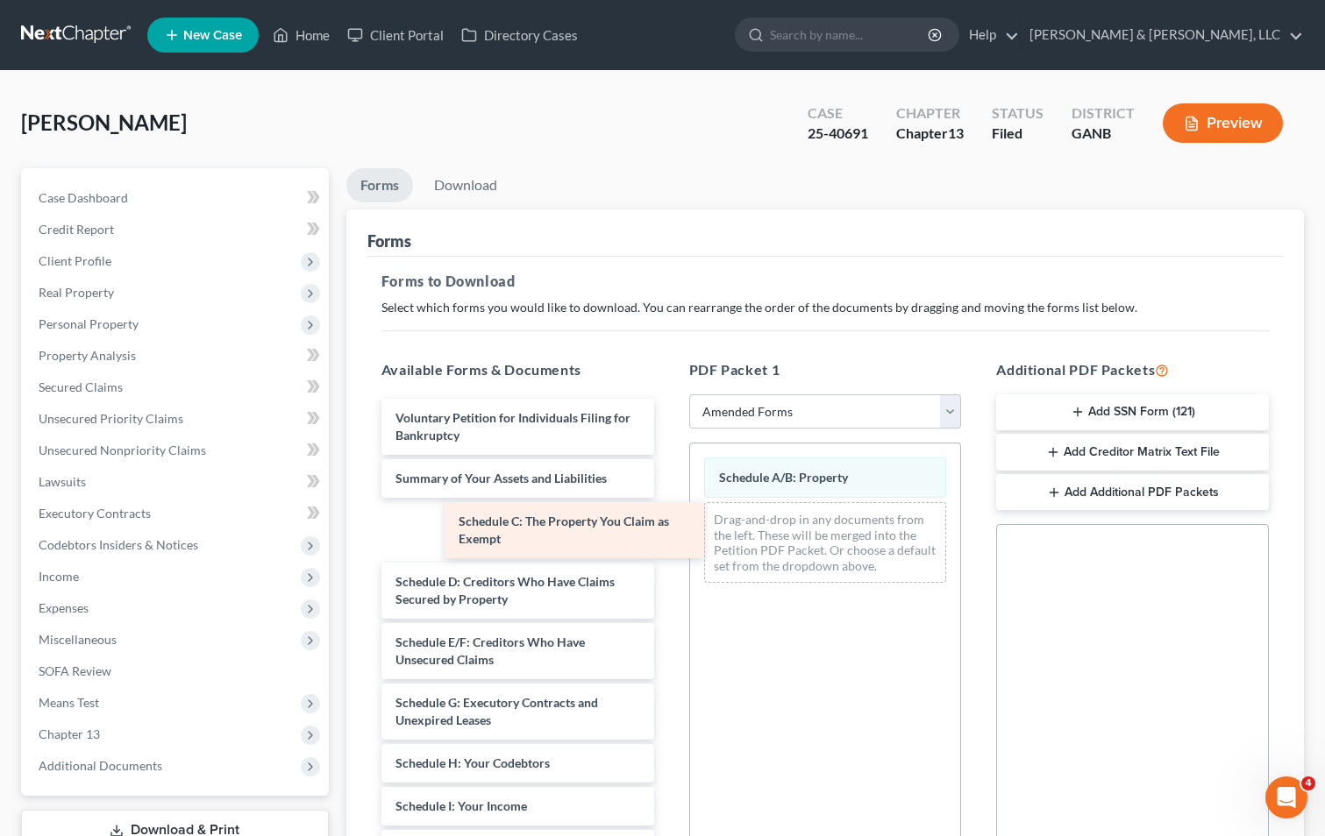
drag, startPoint x: 531, startPoint y: 529, endPoint x: 726, endPoint y: 527, distance: 194.6
click at [668, 527] on div "Schedule C: The Property You Claim as Exempt Voluntary Petition for Individuals…" at bounding box center [517, 819] width 301 height 841
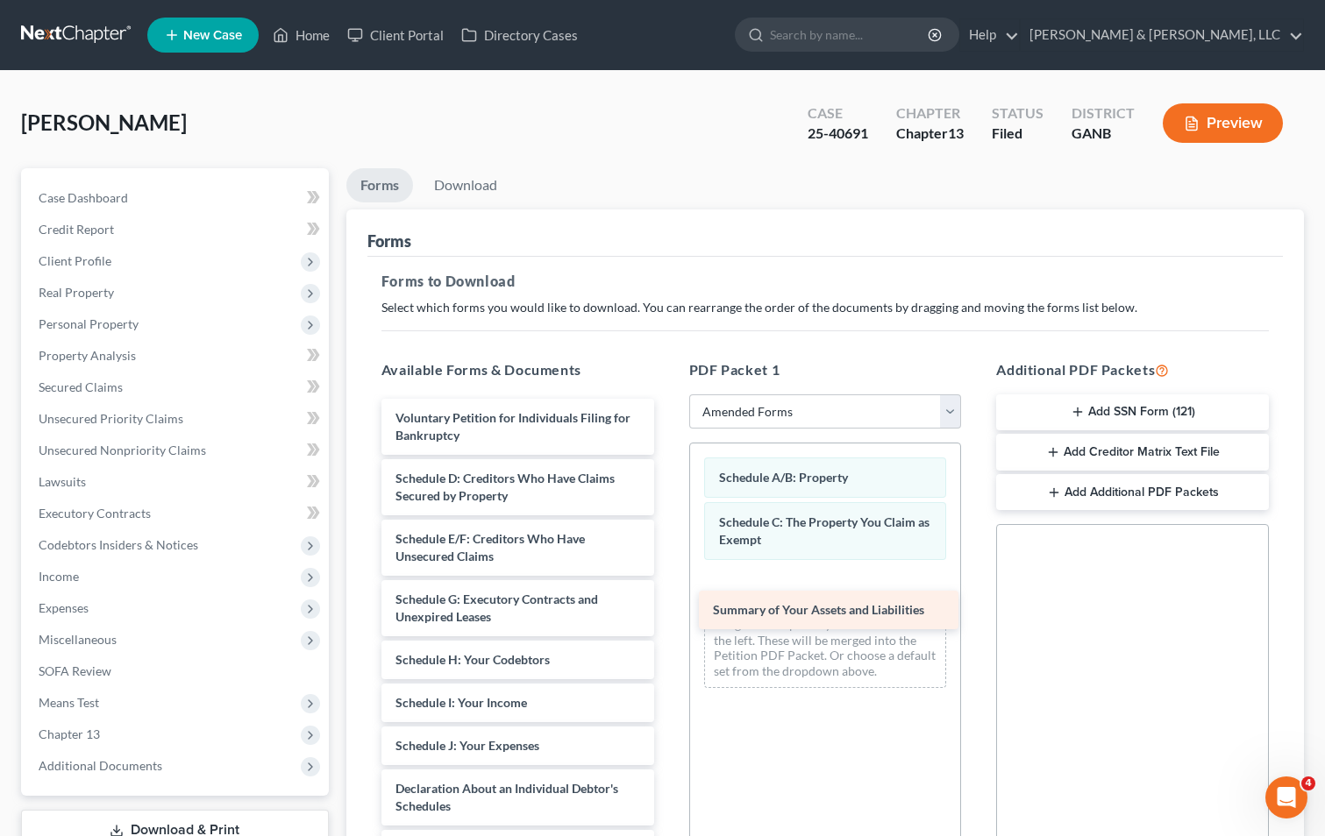
drag, startPoint x: 537, startPoint y: 480, endPoint x: 854, endPoint y: 611, distance: 343.5
click at [668, 611] on div "Summary of Your Assets and Liabilities Voluntary Petition for Individuals Filin…" at bounding box center [517, 767] width 301 height 737
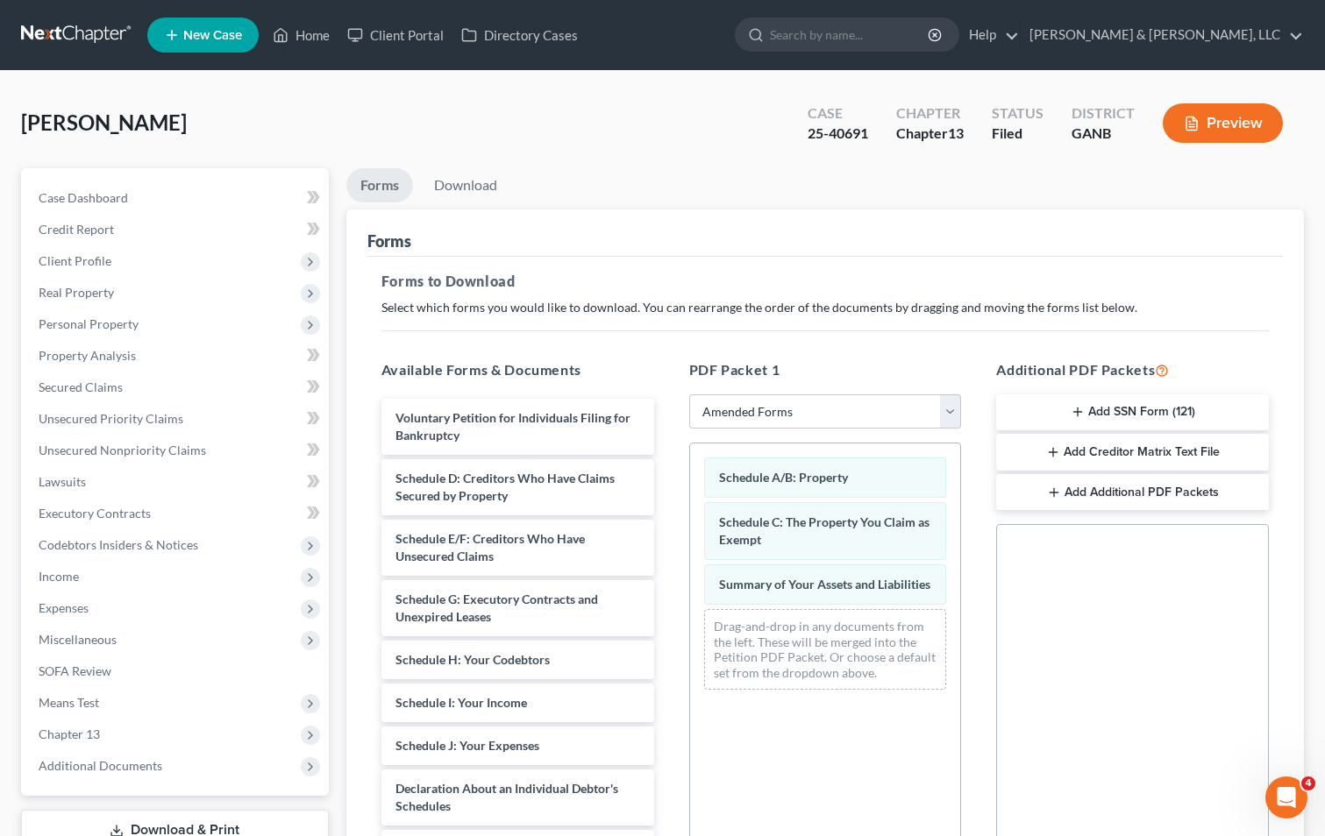
scroll to position [246, 0]
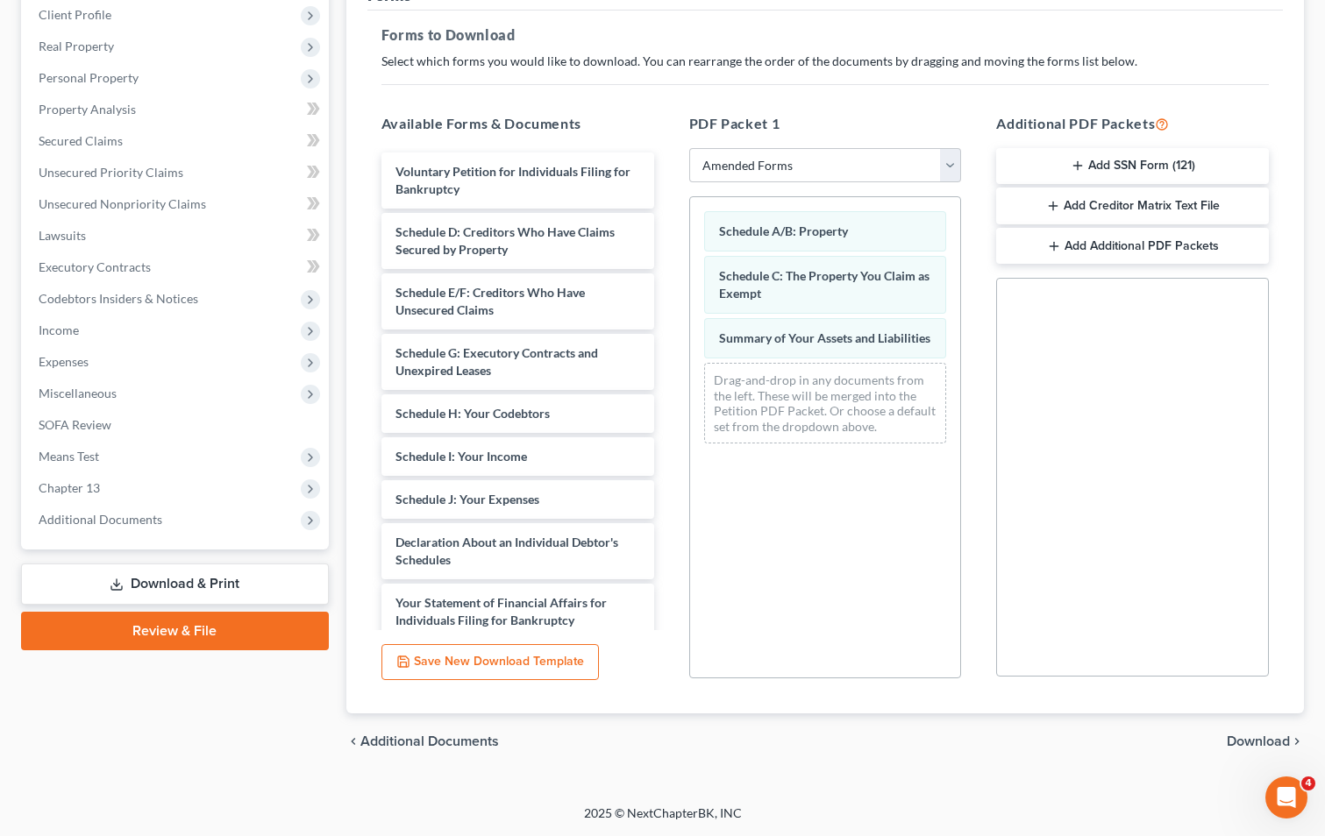
click at [1252, 740] on span "Download" at bounding box center [1258, 742] width 63 height 14
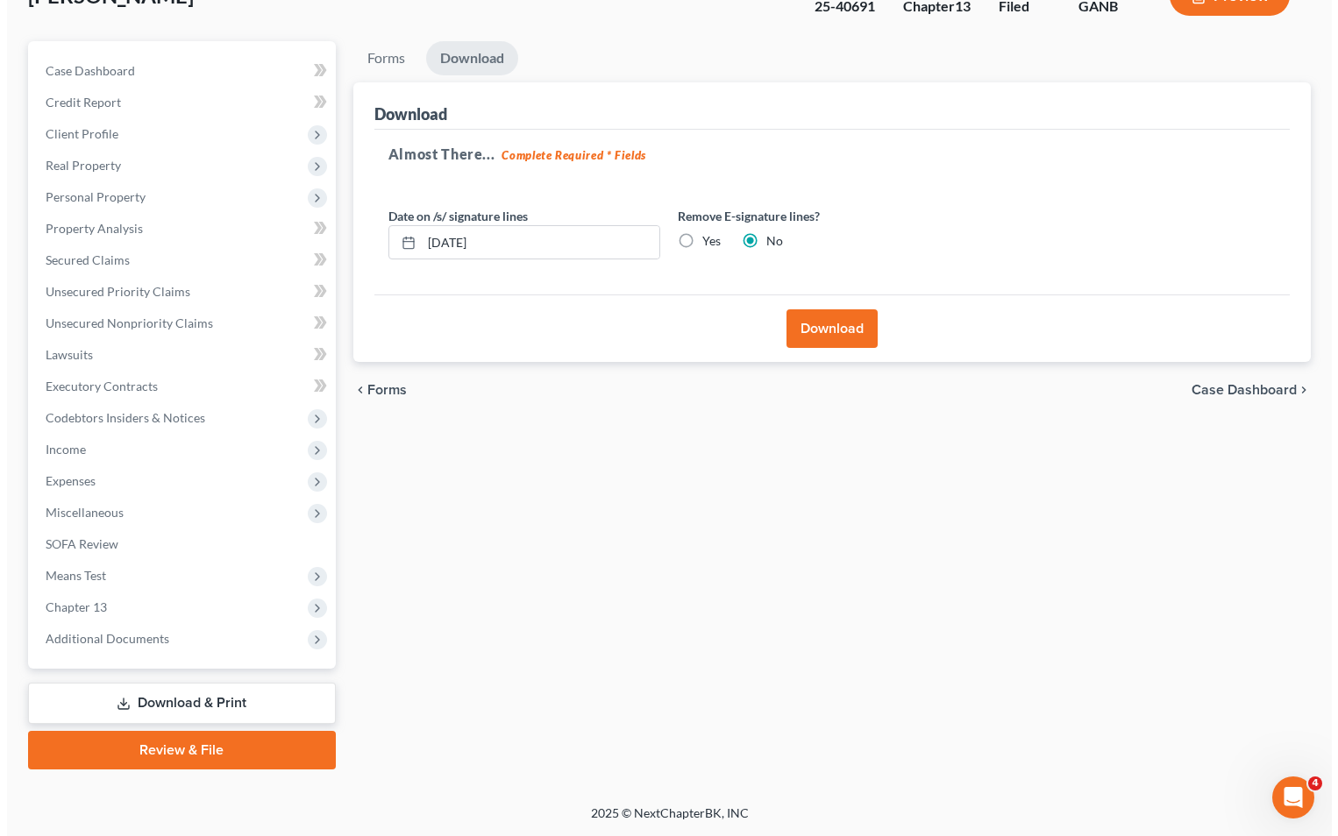
scroll to position [127, 0]
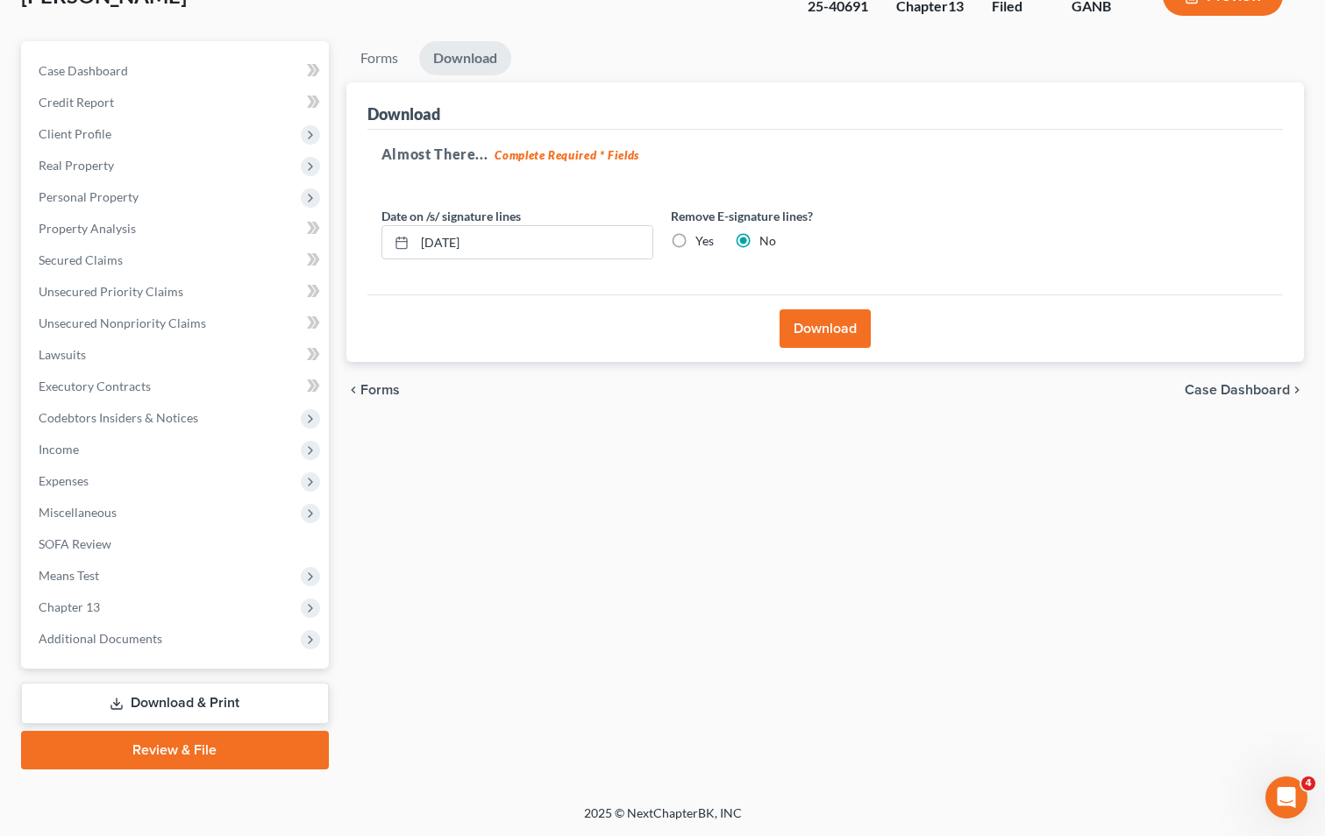
click at [820, 327] on button "Download" at bounding box center [824, 328] width 91 height 39
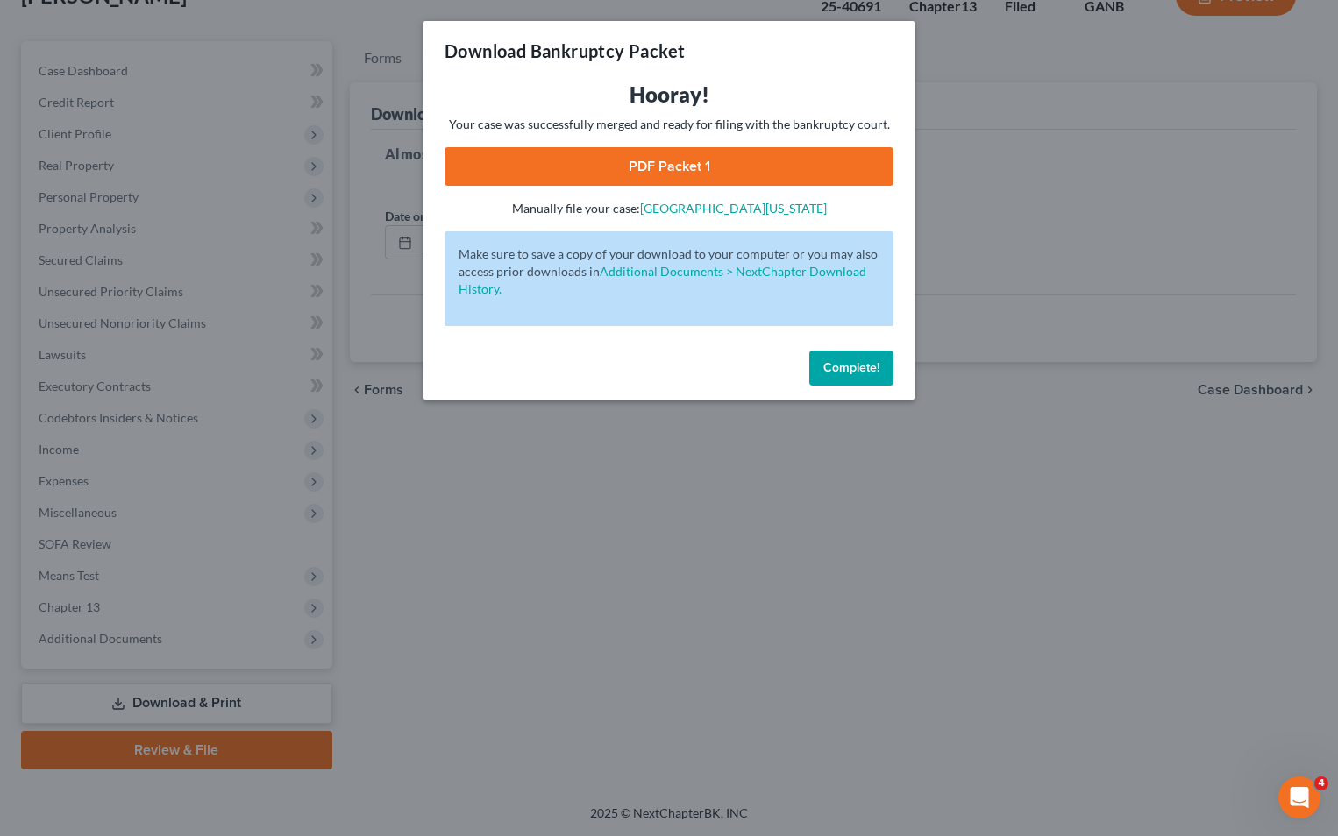
click at [680, 167] on link "PDF Packet 1" at bounding box center [668, 166] width 449 height 39
